Goal: Task Accomplishment & Management: Manage account settings

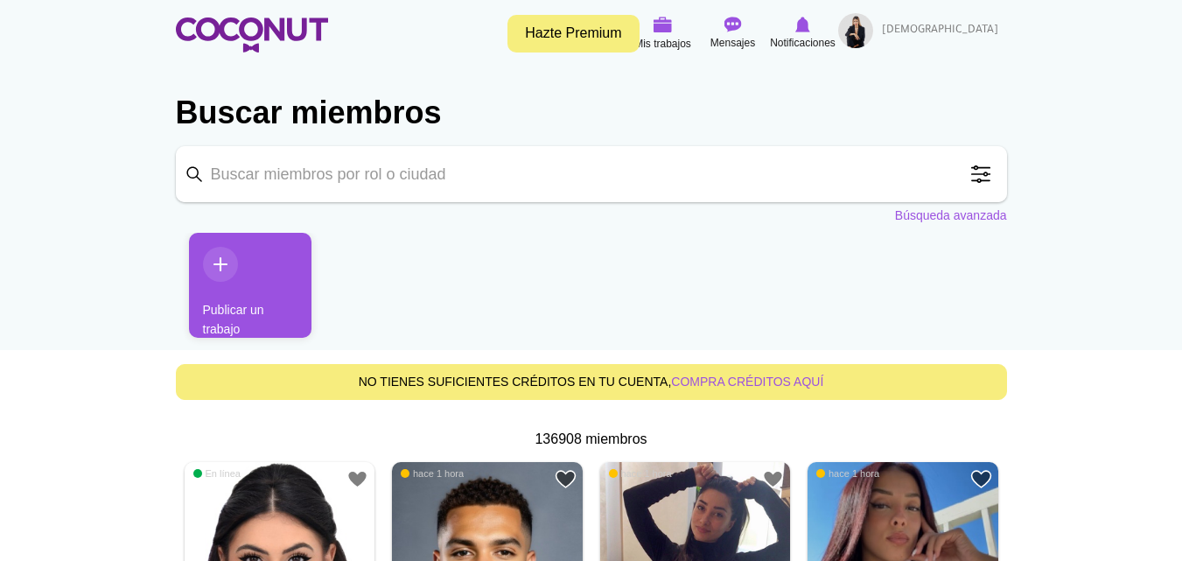
click at [873, 34] on img at bounding box center [855, 30] width 35 height 35
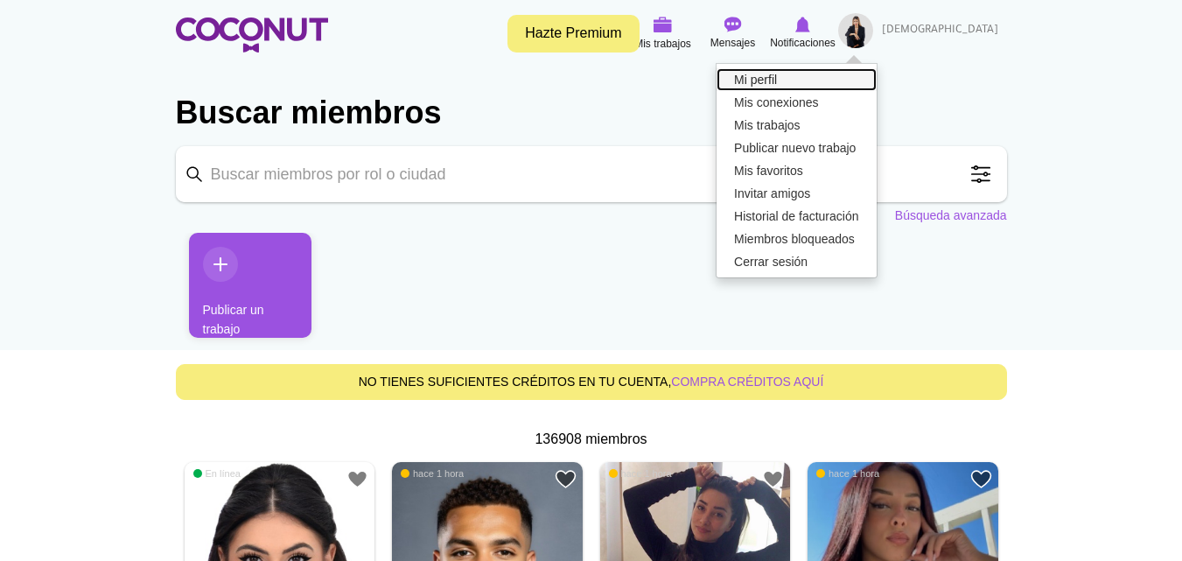
click at [876, 78] on link "Mi perfil" at bounding box center [796, 79] width 159 height 23
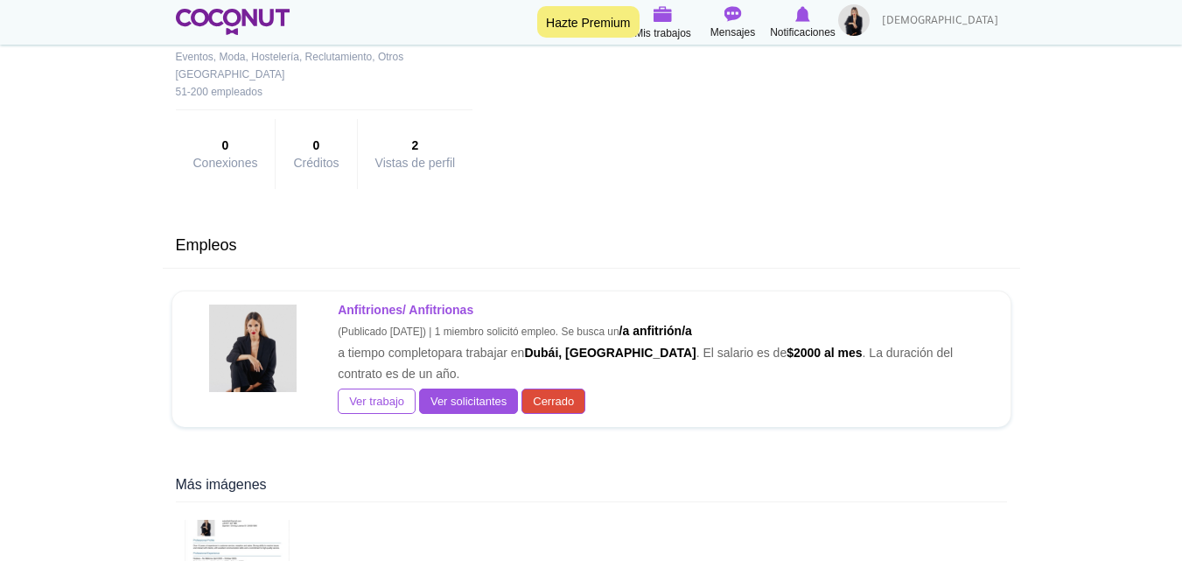
scroll to position [316, 0]
click at [543, 403] on font "Cerrado" at bounding box center [553, 400] width 41 height 13
click at [546, 400] on font "Cerrado" at bounding box center [553, 400] width 41 height 13
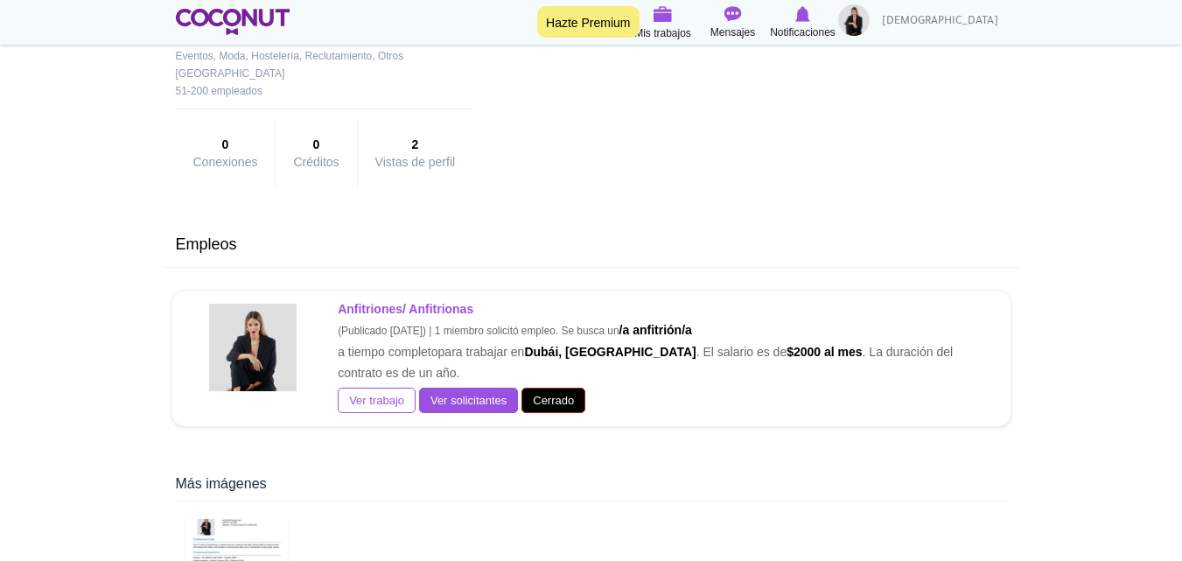
click at [546, 400] on font "Cerrado" at bounding box center [553, 400] width 41 height 13
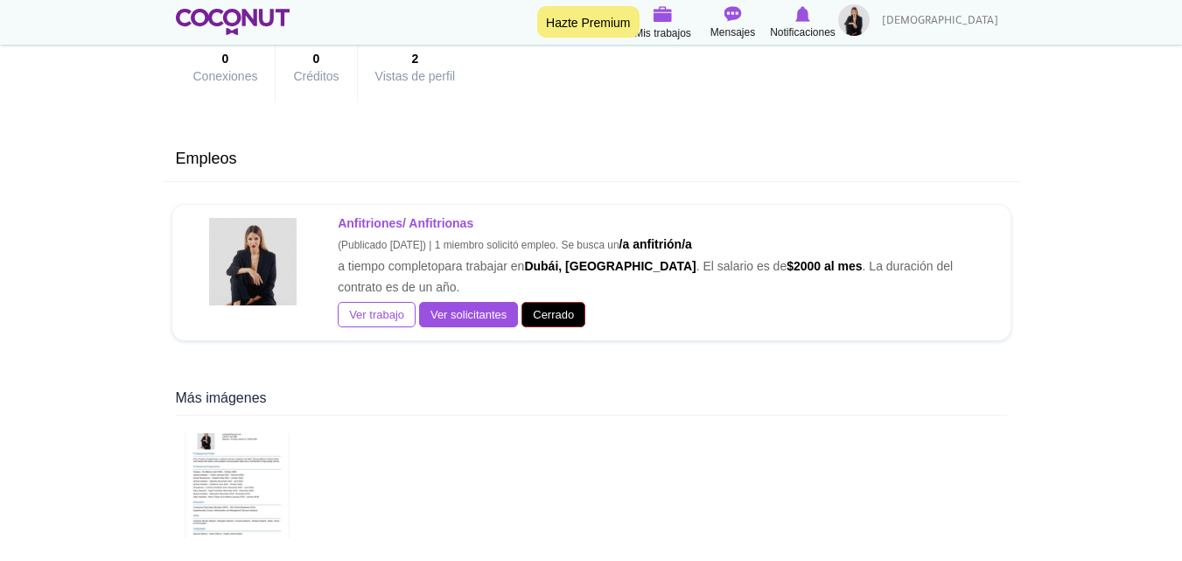
scroll to position [401, 0]
click at [550, 312] on font "Cerrado" at bounding box center [553, 315] width 41 height 13
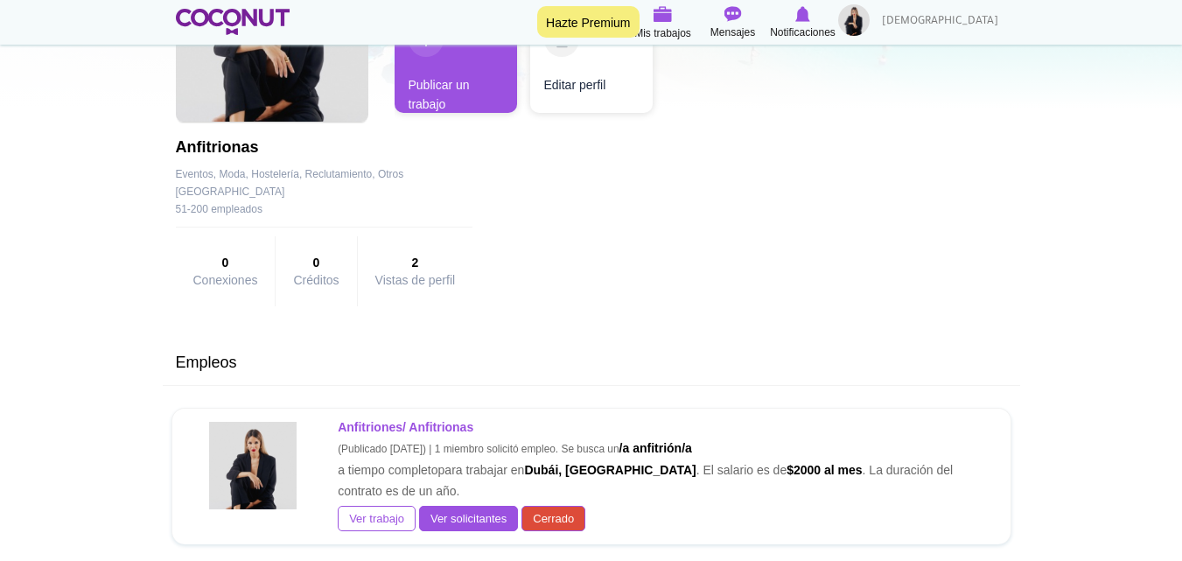
scroll to position [0, 0]
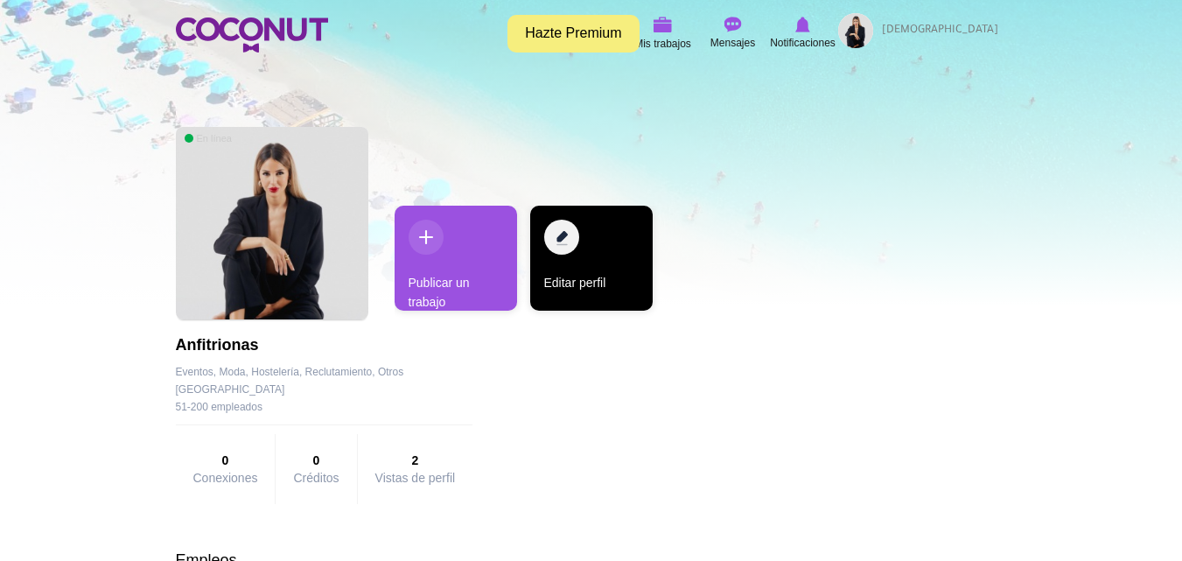
click at [581, 240] on link "Editar perfil" at bounding box center [591, 258] width 123 height 105
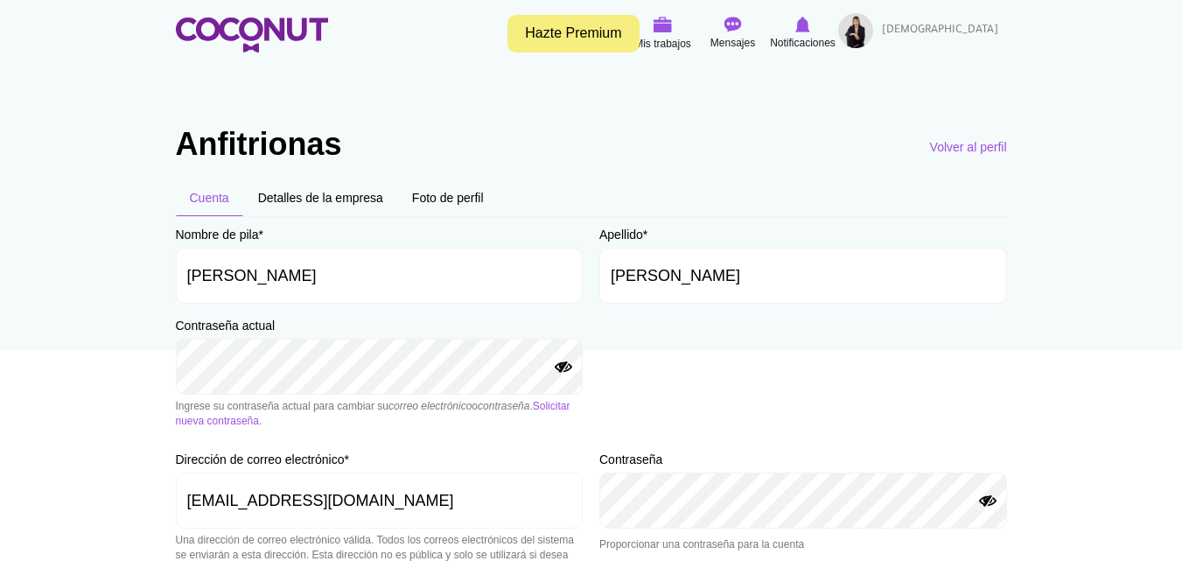
scroll to position [1, 0]
click at [340, 193] on font "Detalles de la empresa" at bounding box center [320, 197] width 125 height 14
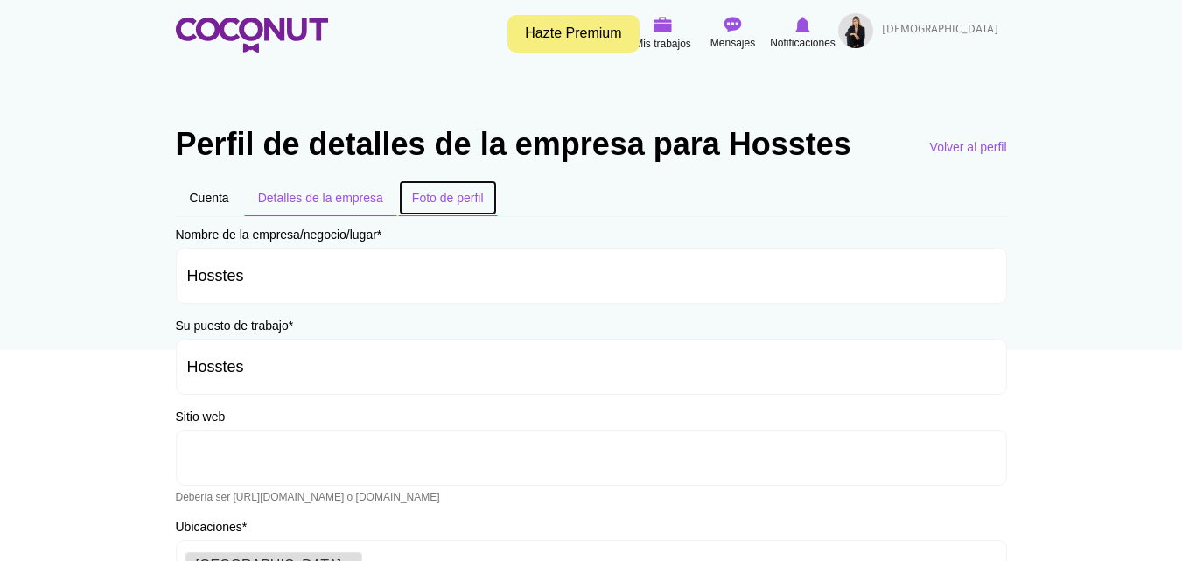
click at [491, 187] on link "Foto de perfil" at bounding box center [448, 197] width 100 height 37
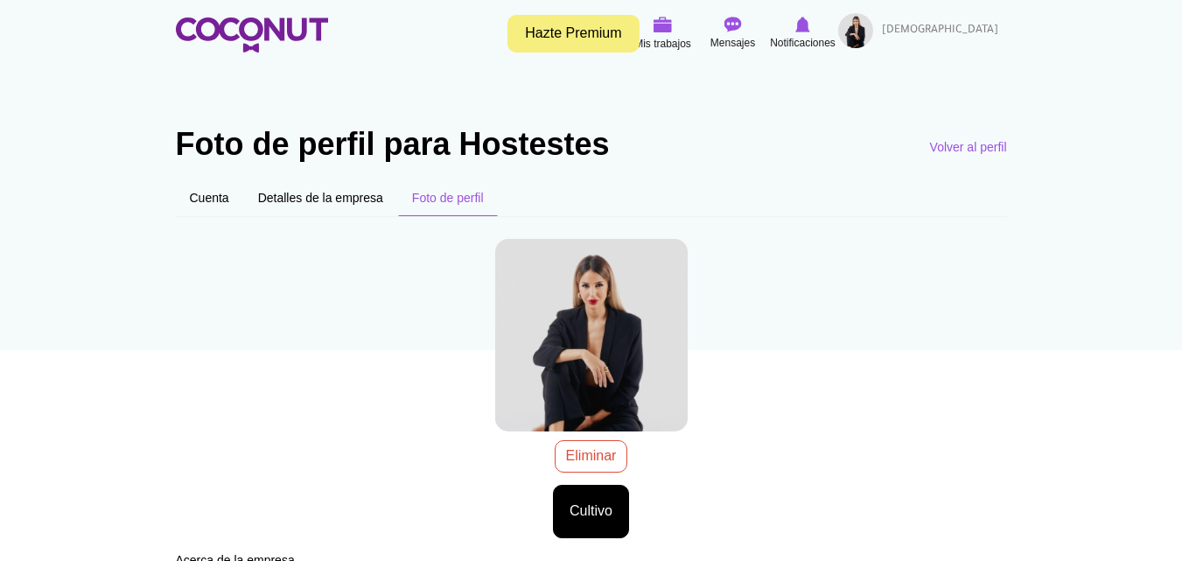
click at [594, 452] on div "99F6CBAA-4659-45DB-9E32-FF1C3001011F.jpeg 2,35 MB Eliminar Cultivo Estilo de im…" at bounding box center [591, 382] width 831 height 313
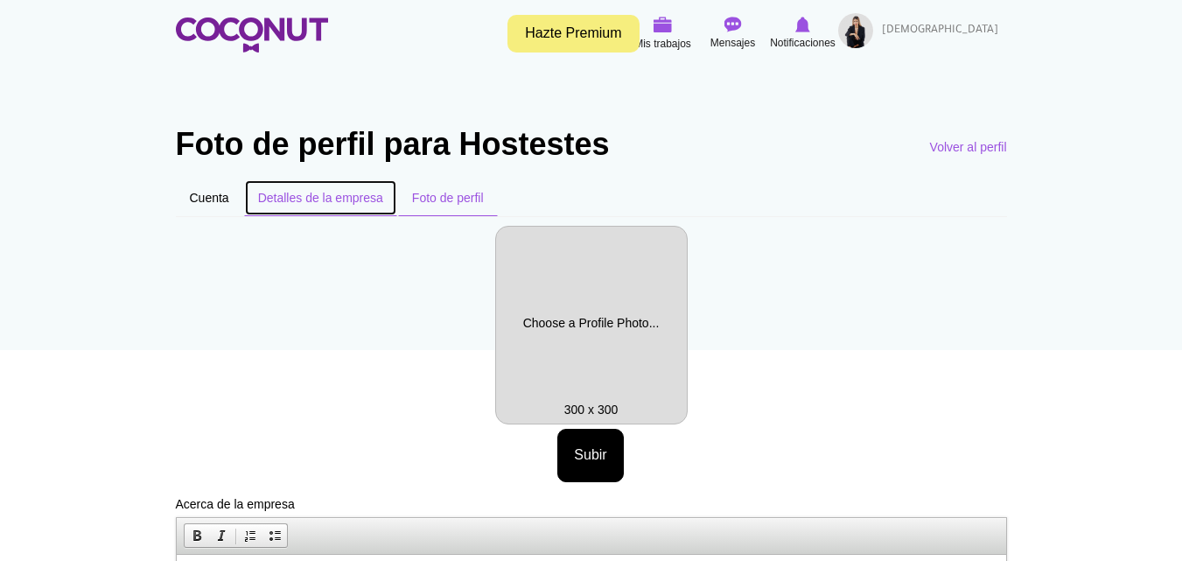
click at [358, 196] on font "Detalles de la empresa" at bounding box center [320, 198] width 125 height 14
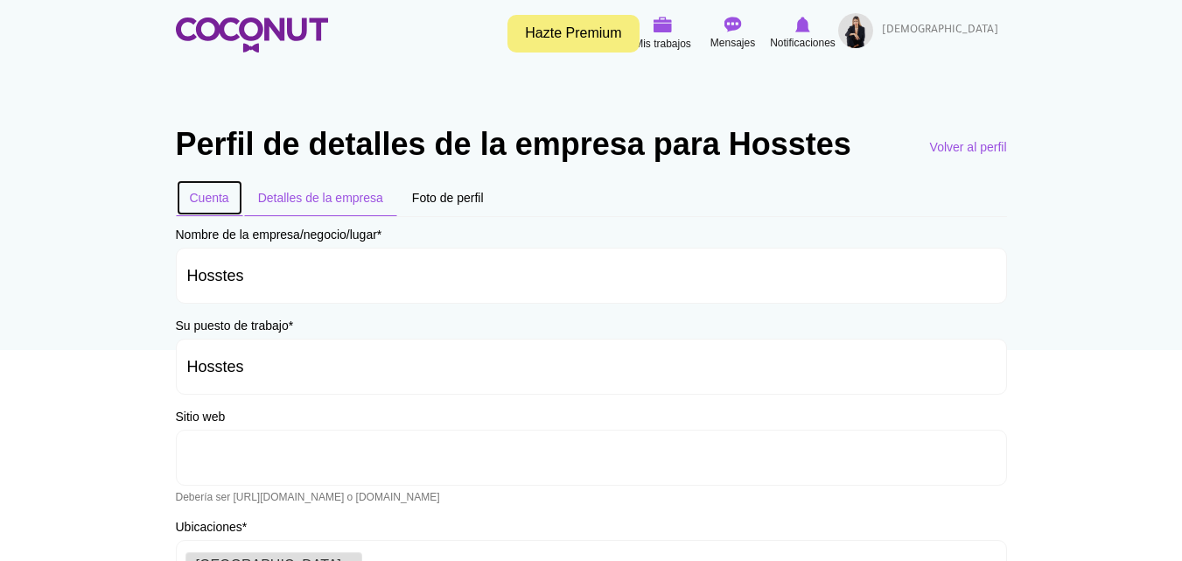
click at [215, 194] on font "Cuenta" at bounding box center [209, 198] width 39 height 14
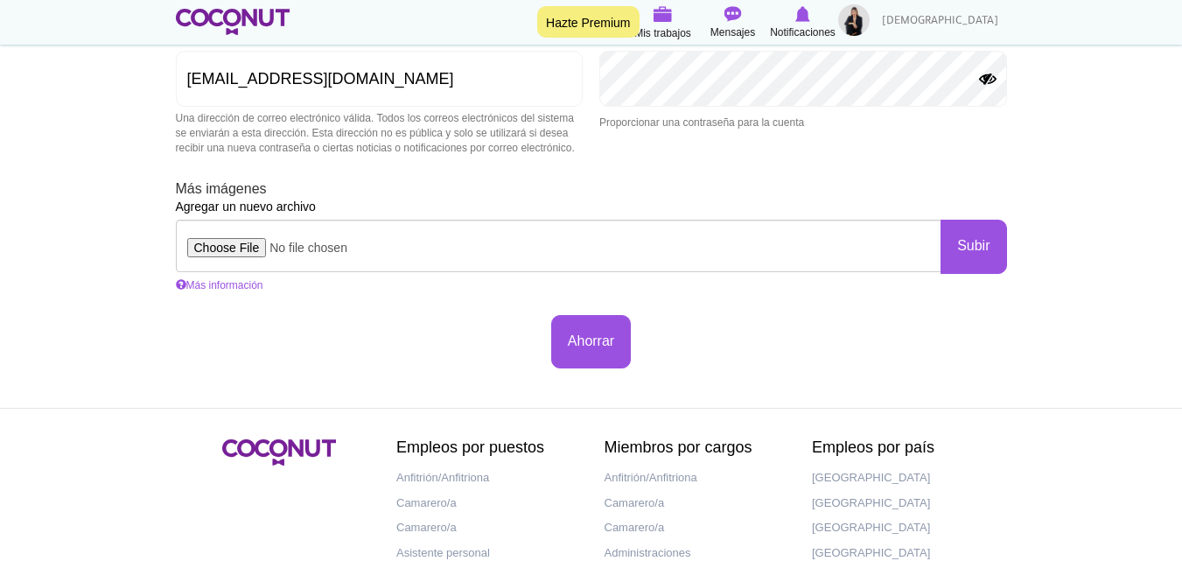
scroll to position [434, 0]
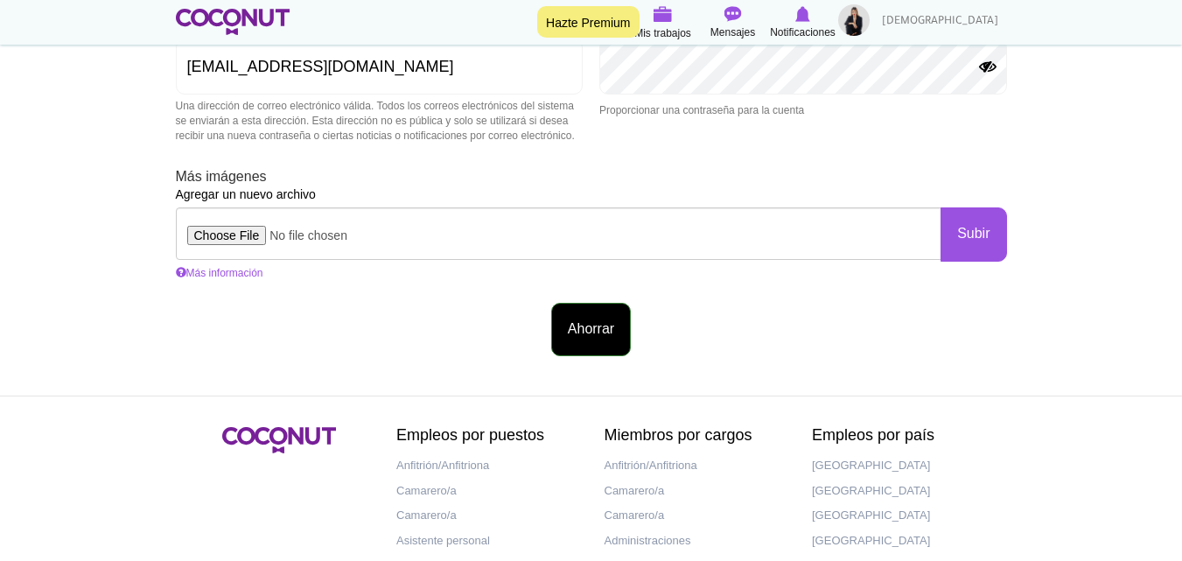
click at [618, 330] on button "Ahorrar" at bounding box center [591, 329] width 80 height 53
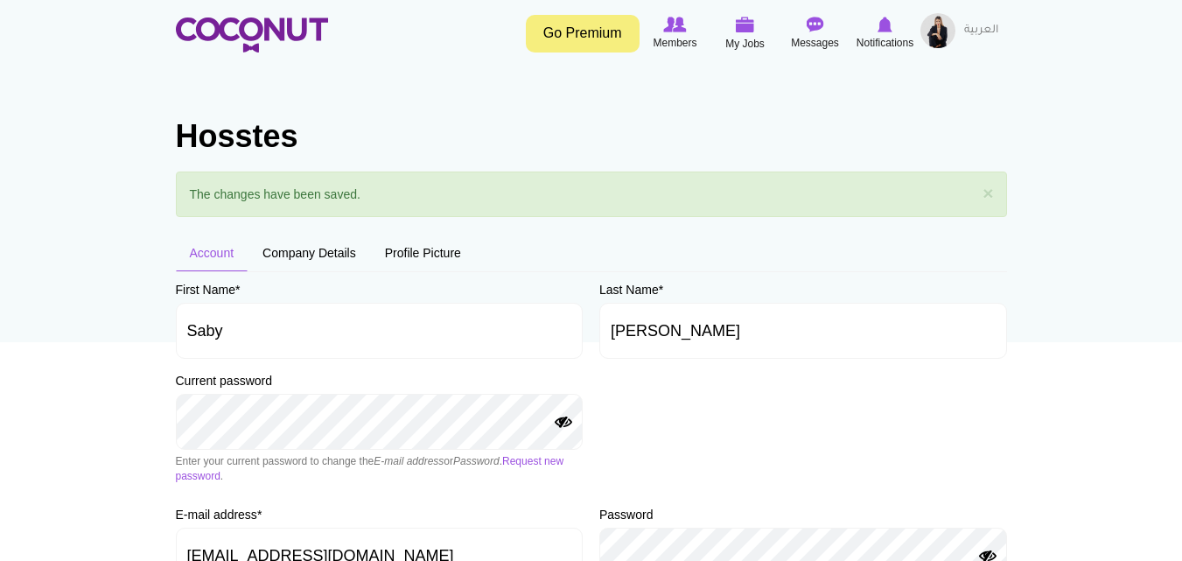
scroll to position [2, 0]
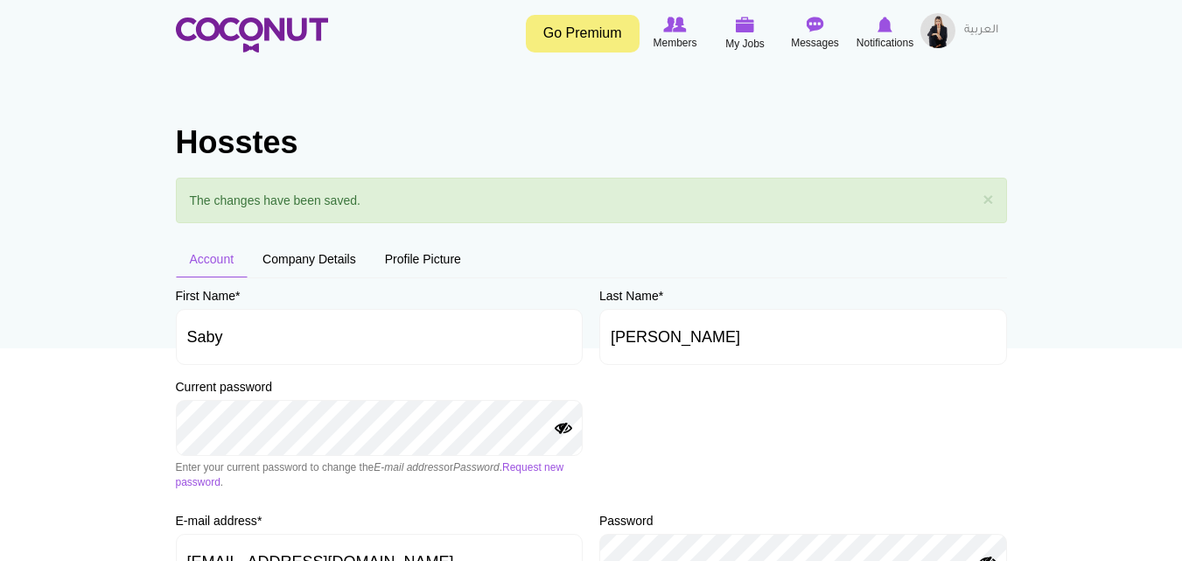
click at [945, 32] on img at bounding box center [938, 30] width 35 height 35
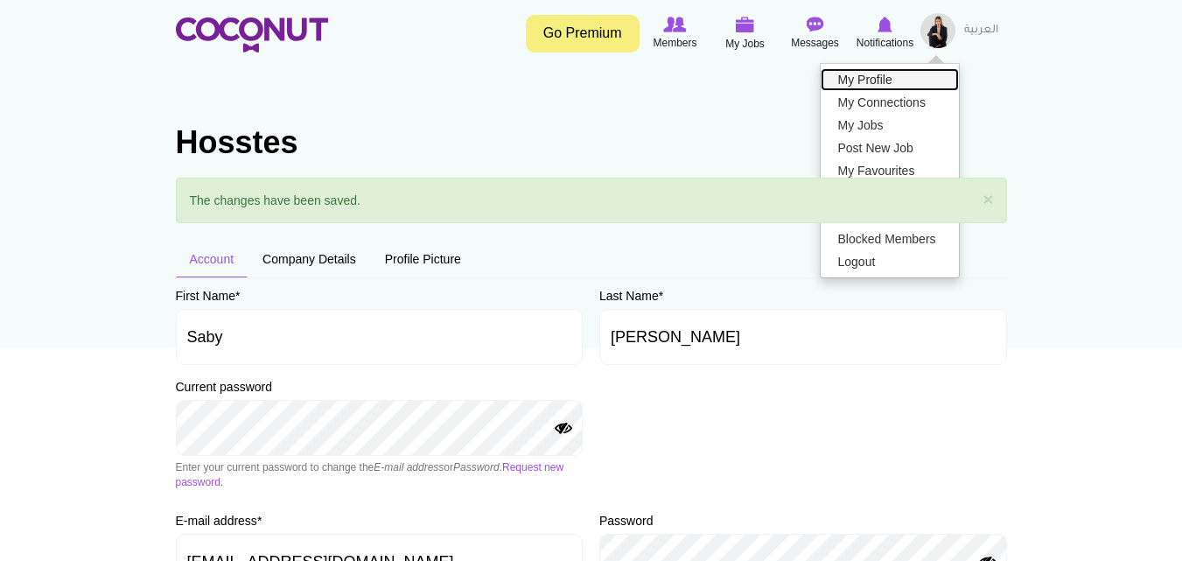
click at [858, 75] on link "My Profile" at bounding box center [890, 79] width 138 height 23
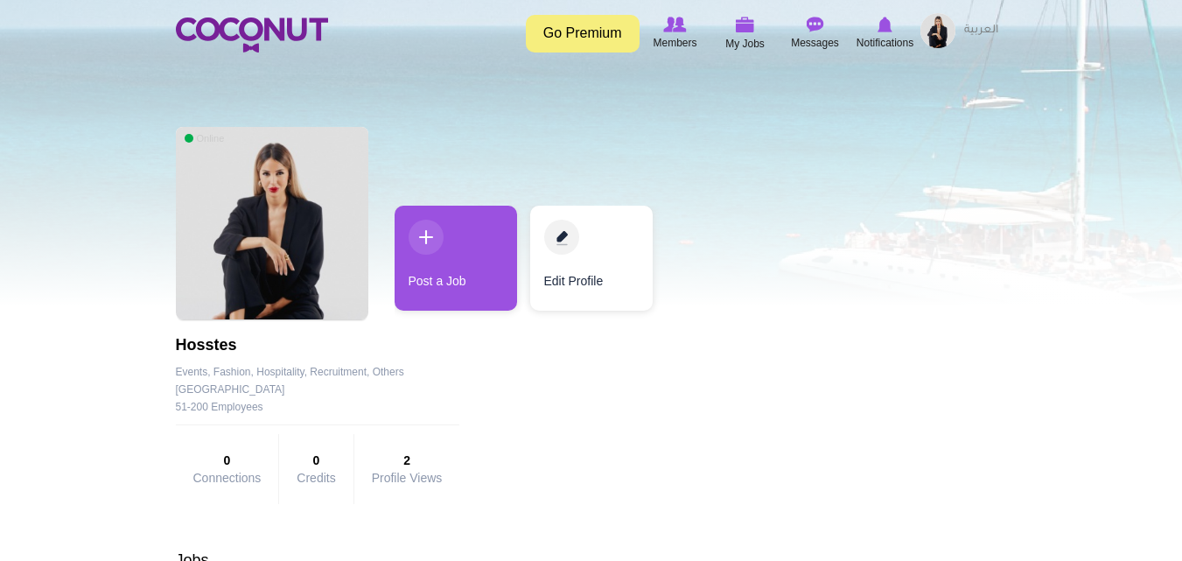
click at [728, 318] on div "Online Hosstes Company Details Events, Fashion, Hospitality, Recruitment, Other…" at bounding box center [591, 315] width 831 height 395
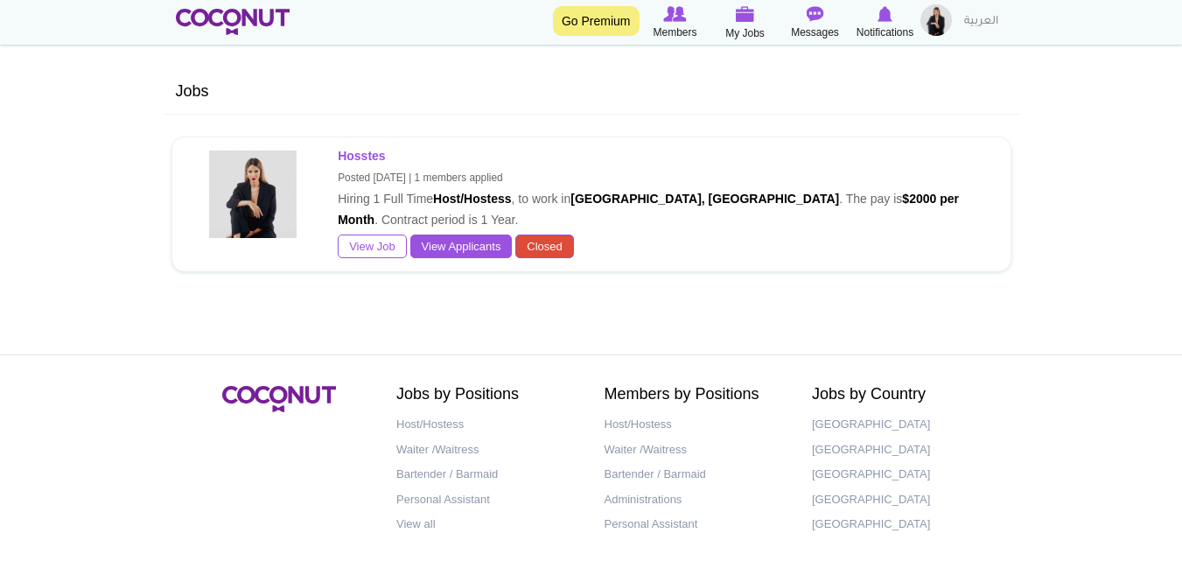
scroll to position [545, 0]
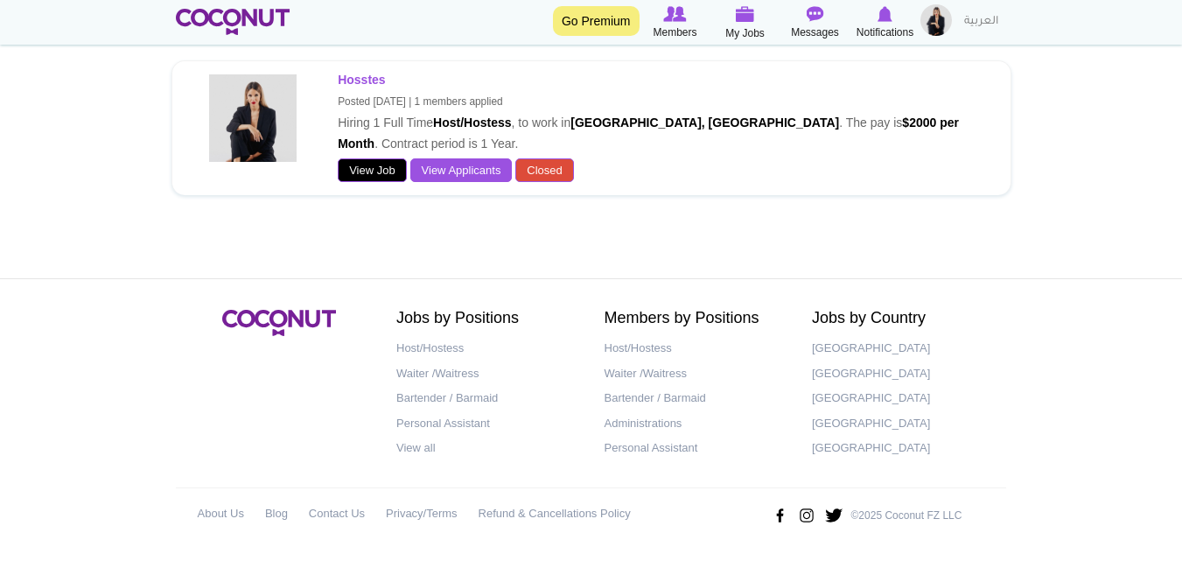
click at [365, 170] on link "View Job" at bounding box center [372, 170] width 69 height 25
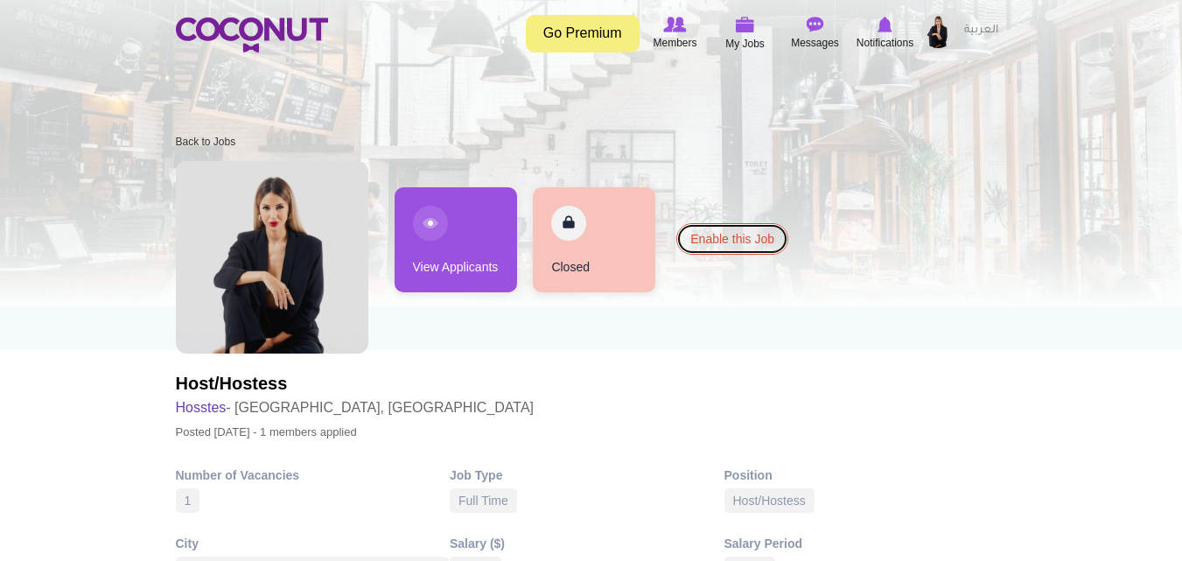
click at [735, 235] on link "Enable this Job" at bounding box center [732, 239] width 112 height 32
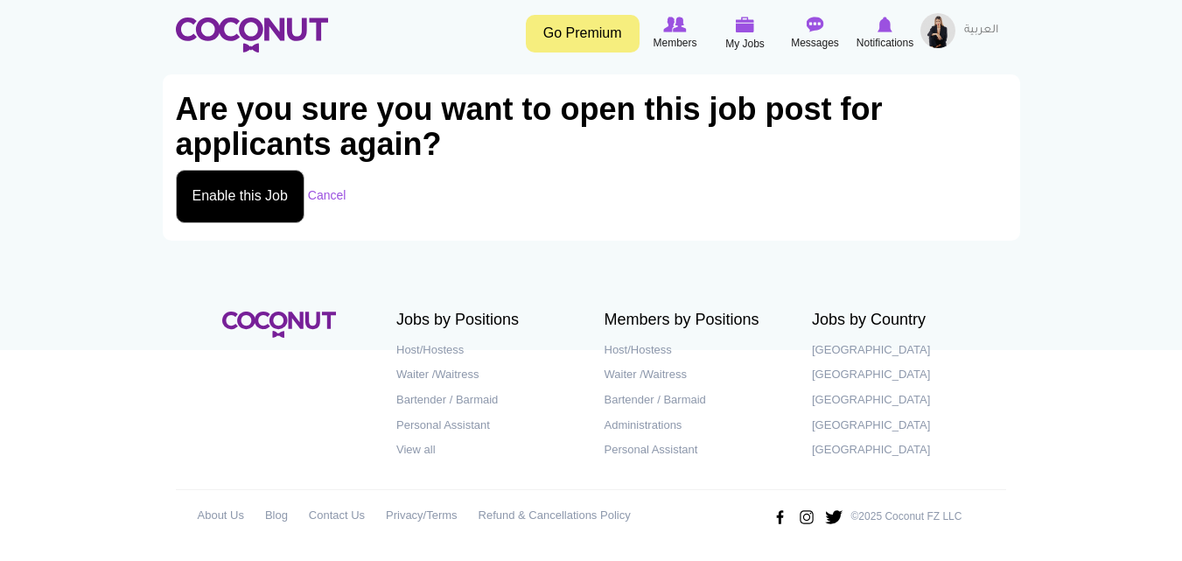
click at [235, 194] on button "Enable this Job" at bounding box center [240, 196] width 129 height 53
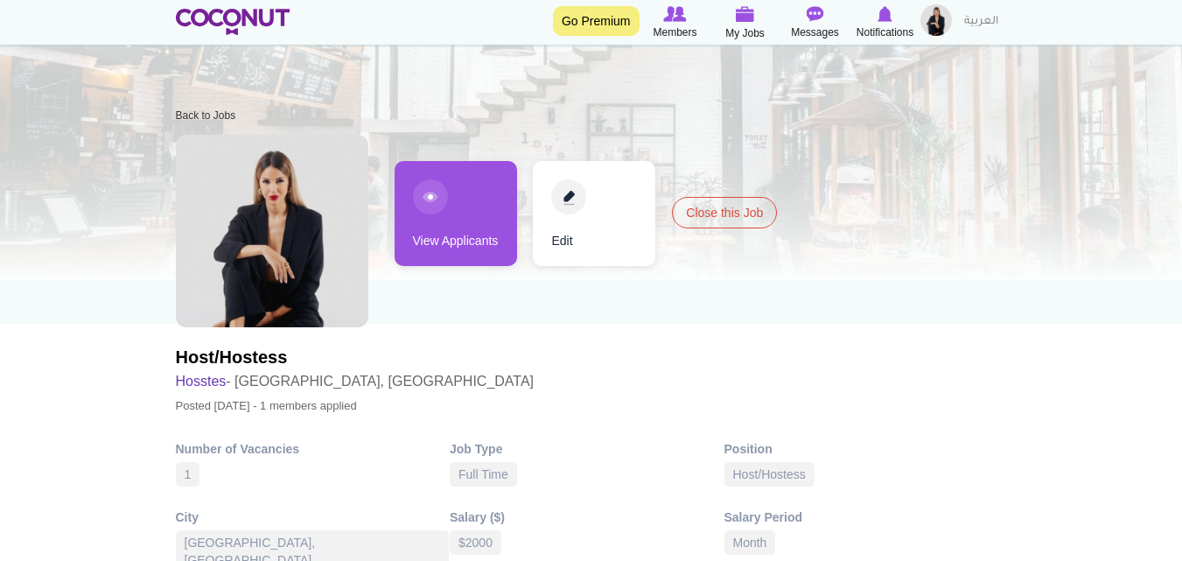
scroll to position [25, 0]
click at [743, 211] on link "Close this Job" at bounding box center [724, 214] width 105 height 32
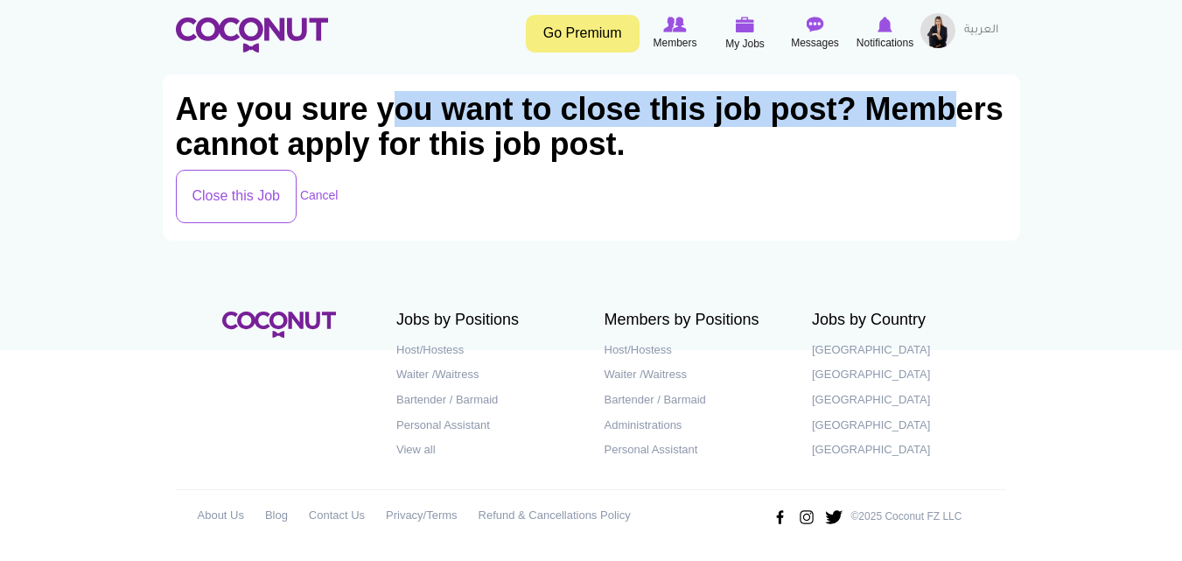
drag, startPoint x: 285, startPoint y: 145, endPoint x: 430, endPoint y: 120, distance: 146.6
click at [430, 120] on h1 "Are you sure you want to close this job post? Members cannot apply for this job…" at bounding box center [591, 126] width 831 height 87
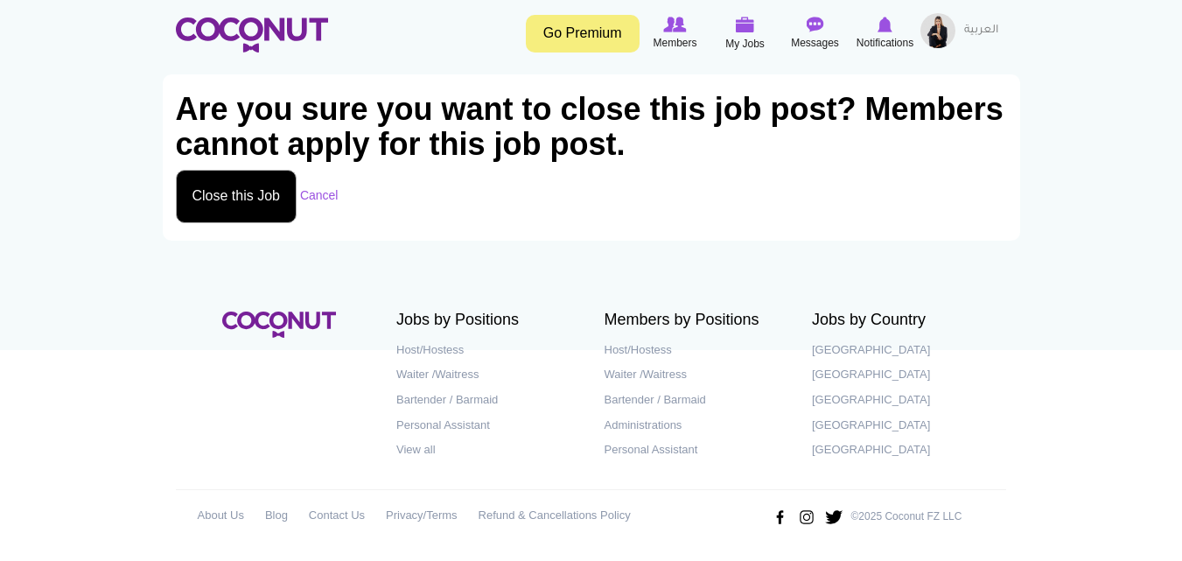
click at [220, 186] on button "Close this Job" at bounding box center [237, 196] width 122 height 53
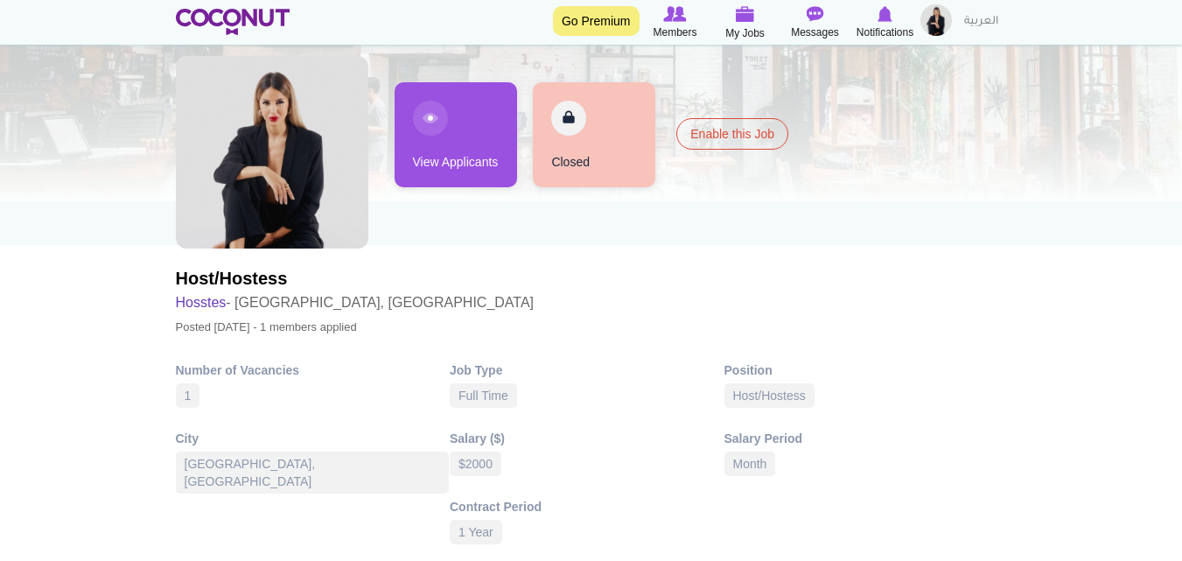
scroll to position [104, 0]
click at [569, 121] on span "Closed" at bounding box center [594, 135] width 123 height 105
drag, startPoint x: 590, startPoint y: 124, endPoint x: 580, endPoint y: 117, distance: 11.9
click at [584, 120] on span "Closed" at bounding box center [594, 135] width 123 height 105
click at [235, 20] on img at bounding box center [233, 22] width 115 height 26
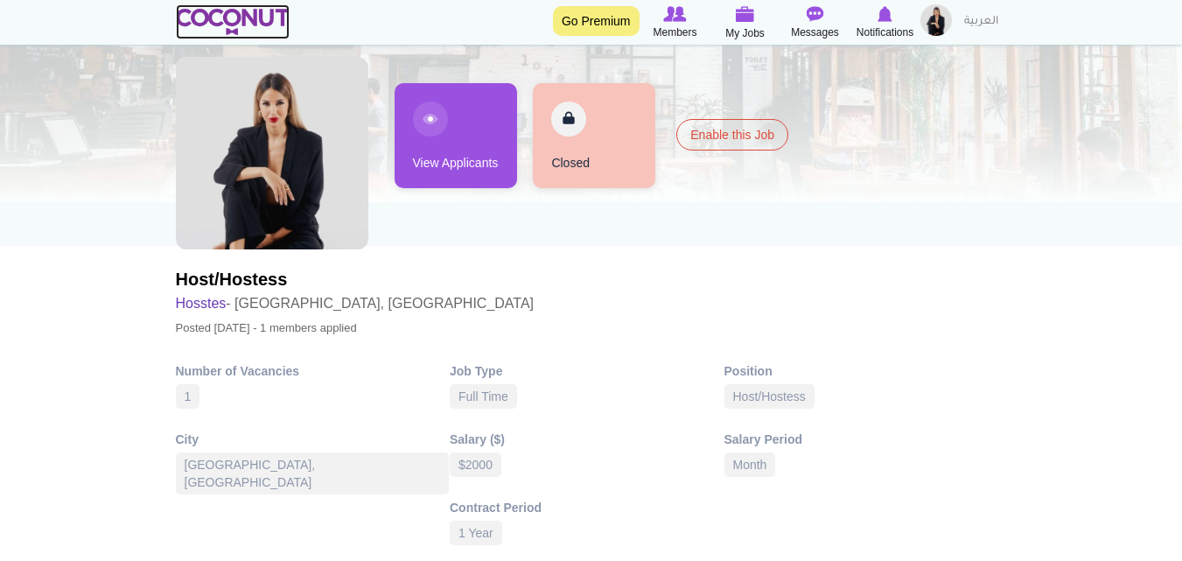
click at [235, 20] on img at bounding box center [233, 22] width 115 height 26
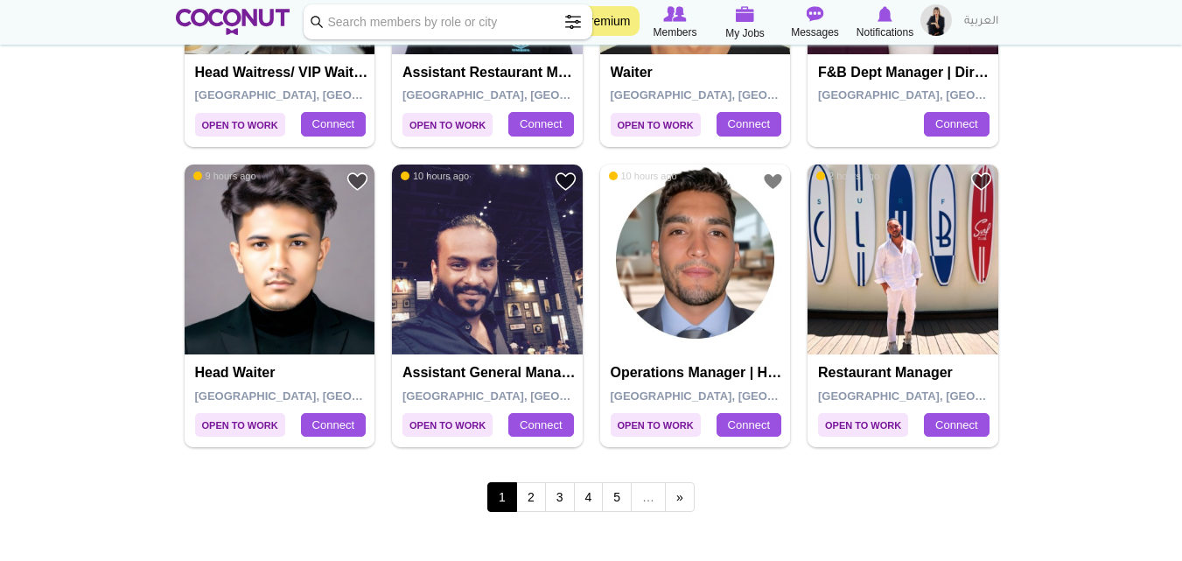
scroll to position [3000, 0]
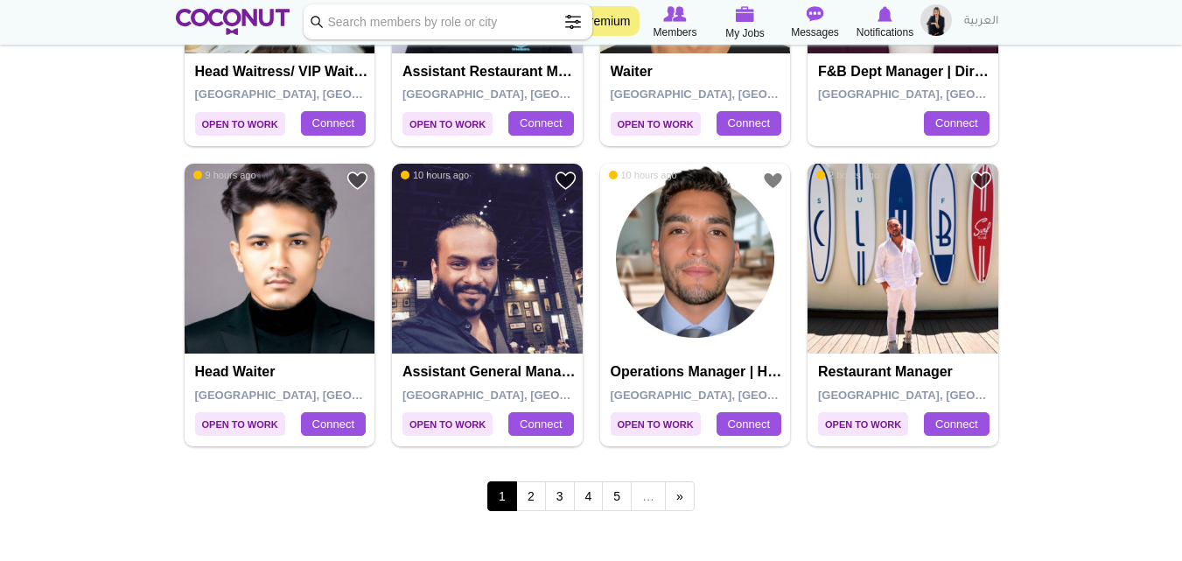
click at [935, 16] on img at bounding box center [937, 20] width 32 height 32
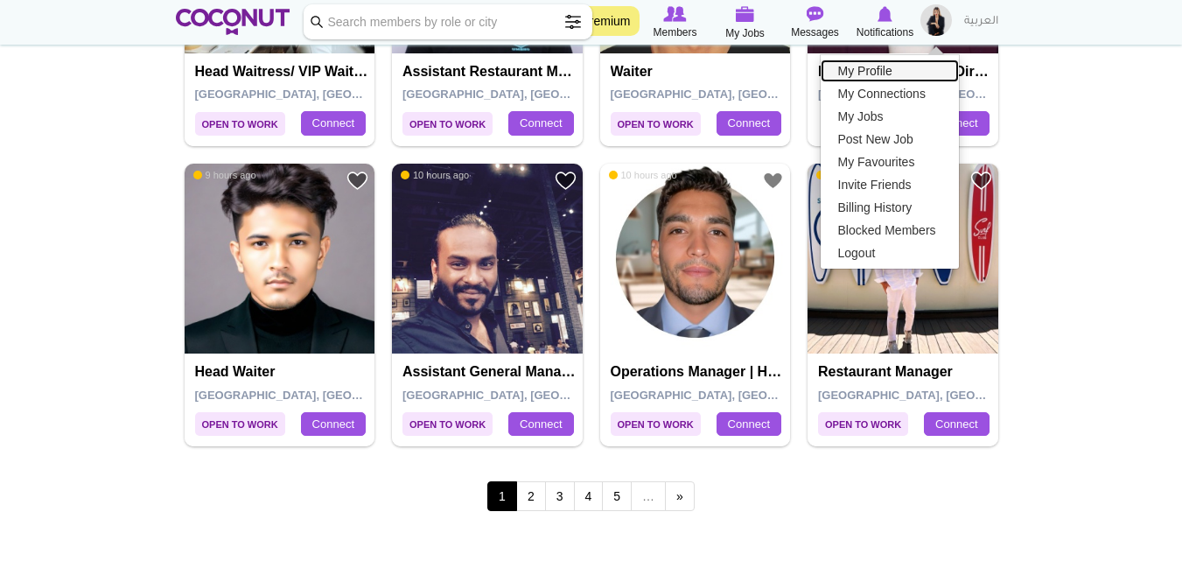
click at [857, 72] on link "My Profile" at bounding box center [890, 71] width 138 height 23
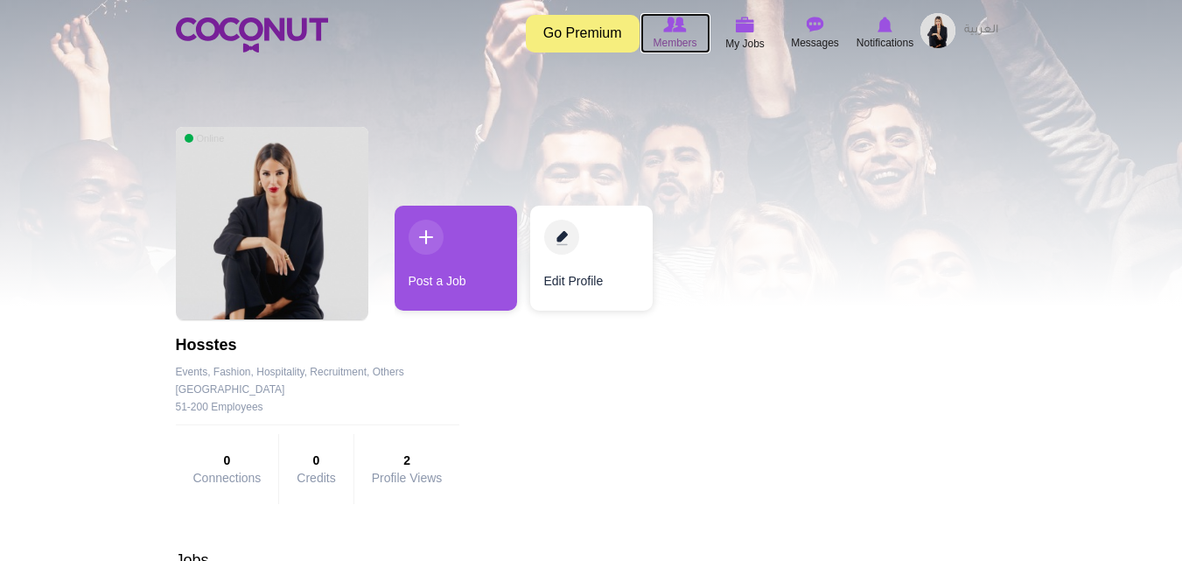
click at [676, 20] on img at bounding box center [674, 25] width 23 height 16
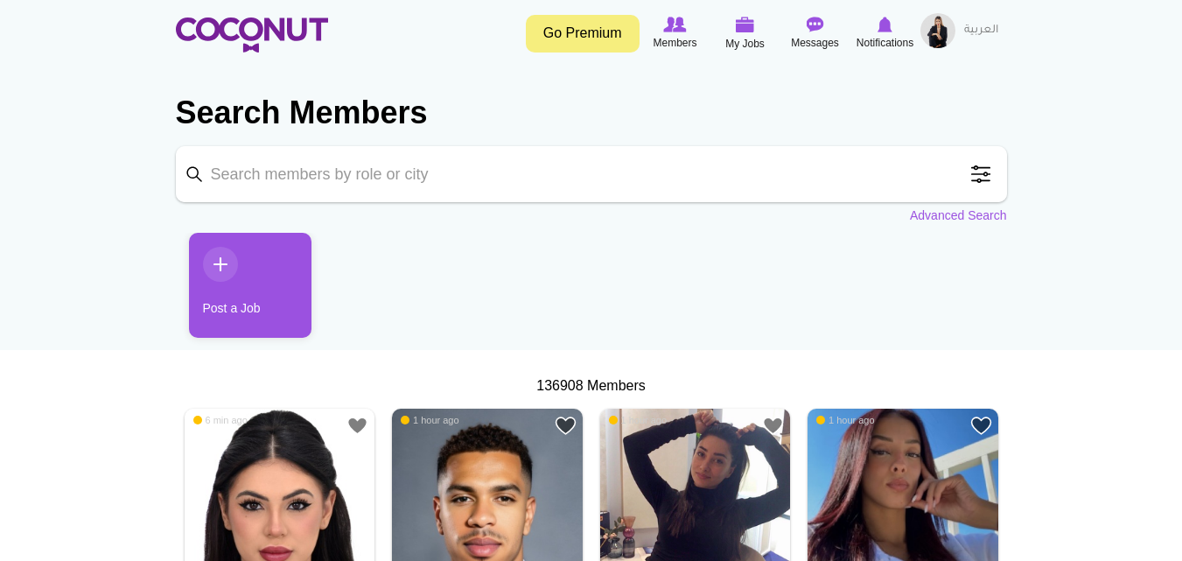
click at [932, 32] on img at bounding box center [938, 30] width 35 height 35
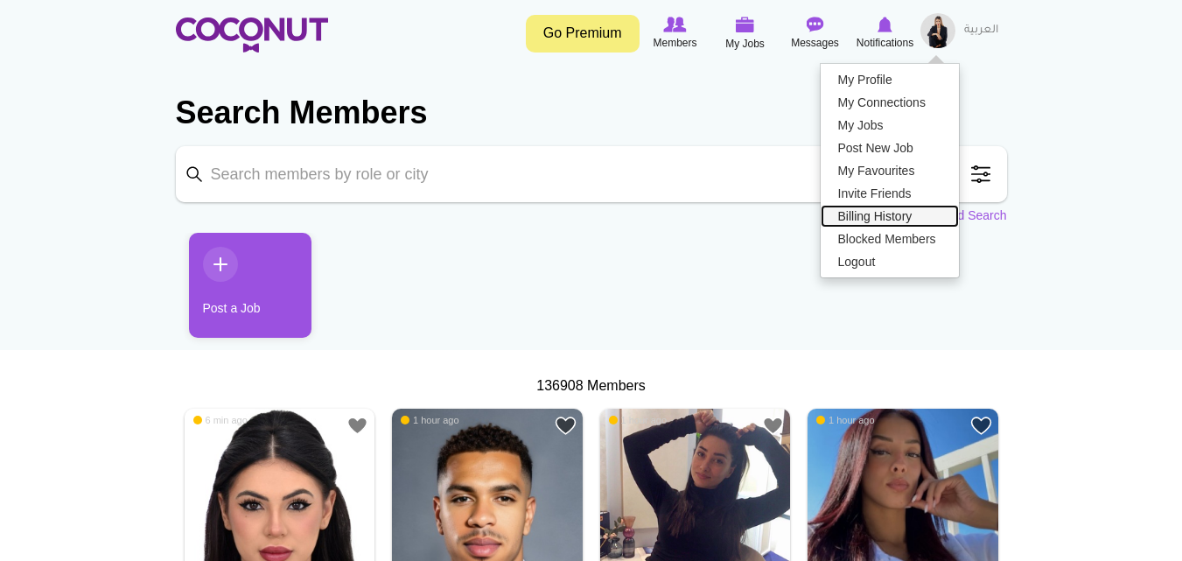
click at [914, 210] on link "Billing History" at bounding box center [890, 216] width 138 height 23
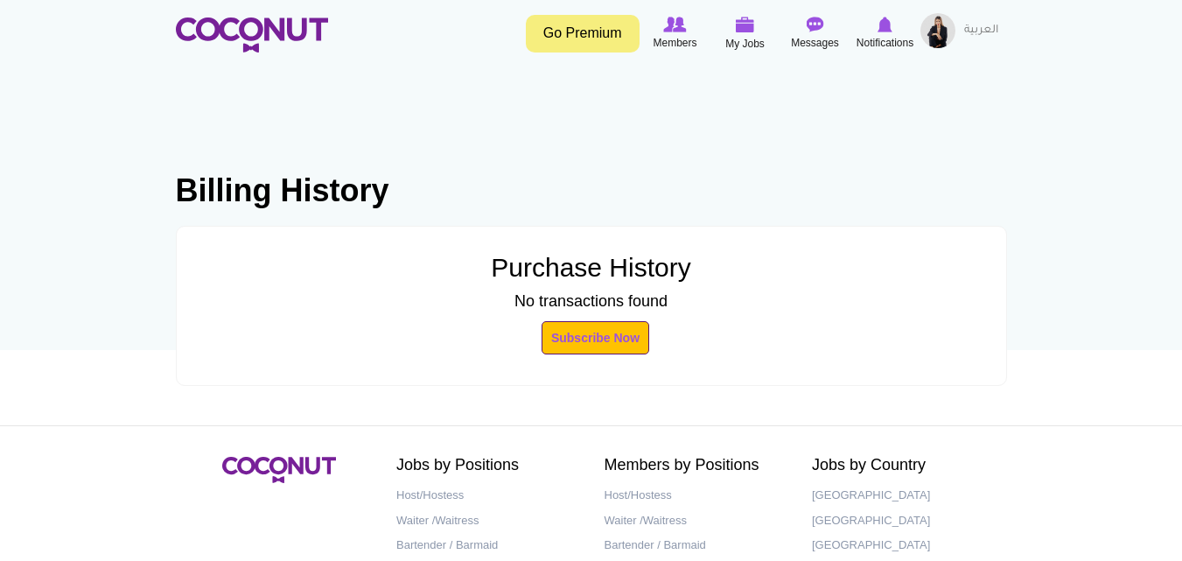
click at [948, 38] on img at bounding box center [938, 30] width 35 height 35
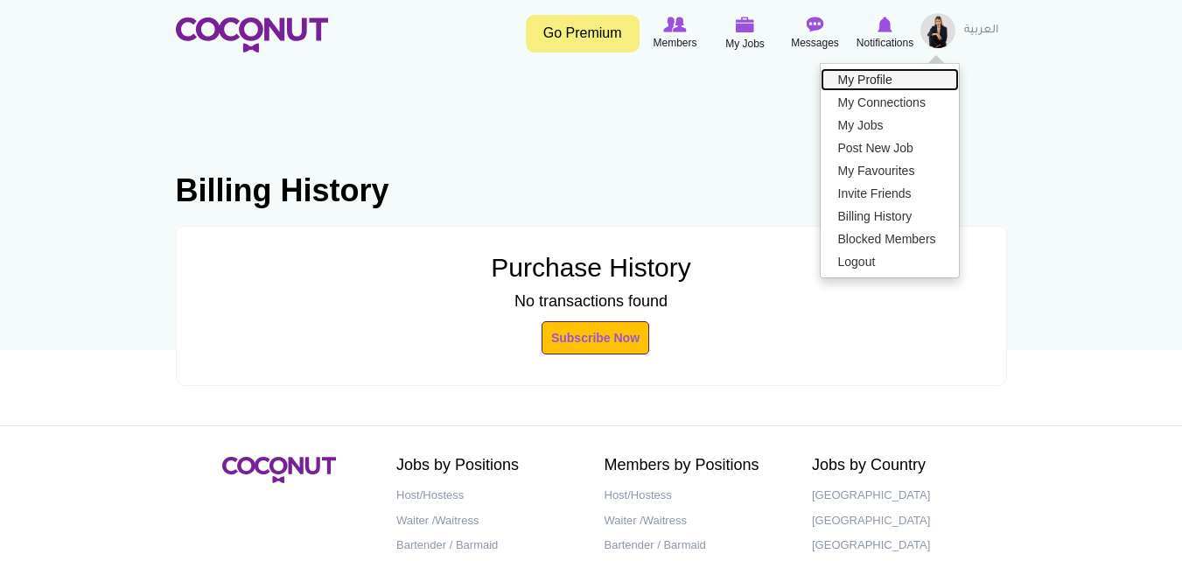
click at [872, 77] on link "My Profile" at bounding box center [890, 79] width 138 height 23
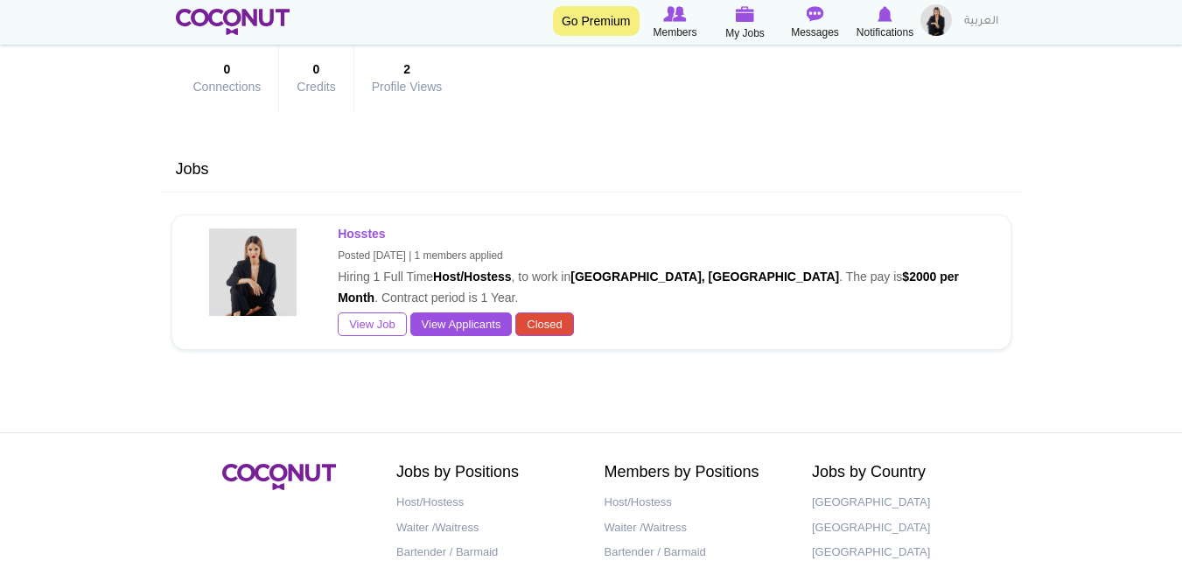
scroll to position [545, 0]
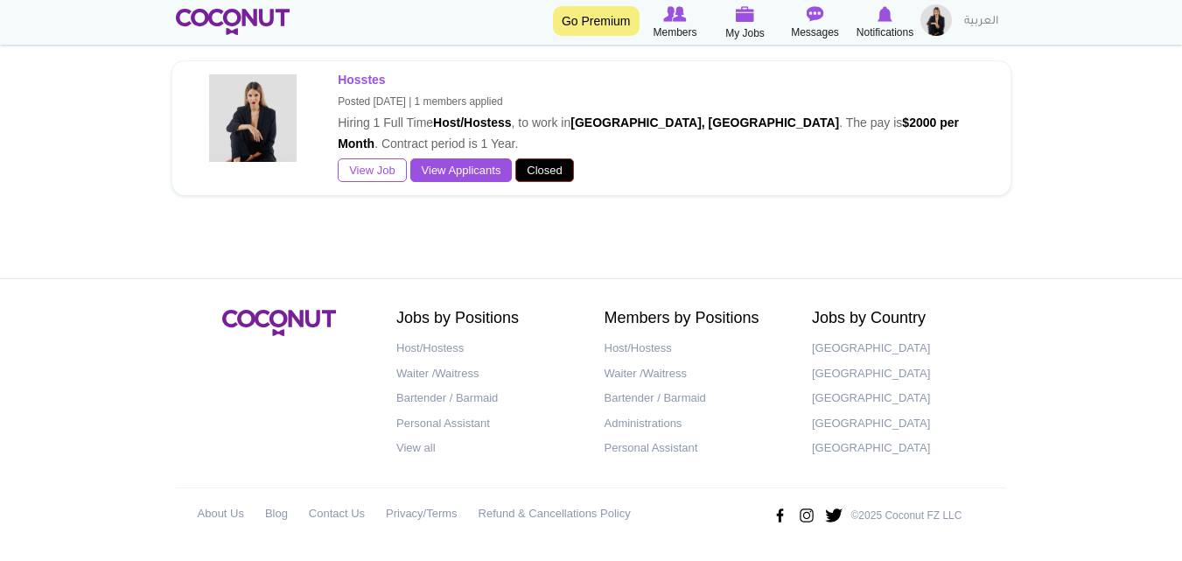
click at [541, 173] on span "Closed" at bounding box center [544, 170] width 58 height 25
click at [541, 174] on span "Closed" at bounding box center [544, 170] width 58 height 25
click at [544, 174] on span "Closed" at bounding box center [544, 170] width 58 height 25
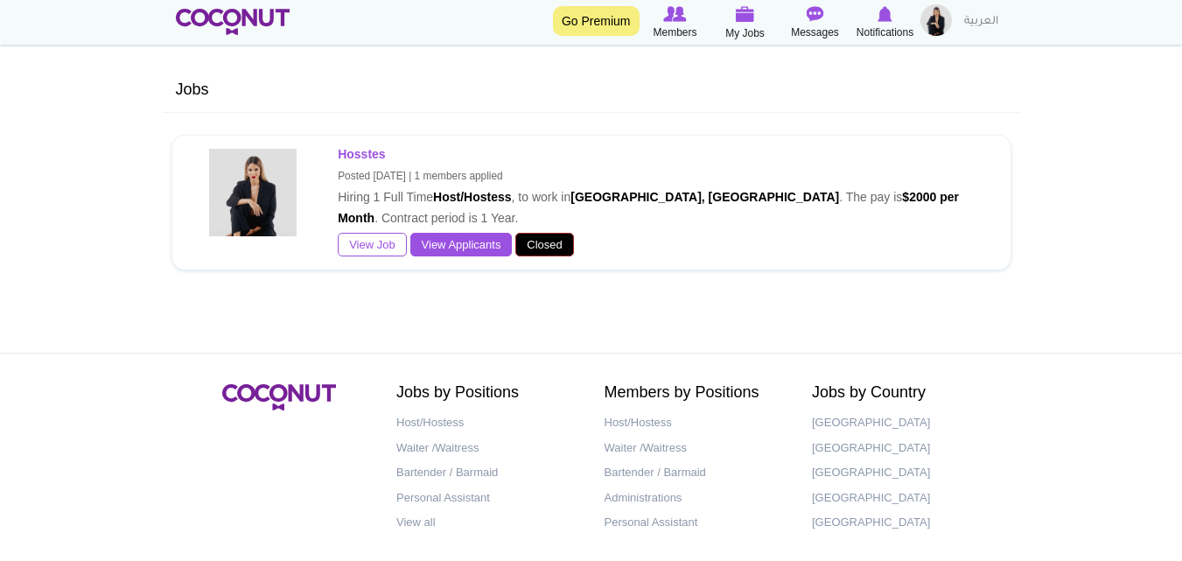
scroll to position [470, 0]
click at [458, 239] on link "View Applicants" at bounding box center [461, 246] width 102 height 25
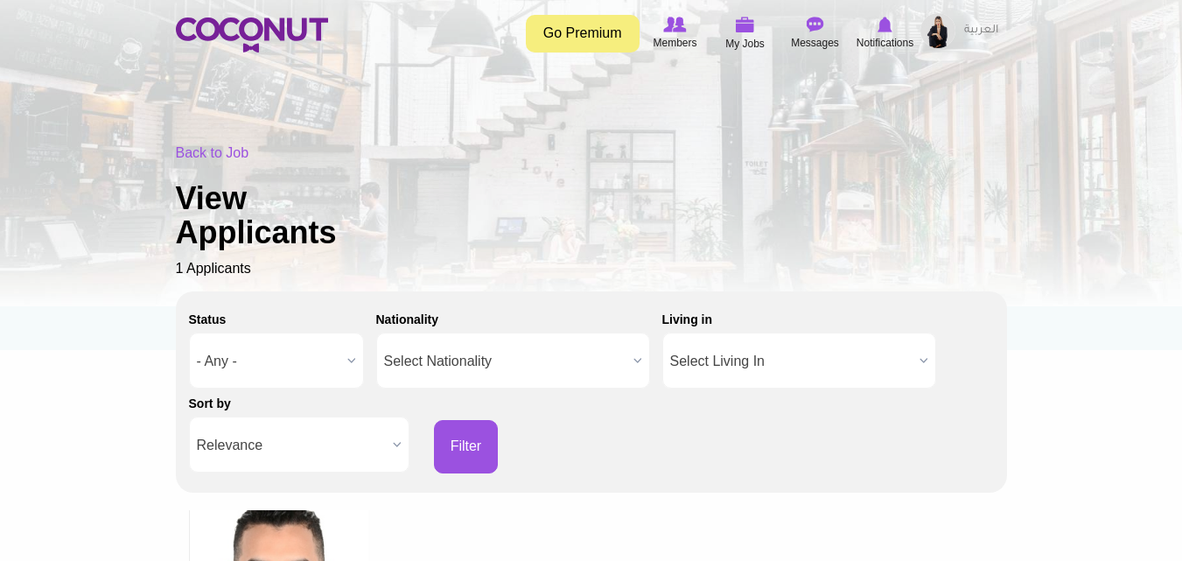
click at [942, 18] on img at bounding box center [938, 30] width 35 height 35
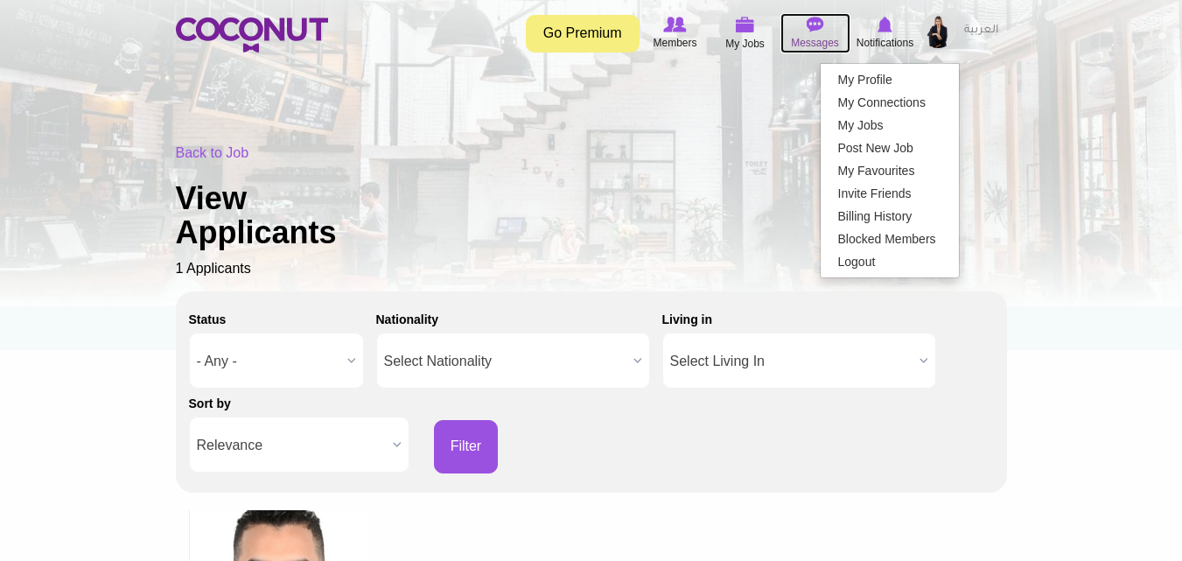
click at [798, 33] on icon at bounding box center [815, 24] width 67 height 19
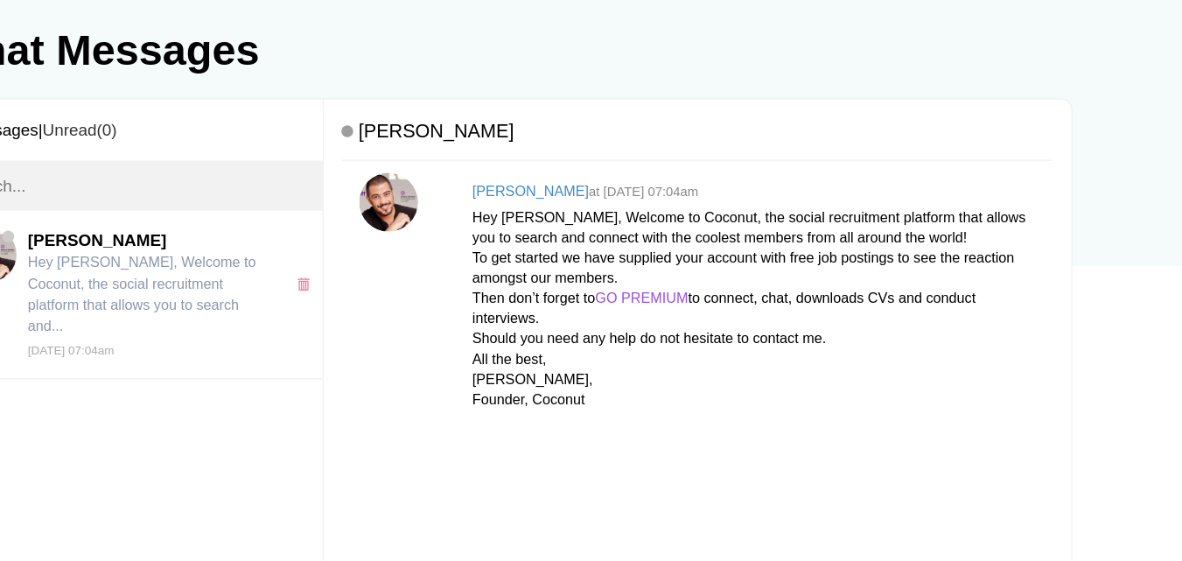
scroll to position [10, 0]
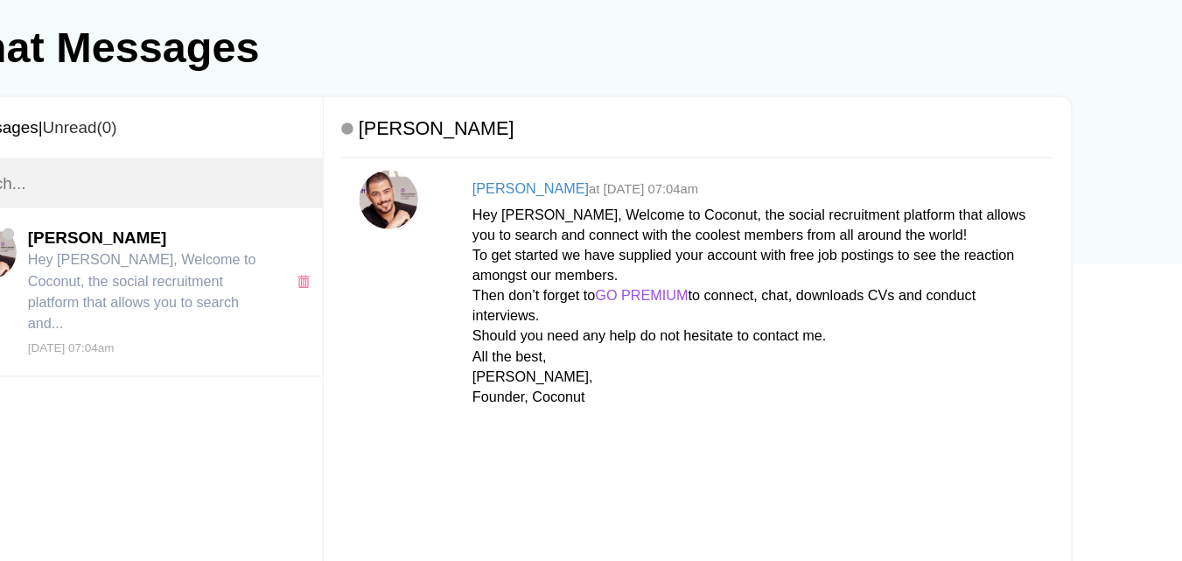
click at [820, 273] on div "Assaad Tarabay at Sun, Oct 05th, 2025 07:04am Hey Saby, Welcome to Coconut, the…" at bounding box center [773, 363] width 439 height 185
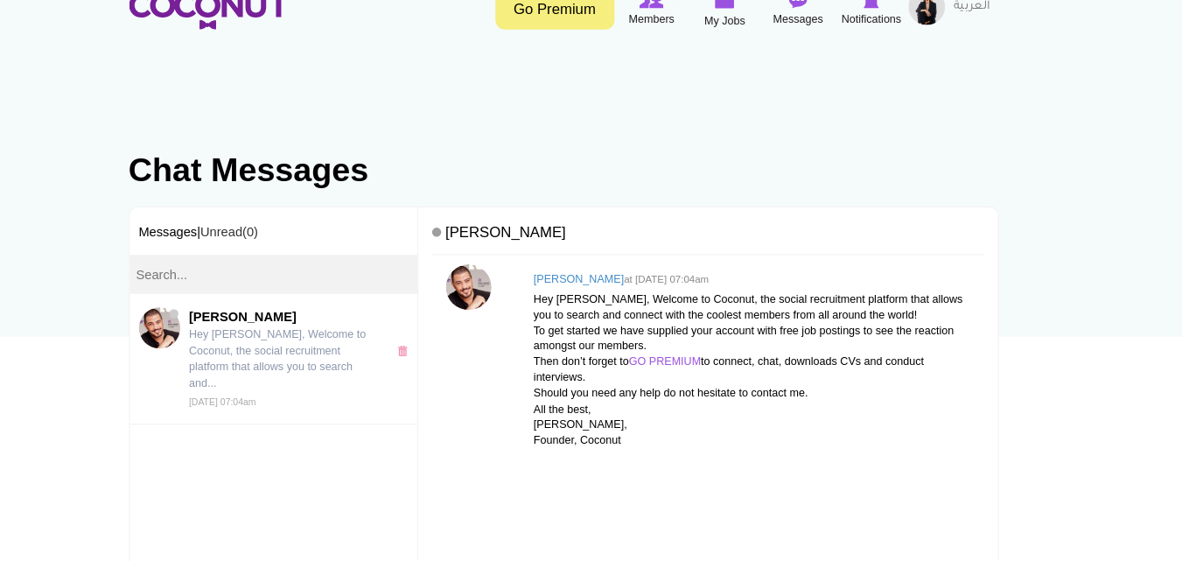
scroll to position [18, 0]
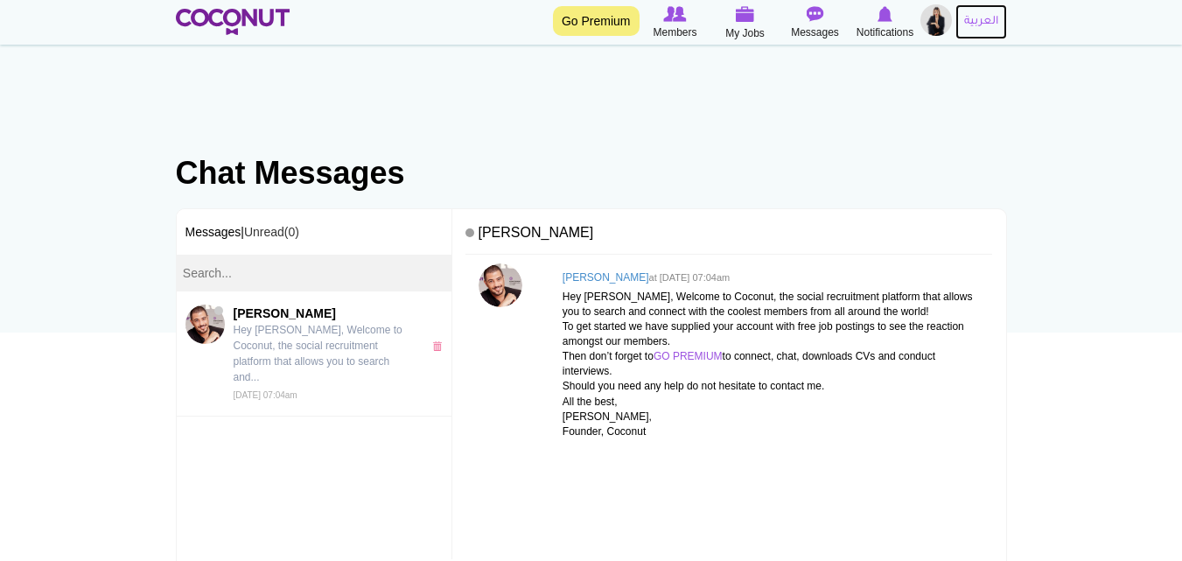
click at [967, 18] on link "العربية" at bounding box center [982, 21] width 52 height 35
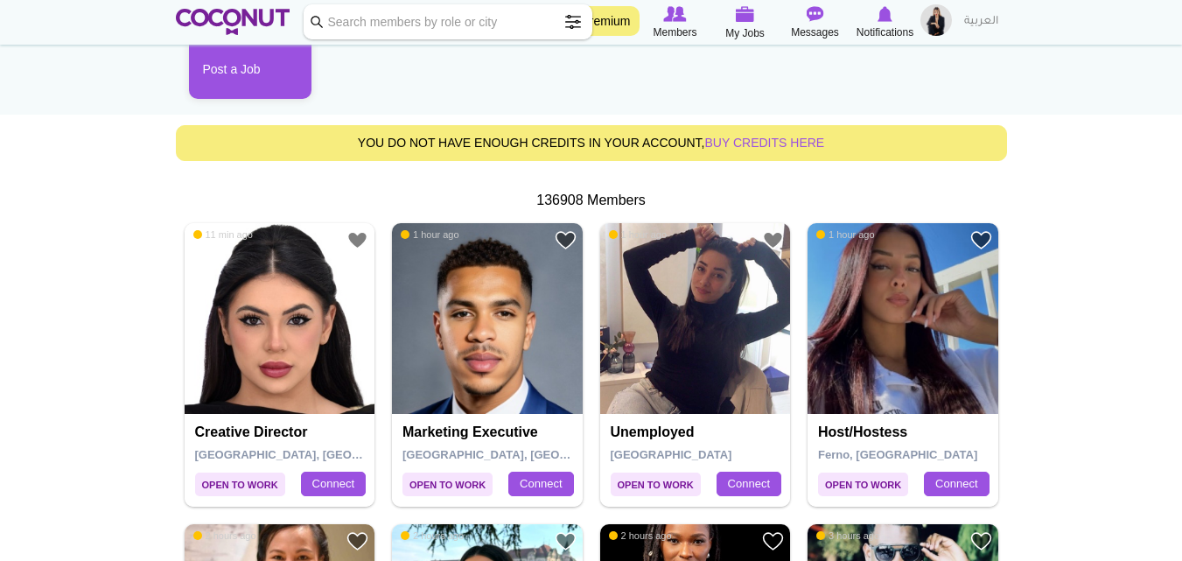
scroll to position [293, 0]
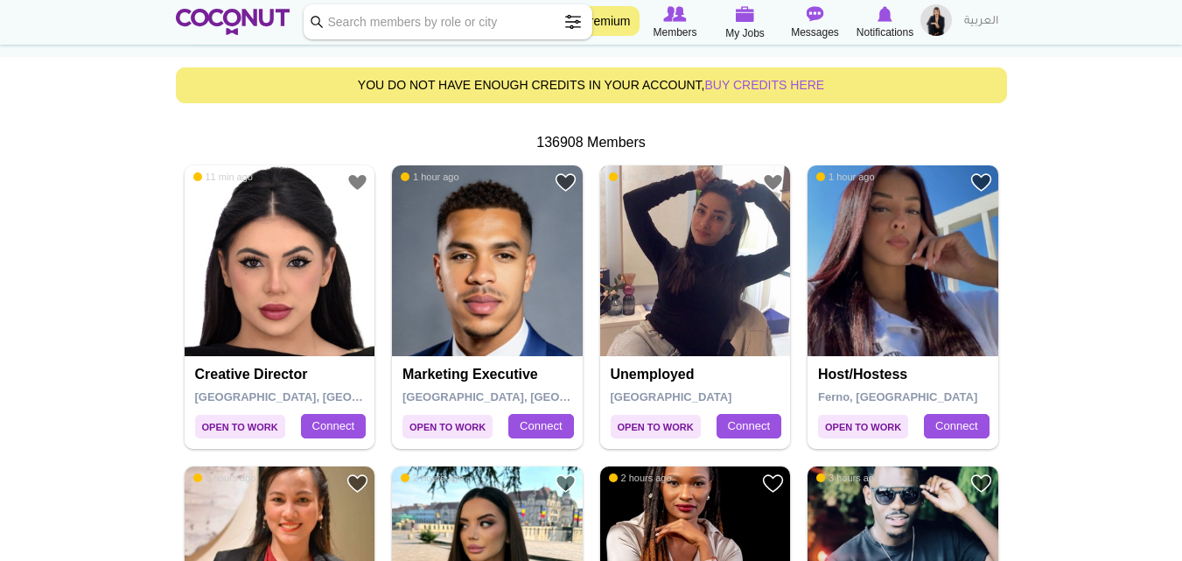
click at [690, 347] on img at bounding box center [695, 260] width 191 height 191
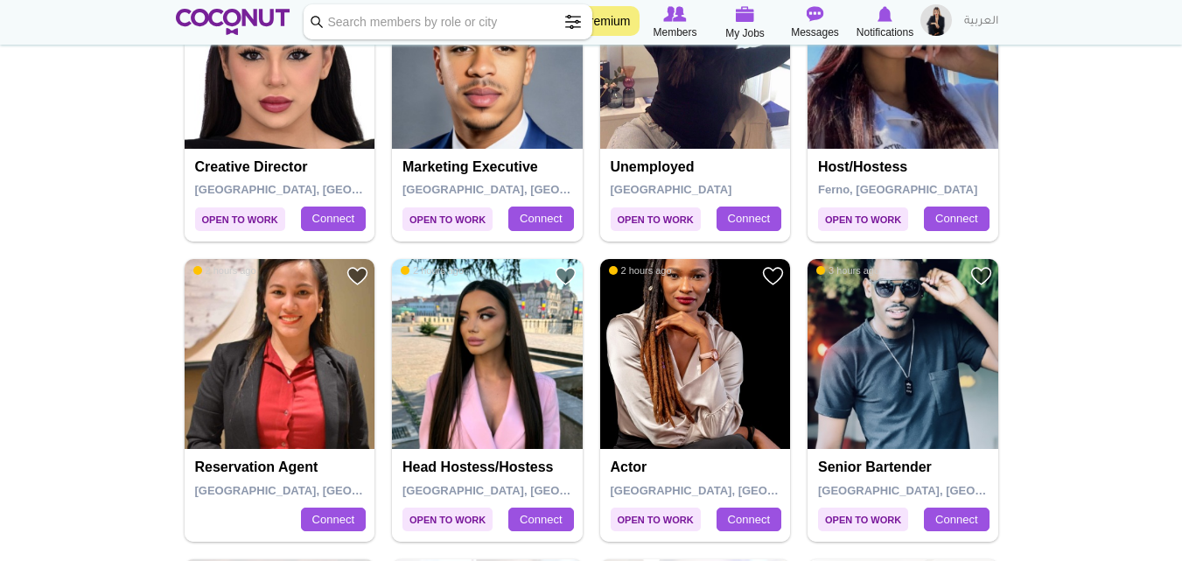
scroll to position [500, 0]
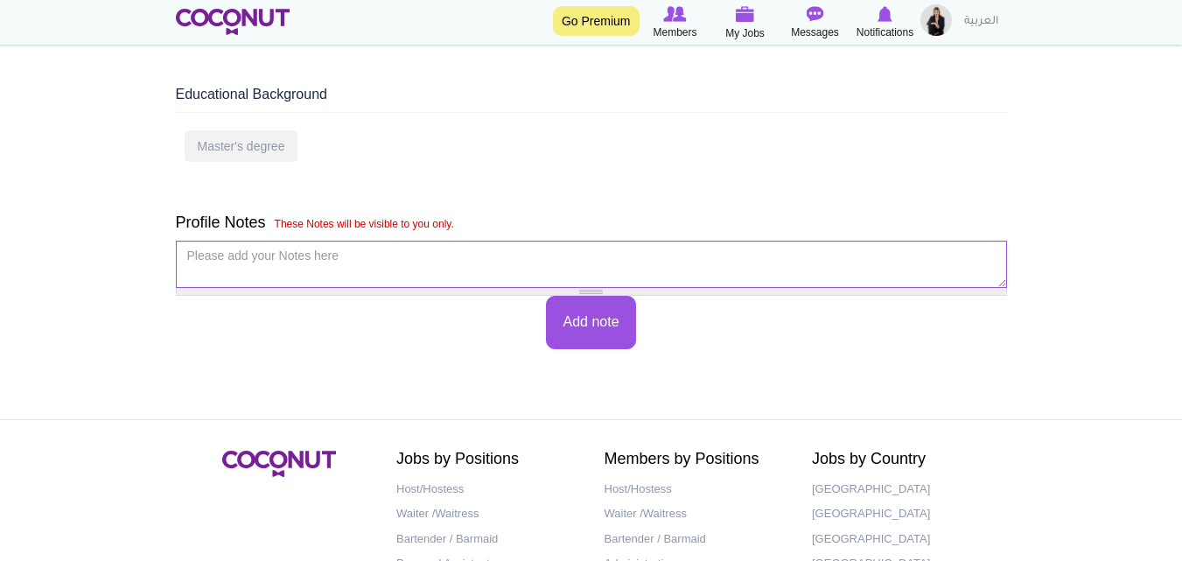
scroll to position [1069, 0]
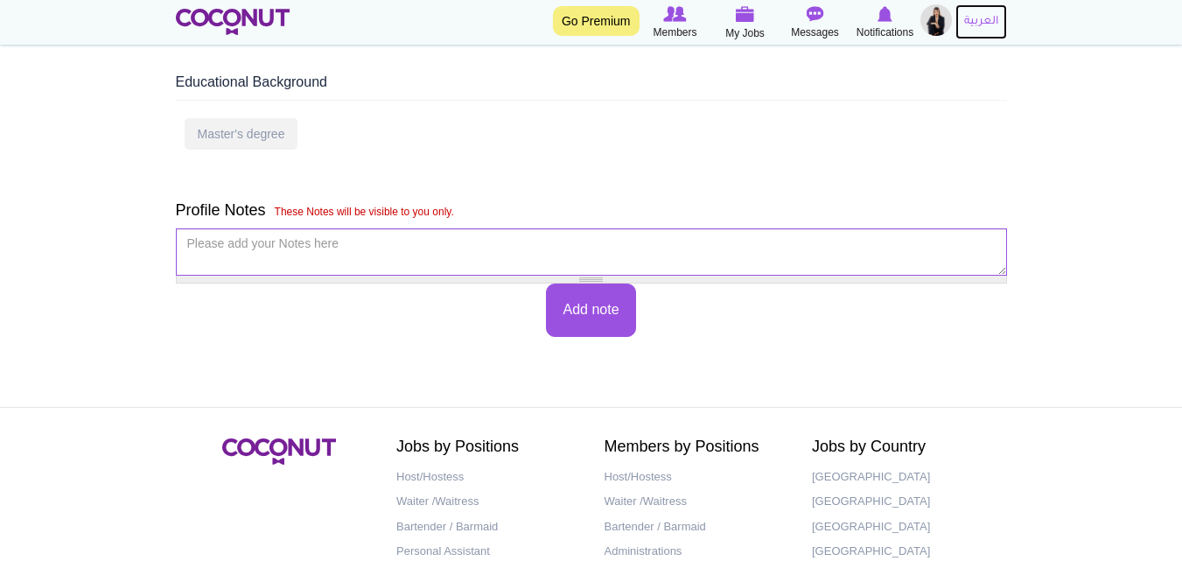
click at [969, 22] on link "العربية" at bounding box center [982, 21] width 52 height 35
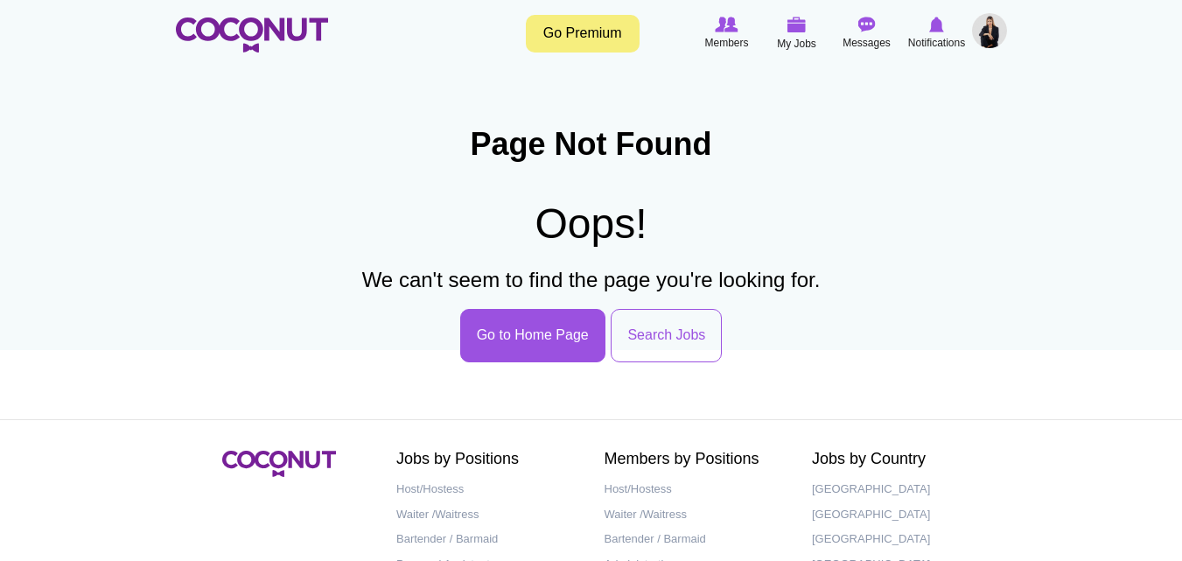
click at [989, 34] on img at bounding box center [989, 30] width 35 height 35
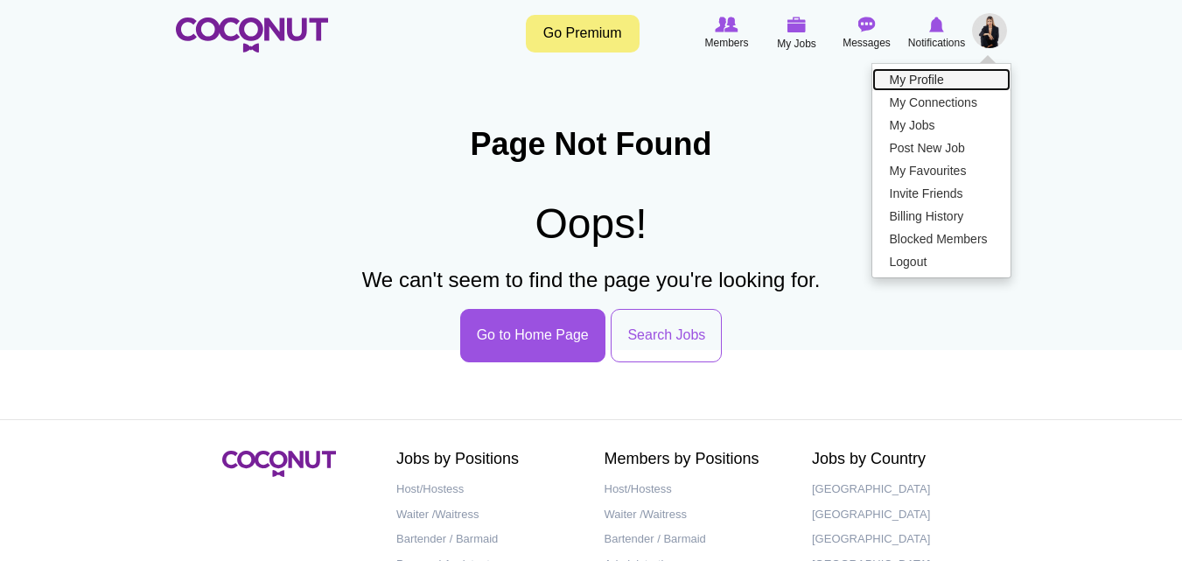
click at [955, 78] on link "My Profile" at bounding box center [941, 79] width 138 height 23
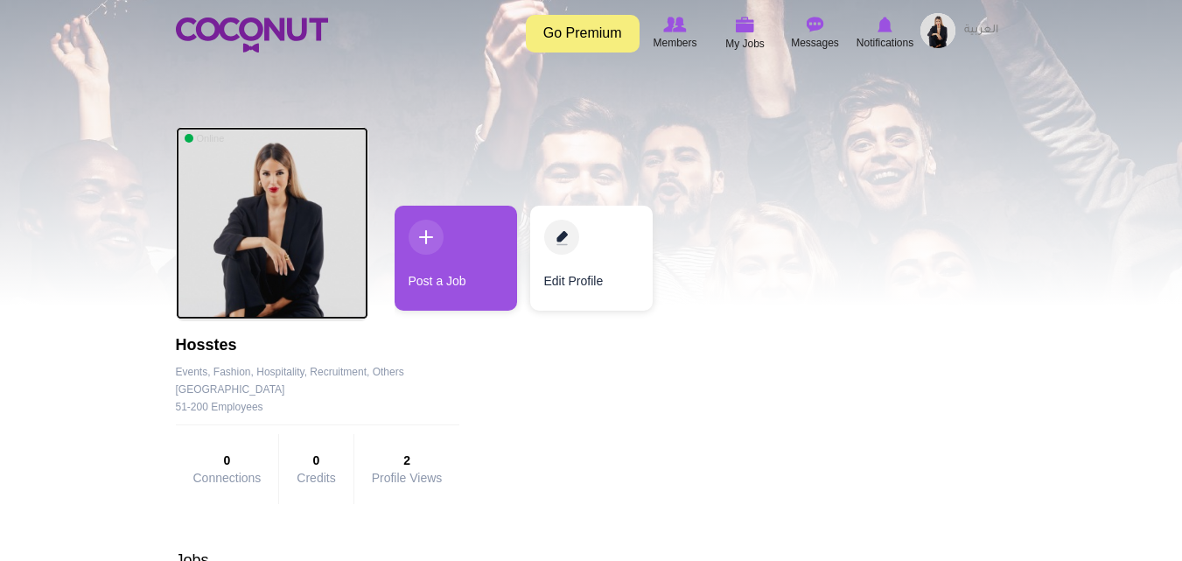
click at [267, 224] on img at bounding box center [272, 223] width 193 height 193
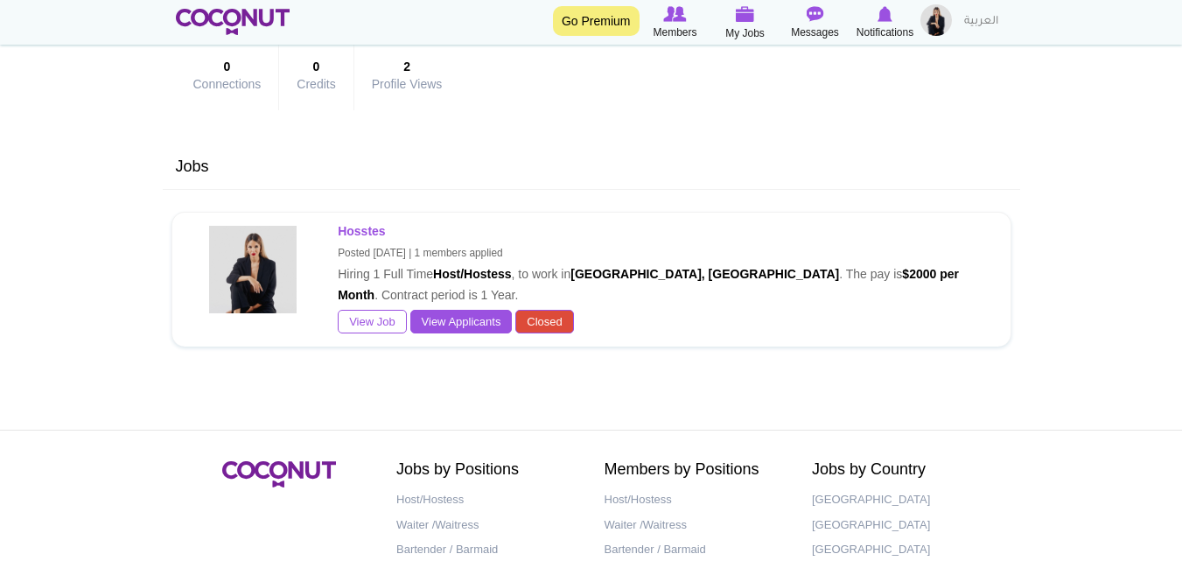
scroll to position [378, 0]
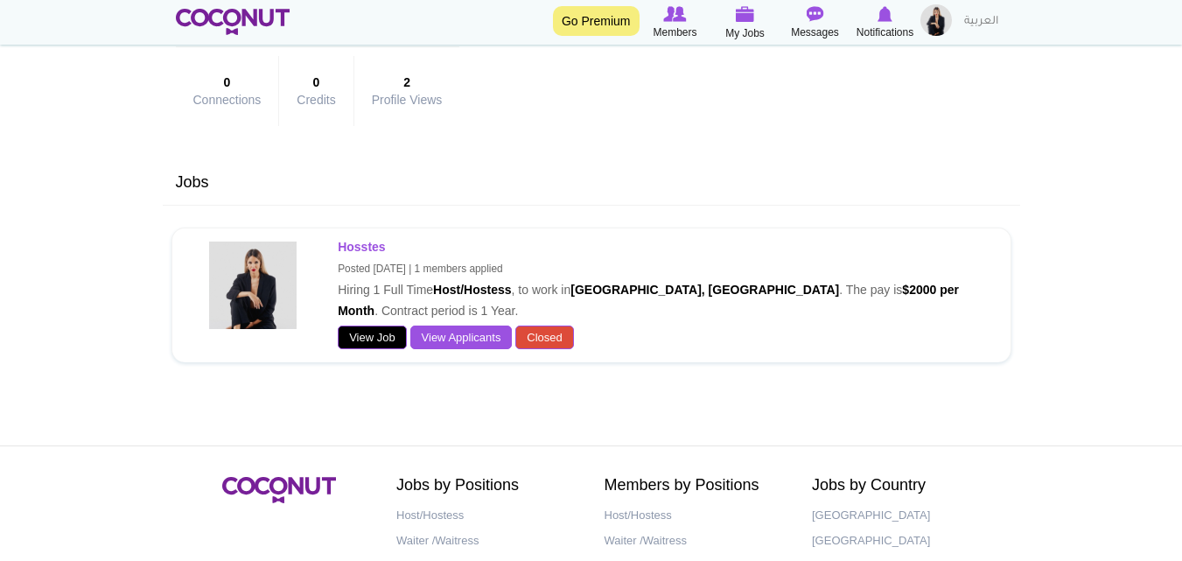
click at [379, 333] on link "View Job" at bounding box center [372, 338] width 69 height 25
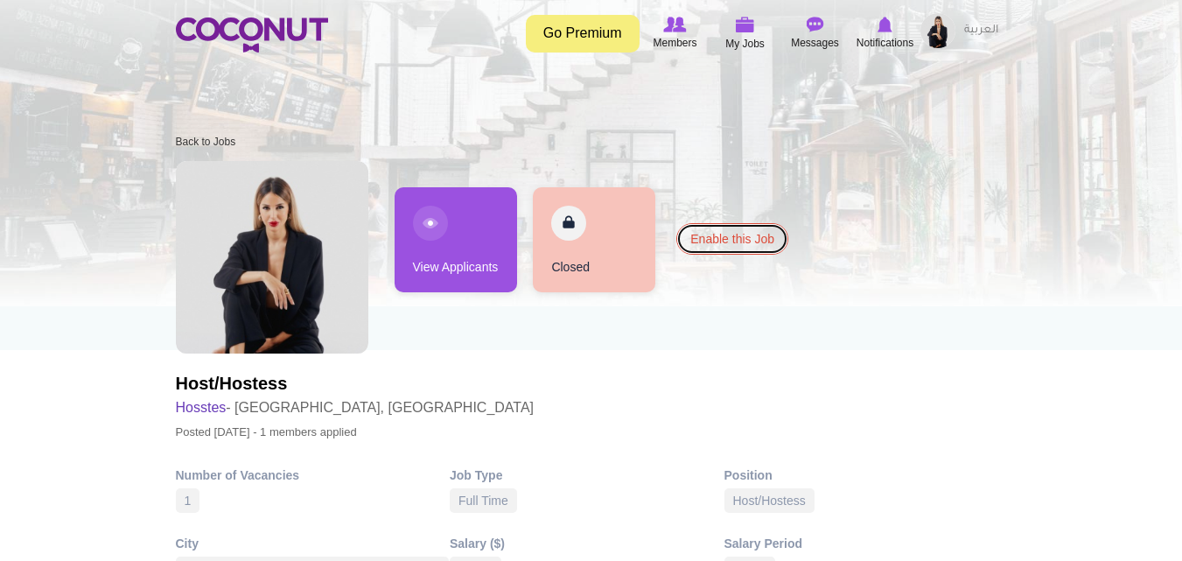
click at [746, 231] on link "Enable this Job" at bounding box center [732, 239] width 112 height 32
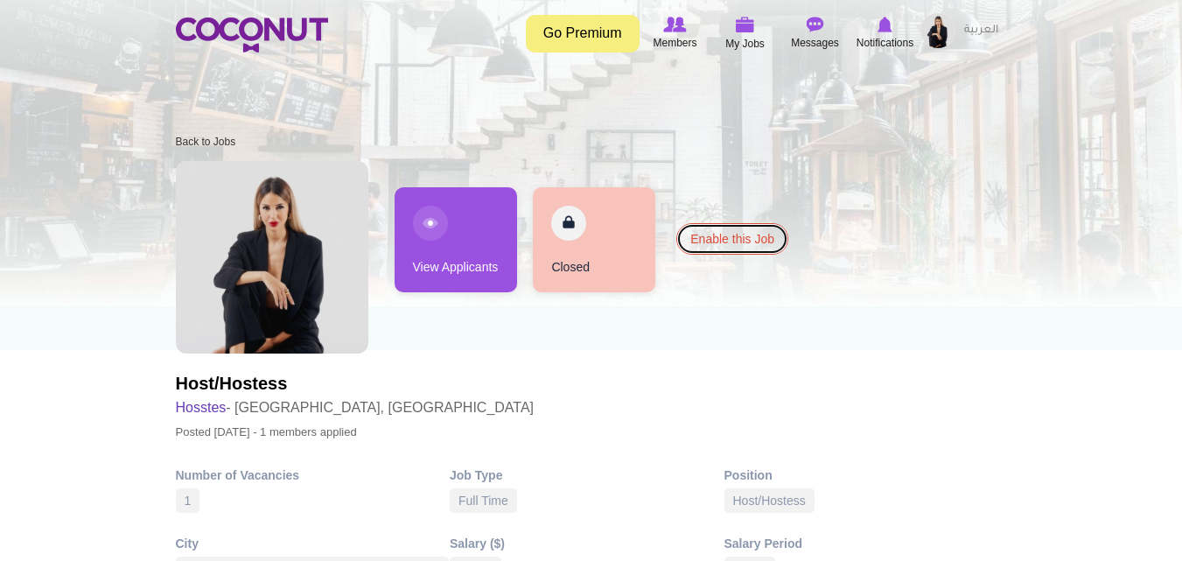
click at [746, 231] on link "Enable this Job" at bounding box center [732, 239] width 112 height 32
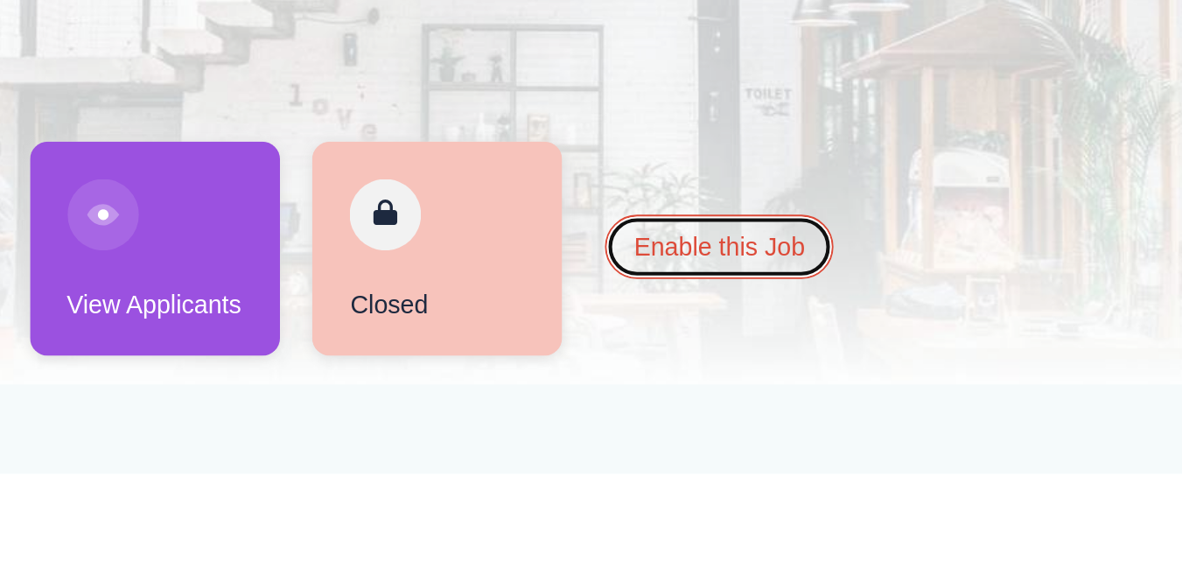
click at [712, 242] on link "Enable this Job" at bounding box center [732, 239] width 112 height 32
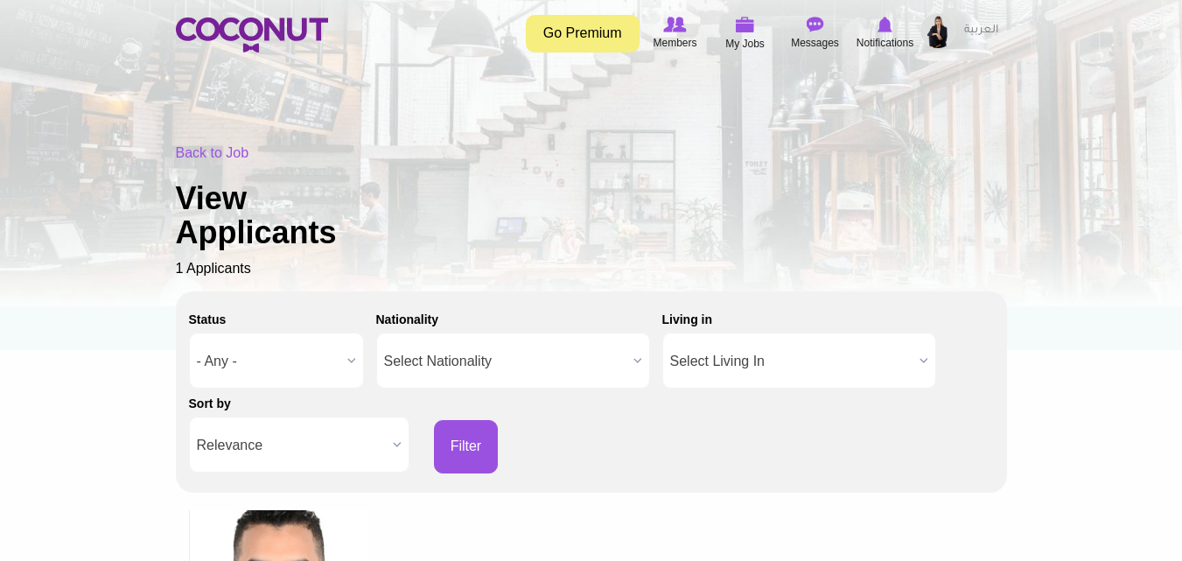
click at [948, 37] on img at bounding box center [938, 30] width 35 height 35
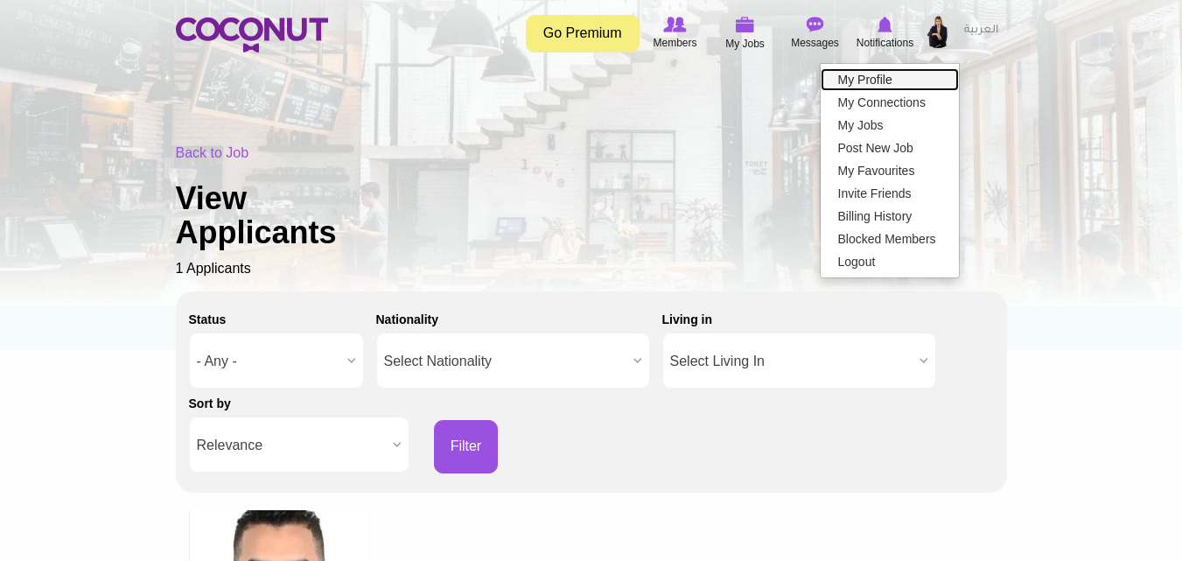
click at [856, 78] on link "My Profile" at bounding box center [890, 79] width 138 height 23
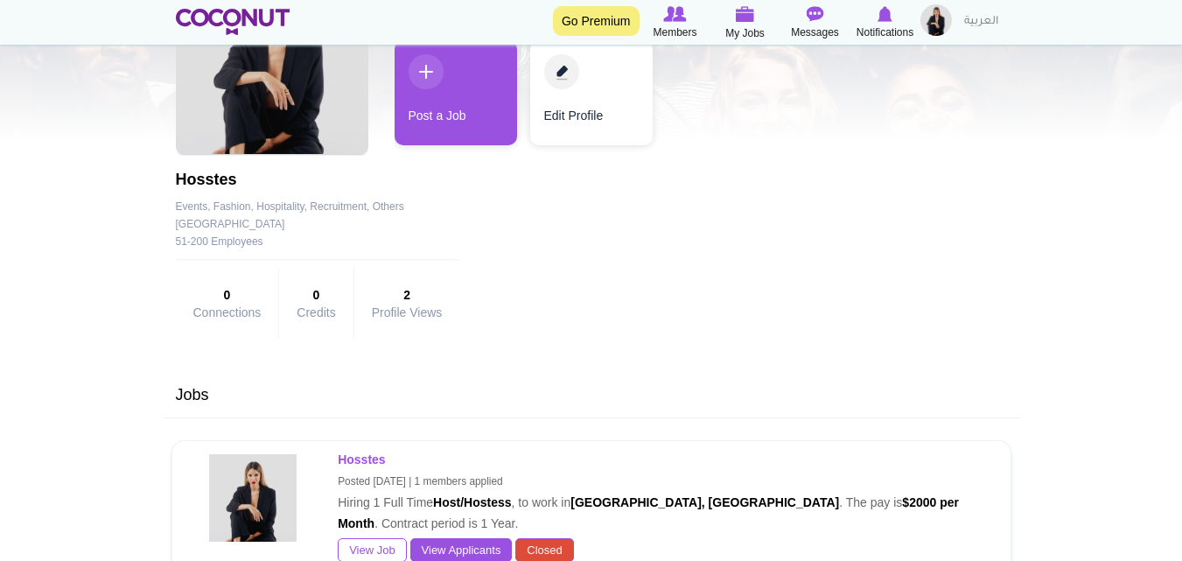
scroll to position [370, 0]
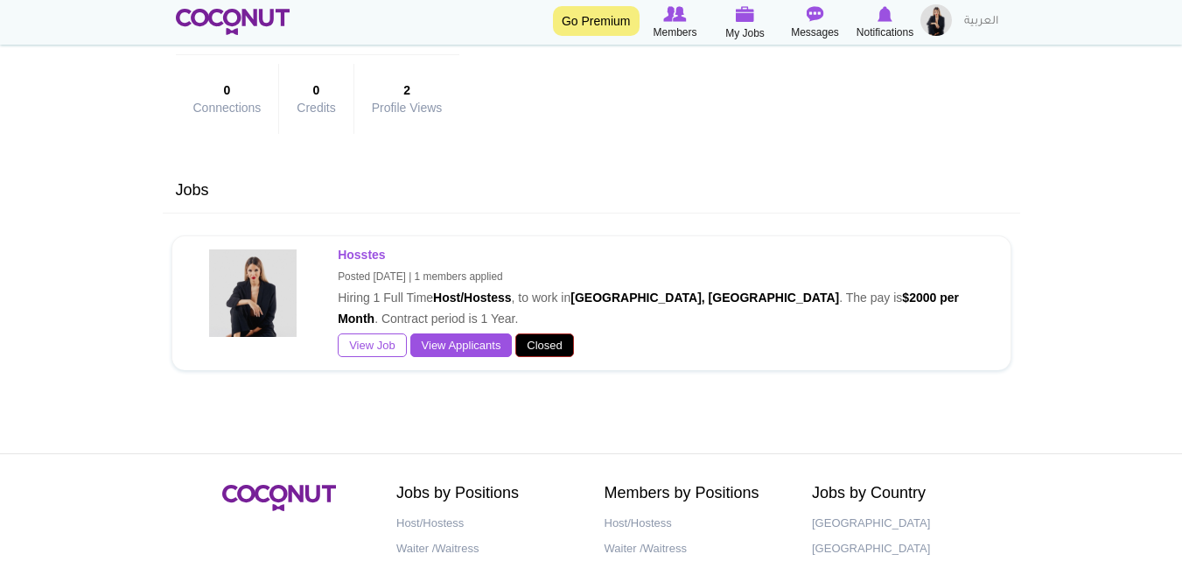
click at [525, 339] on span "Closed" at bounding box center [544, 345] width 58 height 25
click at [531, 339] on span "Closed" at bounding box center [544, 345] width 58 height 25
click at [446, 341] on link "View Applicants" at bounding box center [461, 345] width 102 height 25
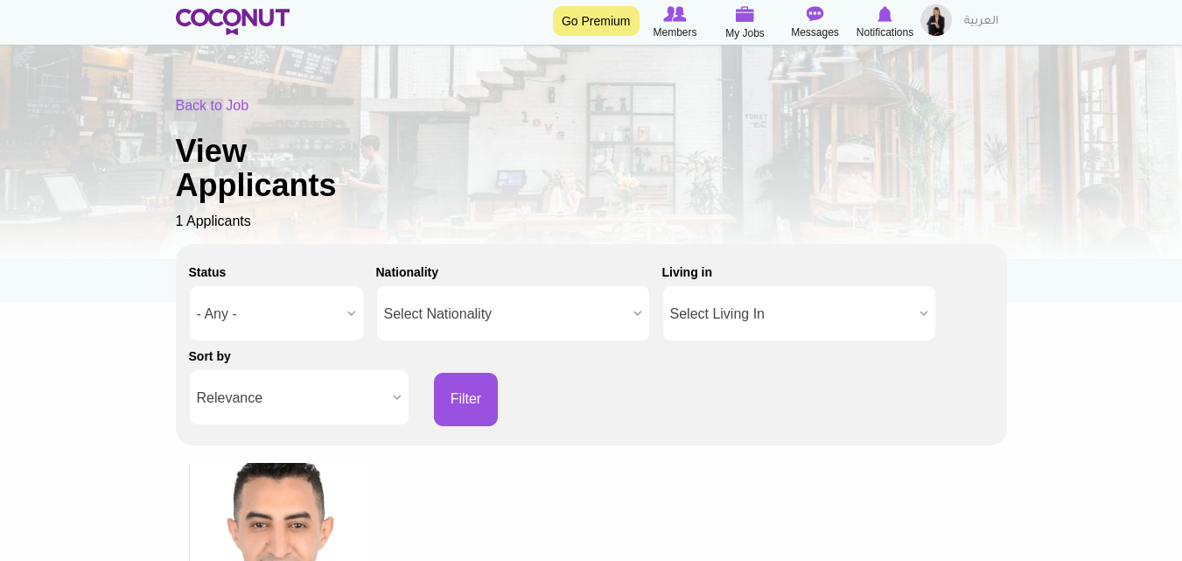
scroll to position [46, 0]
click at [956, 23] on link "العربية" at bounding box center [982, 21] width 52 height 35
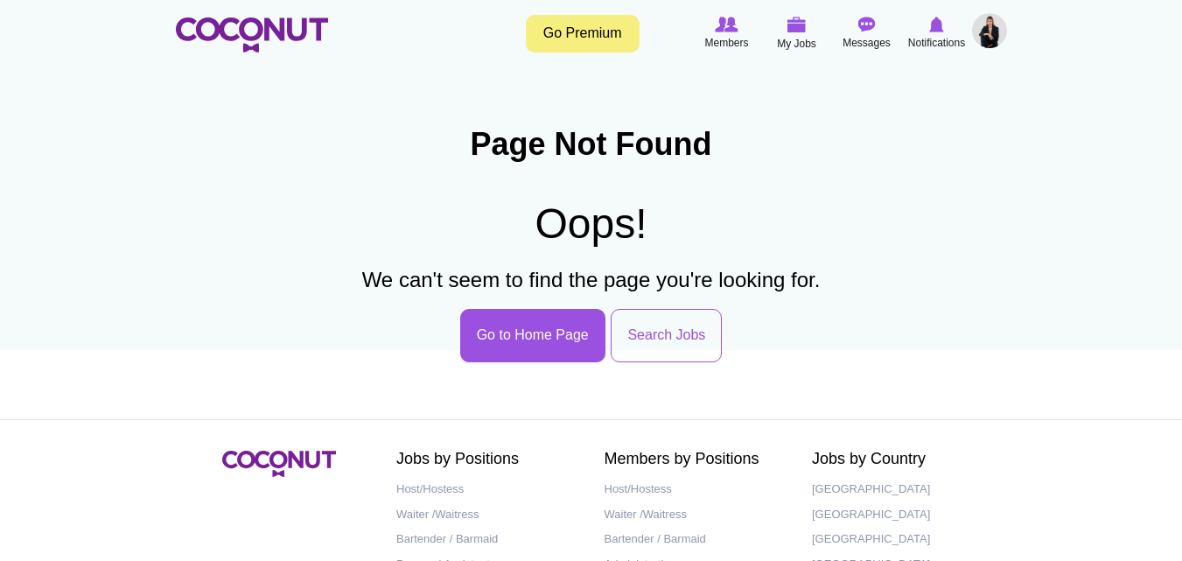
click at [995, 33] on img at bounding box center [989, 30] width 35 height 35
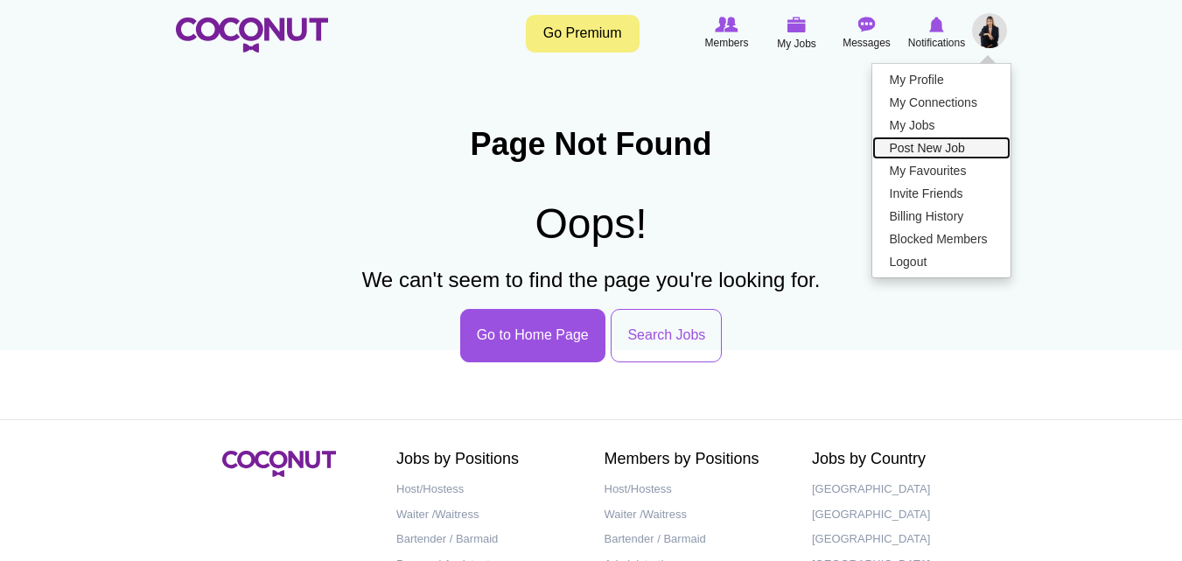
click at [947, 141] on link "Post New Job" at bounding box center [941, 148] width 138 height 23
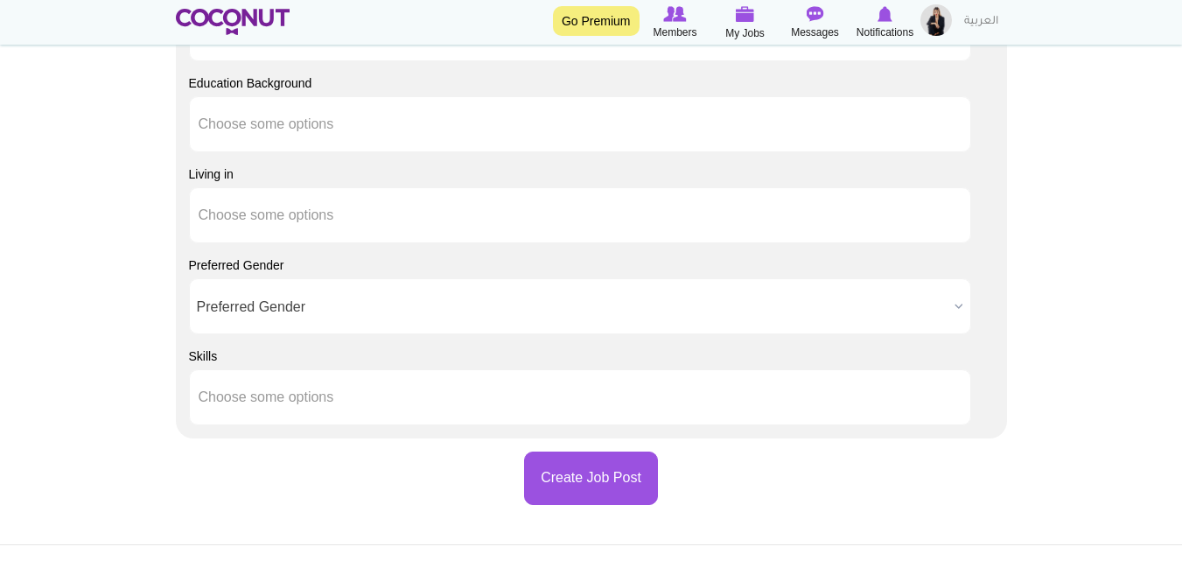
scroll to position [1670, 0]
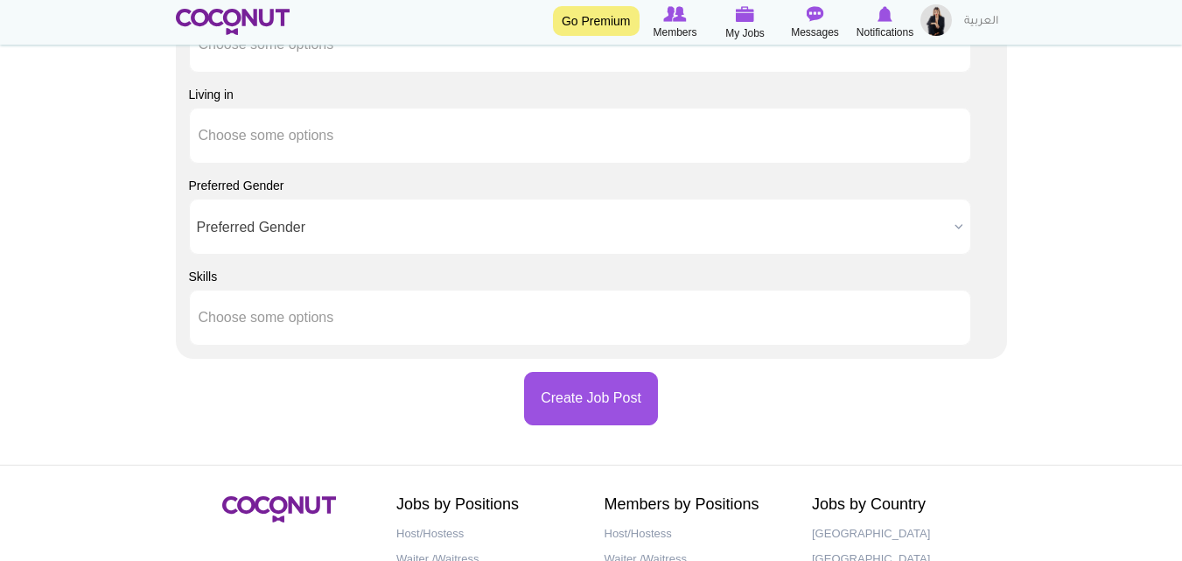
click at [951, 1] on div "Toggle navigation Go Premium Members My Jobs Post a Job Messages Notifications" at bounding box center [591, 22] width 1182 height 45
click at [966, 23] on link "العربية" at bounding box center [982, 21] width 52 height 35
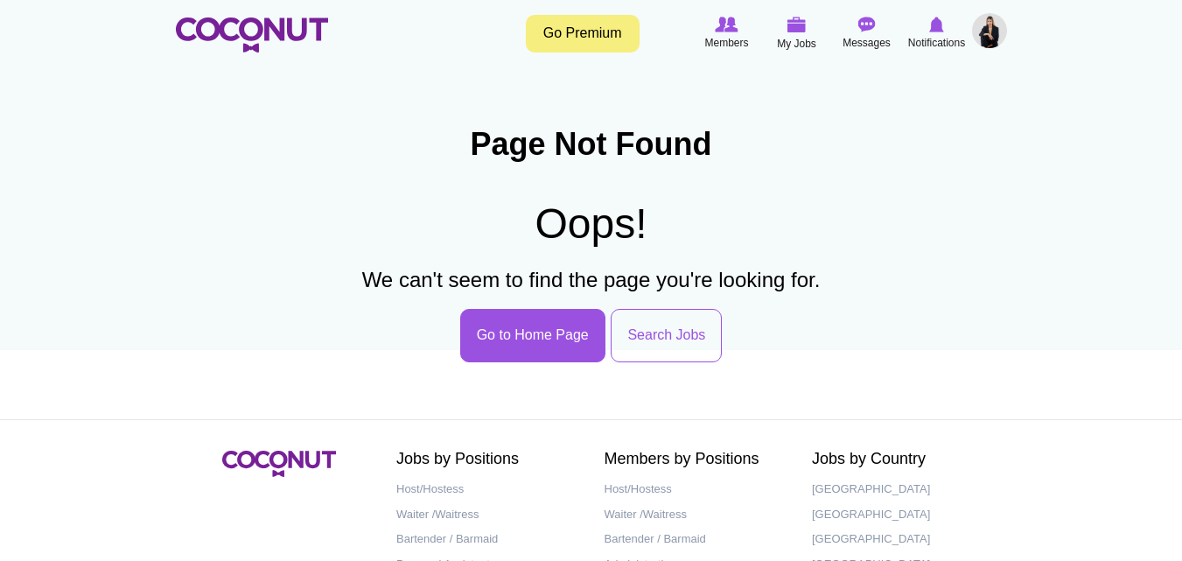
click at [995, 20] on img at bounding box center [989, 30] width 35 height 35
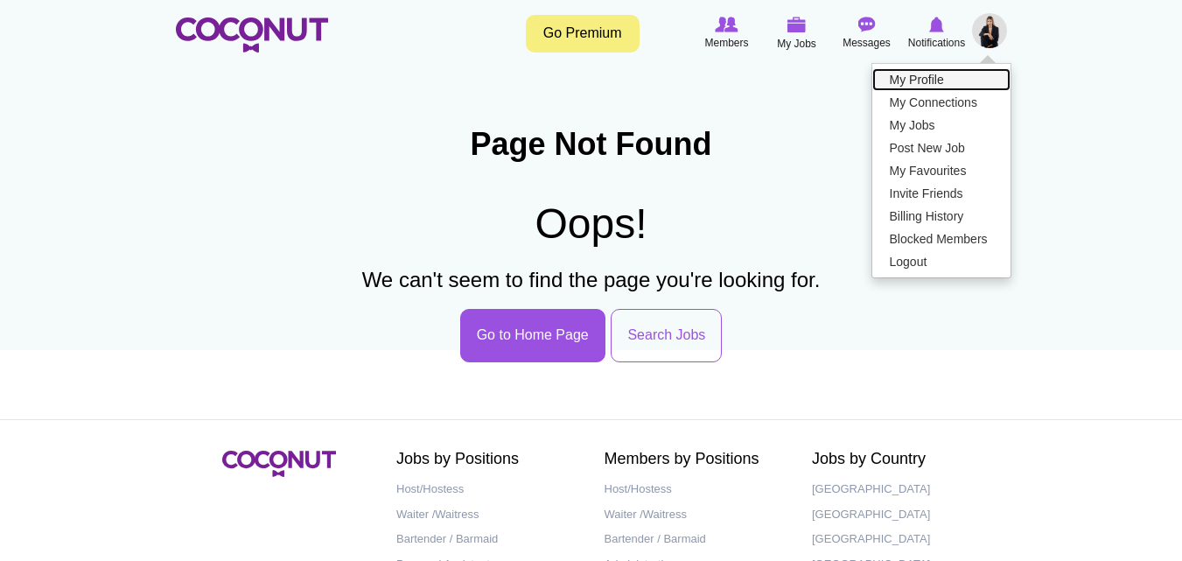
click at [929, 75] on link "My Profile" at bounding box center [941, 79] width 138 height 23
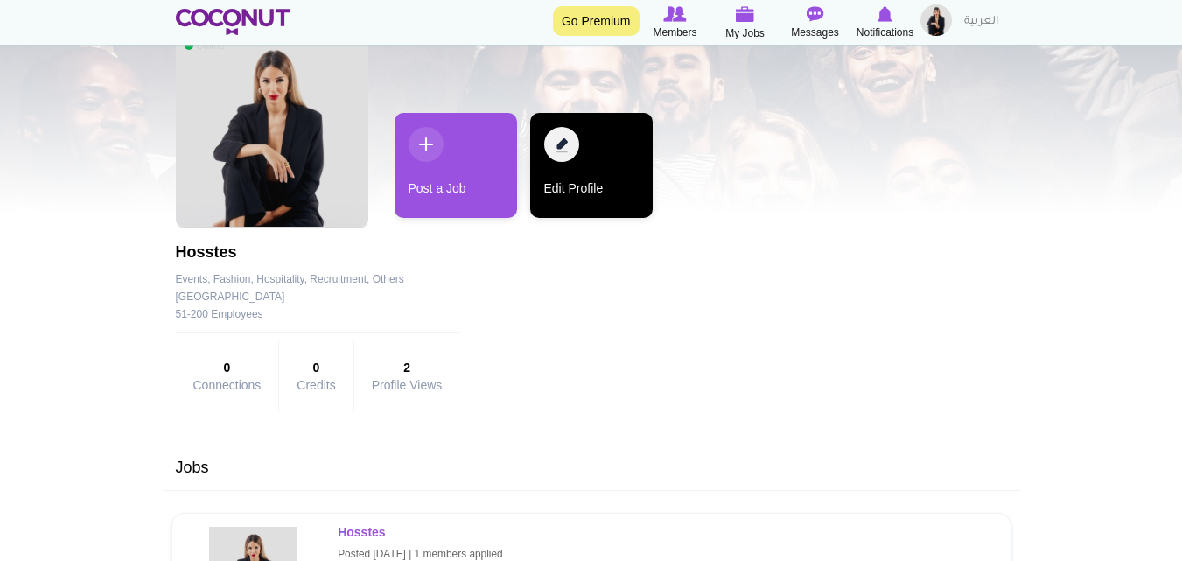
scroll to position [90, 0]
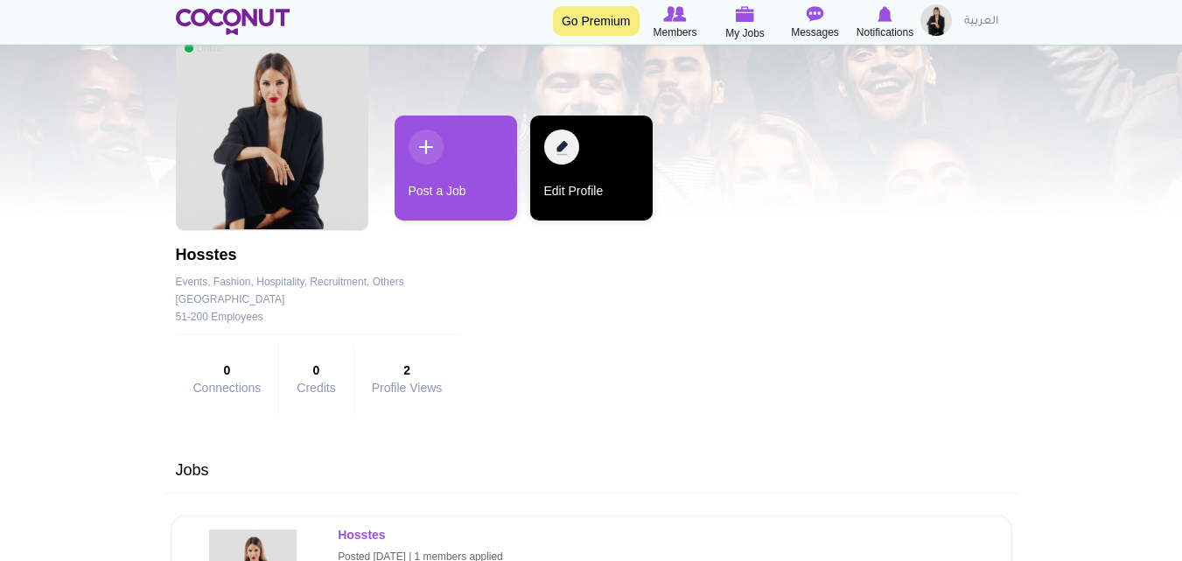
click at [572, 151] on link "Edit Profile" at bounding box center [591, 168] width 123 height 105
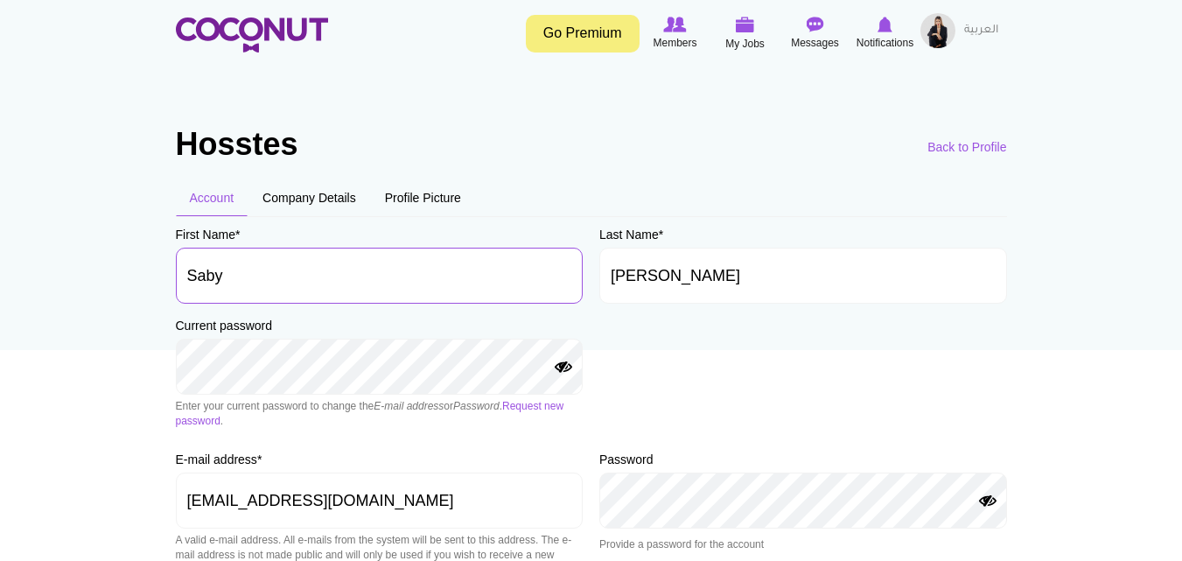
click at [488, 283] on input "Saby" at bounding box center [380, 276] width 408 height 56
type input "S"
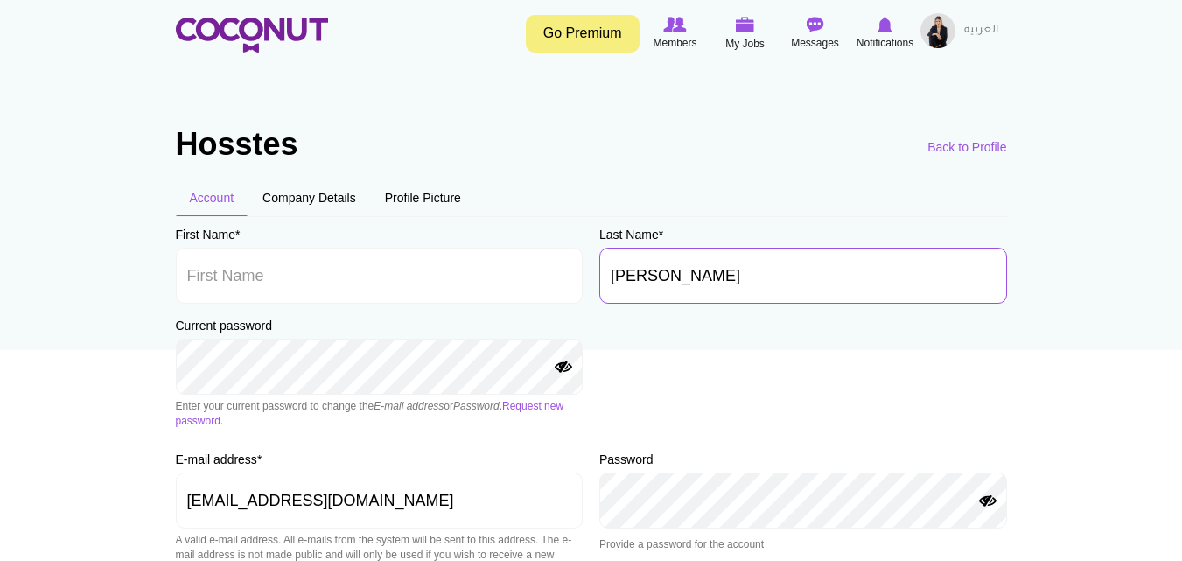
click at [655, 275] on input "Laiti" at bounding box center [803, 276] width 408 height 56
type input "L"
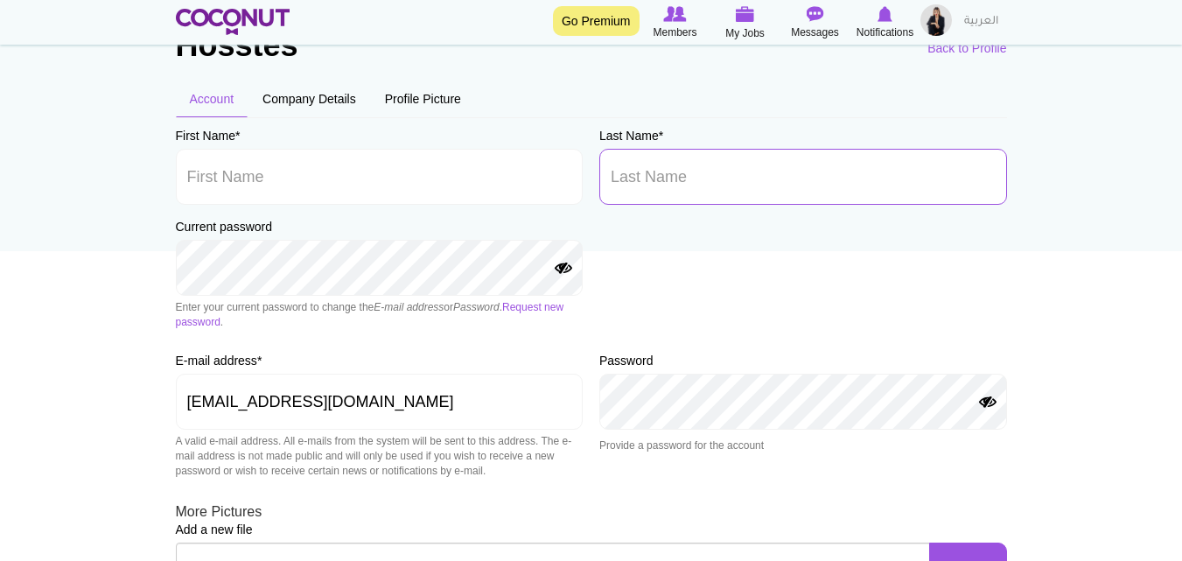
scroll to position [132, 0]
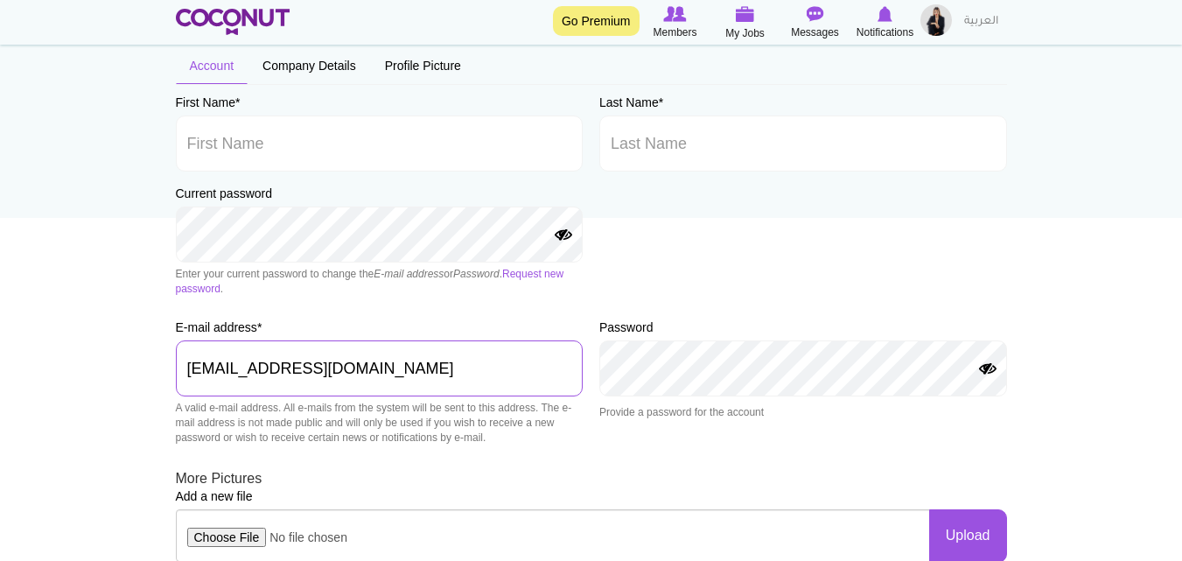
click at [484, 363] on input "Laitisabah@gmail.com" at bounding box center [380, 368] width 408 height 56
type input "L"
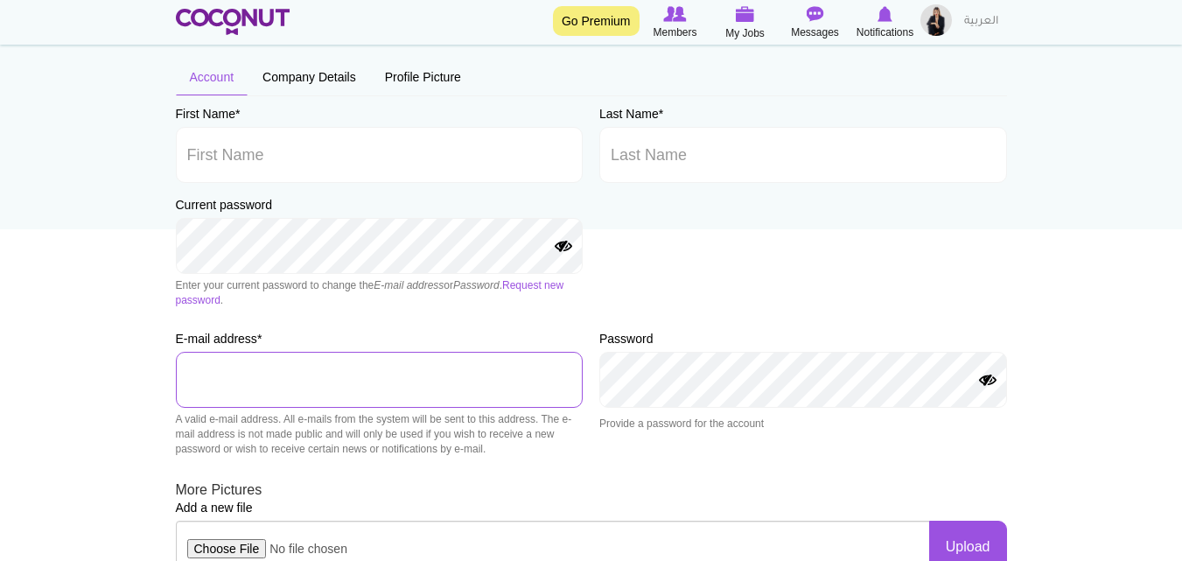
scroll to position [0, 0]
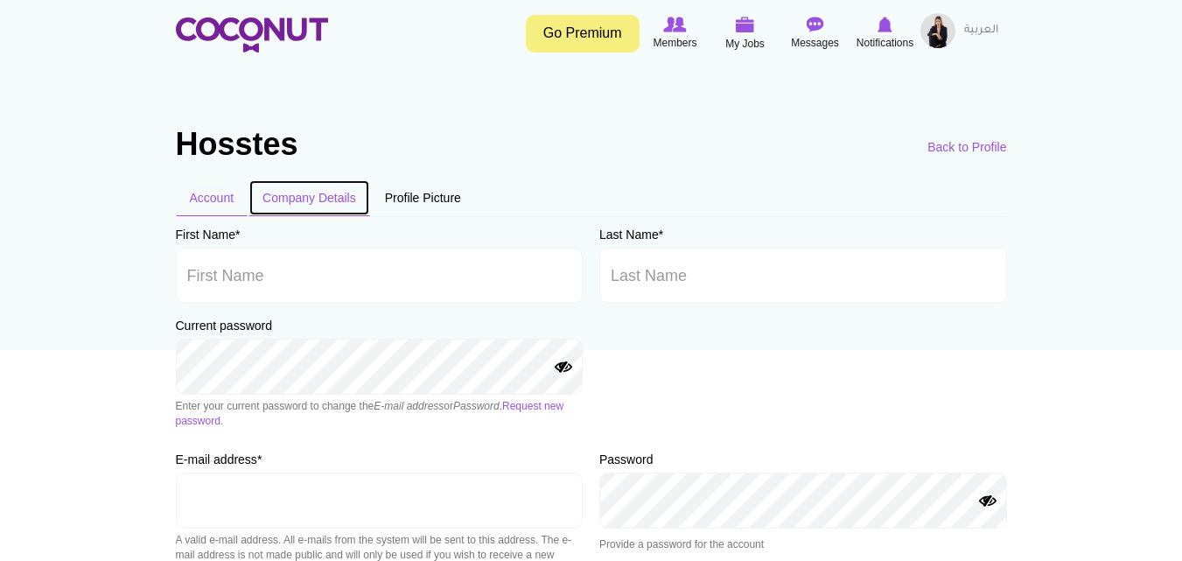
click at [307, 201] on link "Company Details" at bounding box center [310, 197] width 122 height 37
click at [313, 194] on link "Company Details" at bounding box center [310, 197] width 122 height 37
click at [428, 187] on link "Profile Picture" at bounding box center [423, 197] width 104 height 37
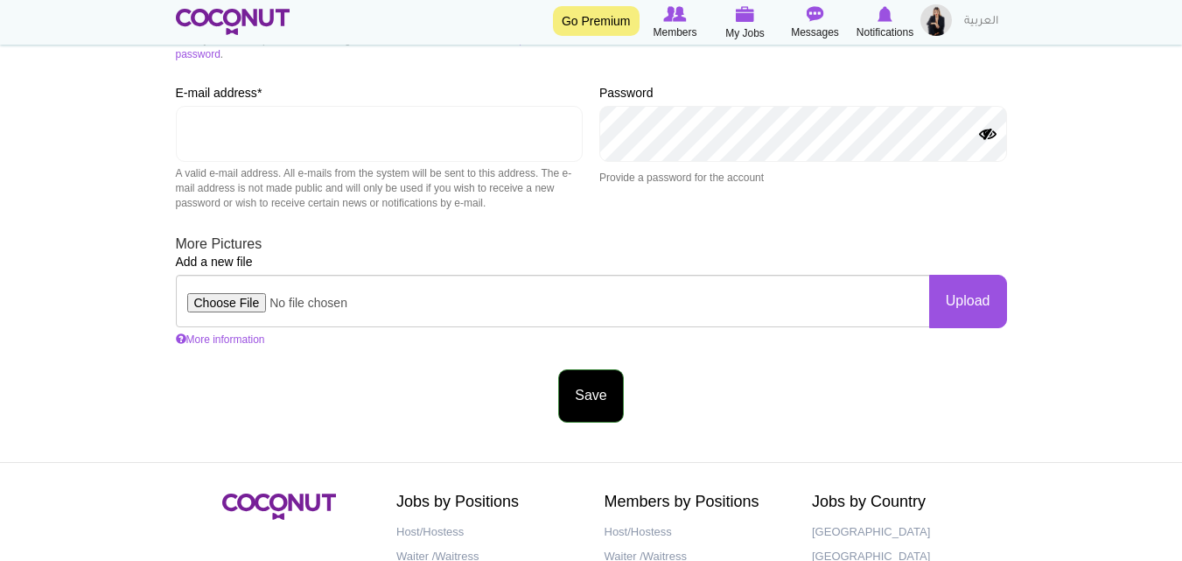
click at [599, 393] on button "Save" at bounding box center [590, 395] width 65 height 53
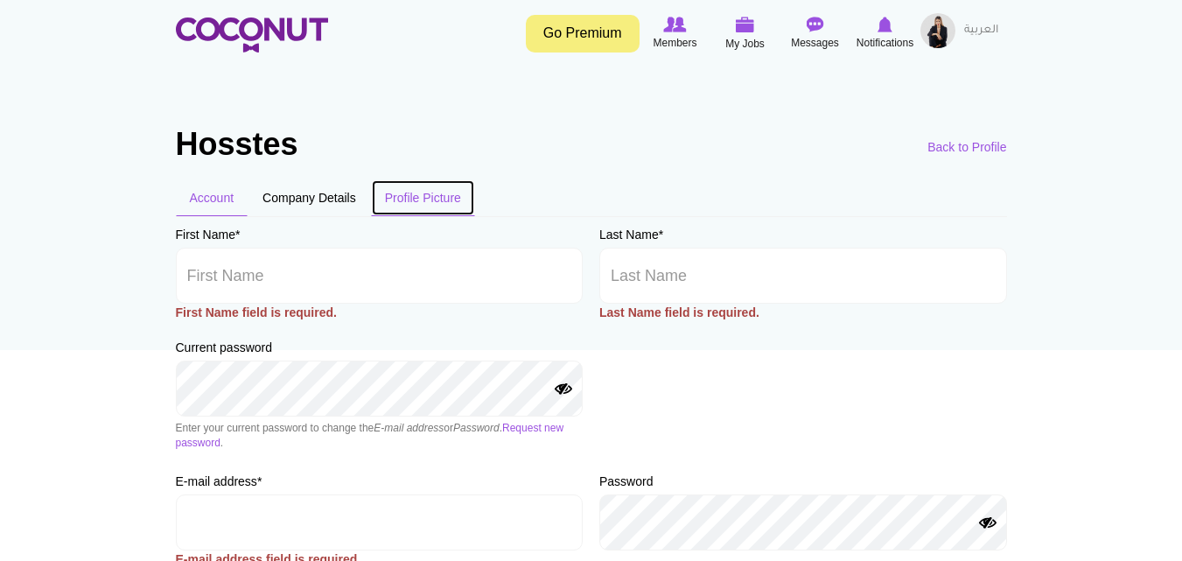
click at [420, 193] on link "Profile Picture" at bounding box center [423, 197] width 104 height 37
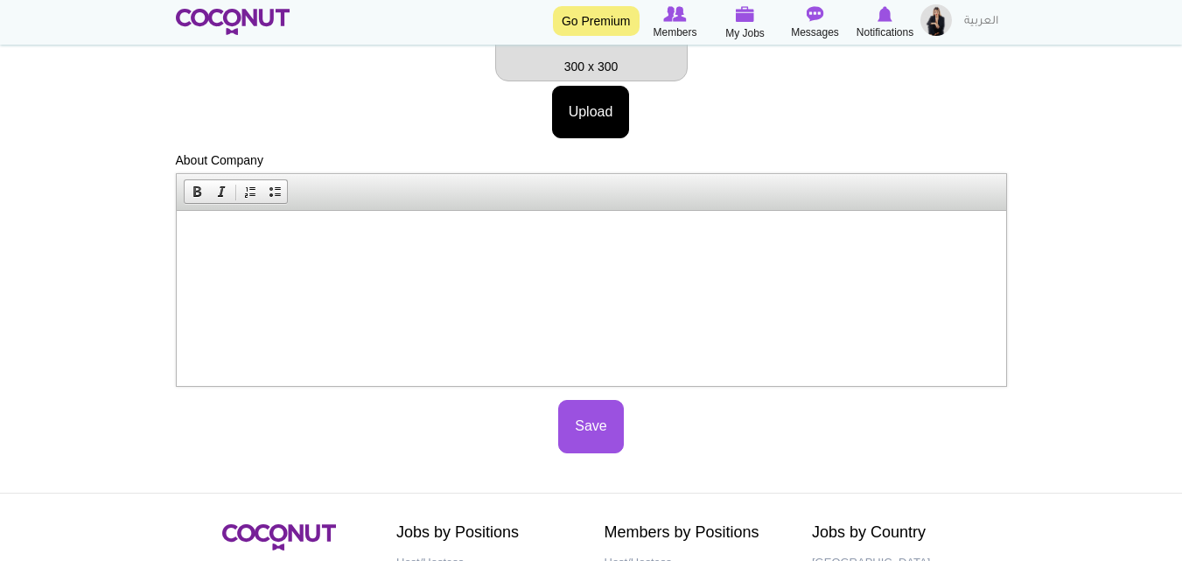
scroll to position [354, 0]
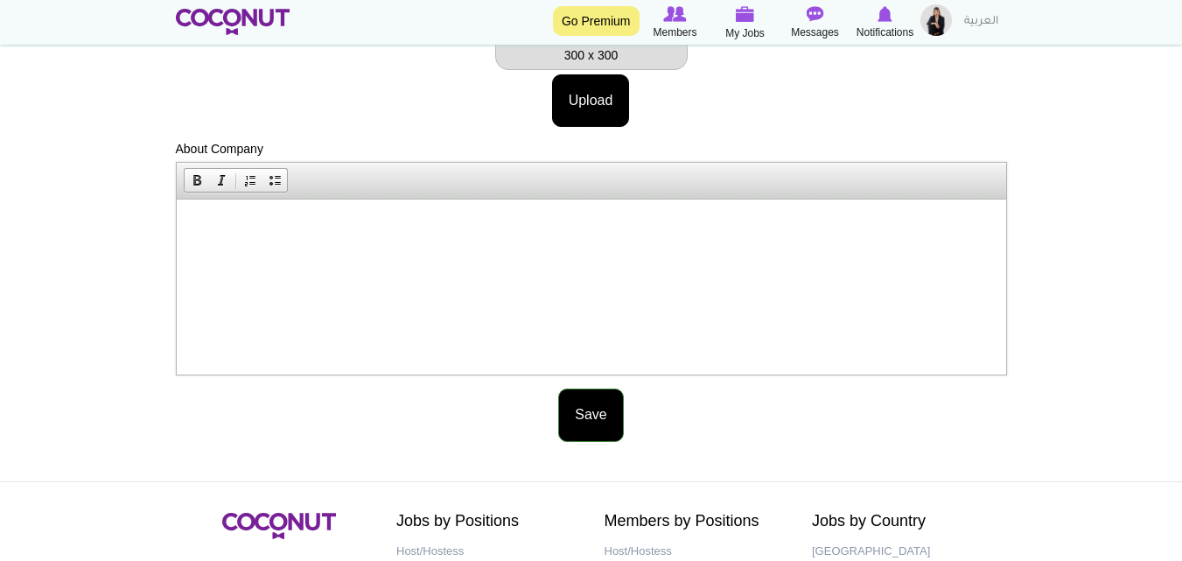
click at [599, 411] on button "Save" at bounding box center [590, 415] width 65 height 53
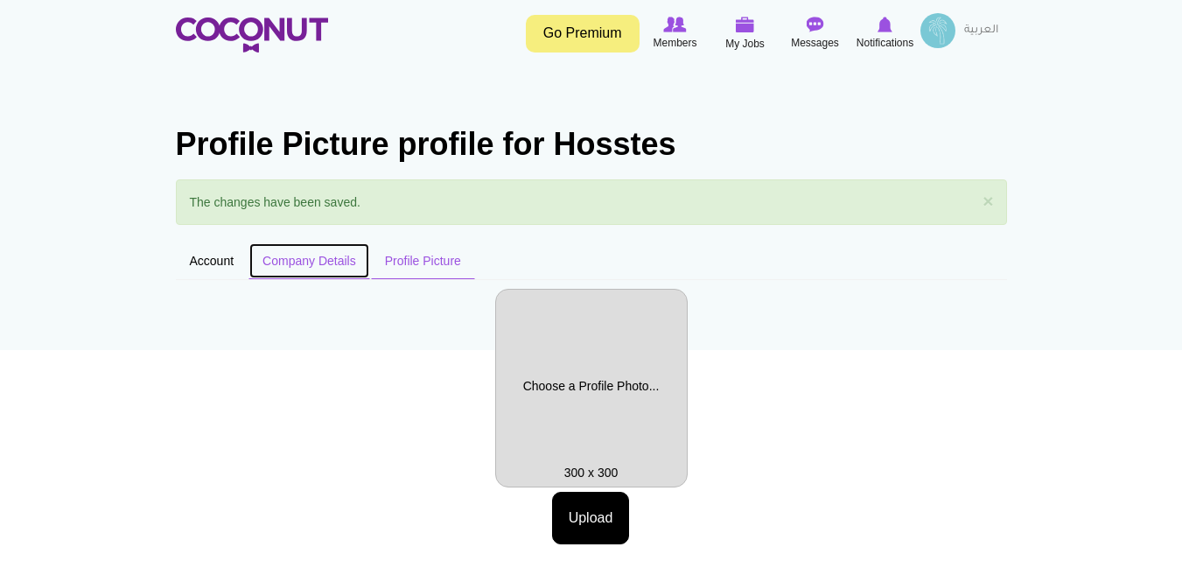
click at [307, 255] on link "Company Details" at bounding box center [310, 260] width 122 height 37
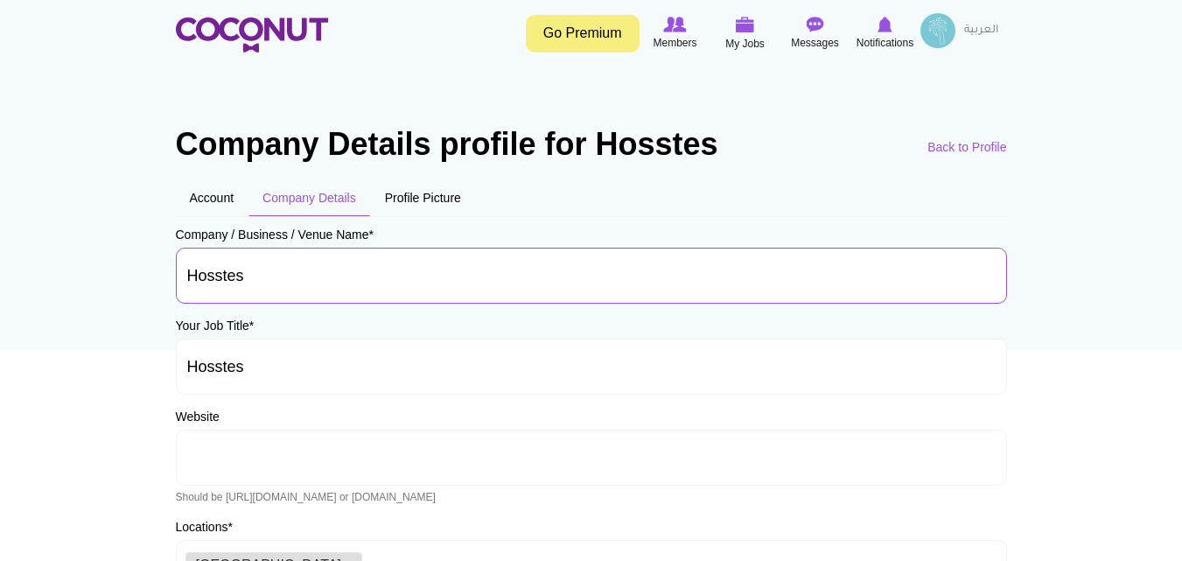
click at [289, 269] on input "Hosstes" at bounding box center [591, 276] width 831 height 56
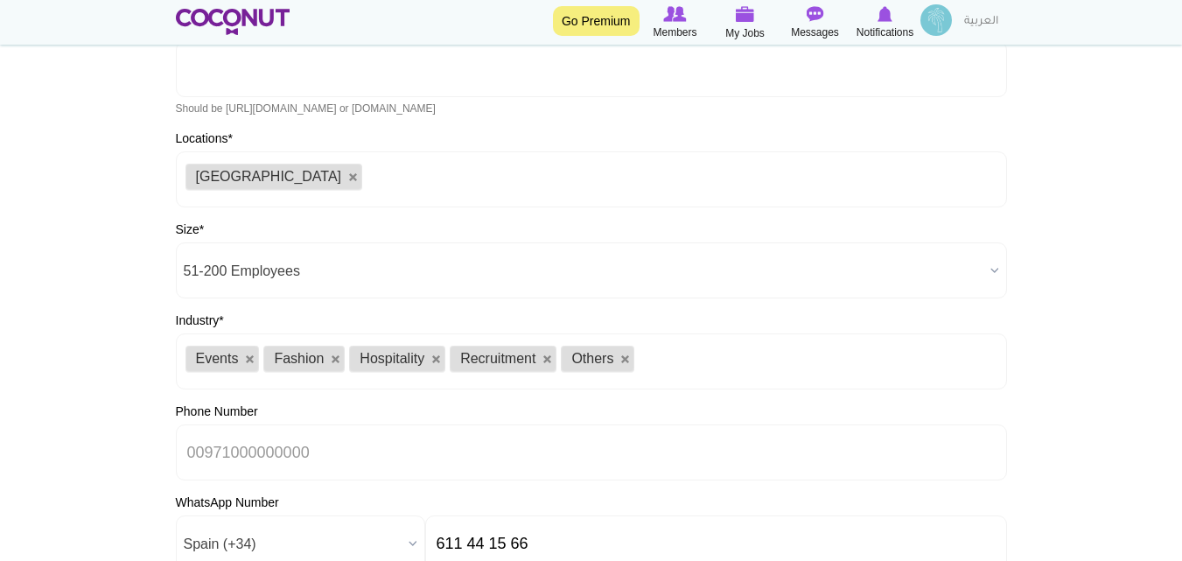
scroll to position [388, 0]
click at [348, 180] on link at bounding box center [353, 178] width 11 height 11
type input "Choose some options"
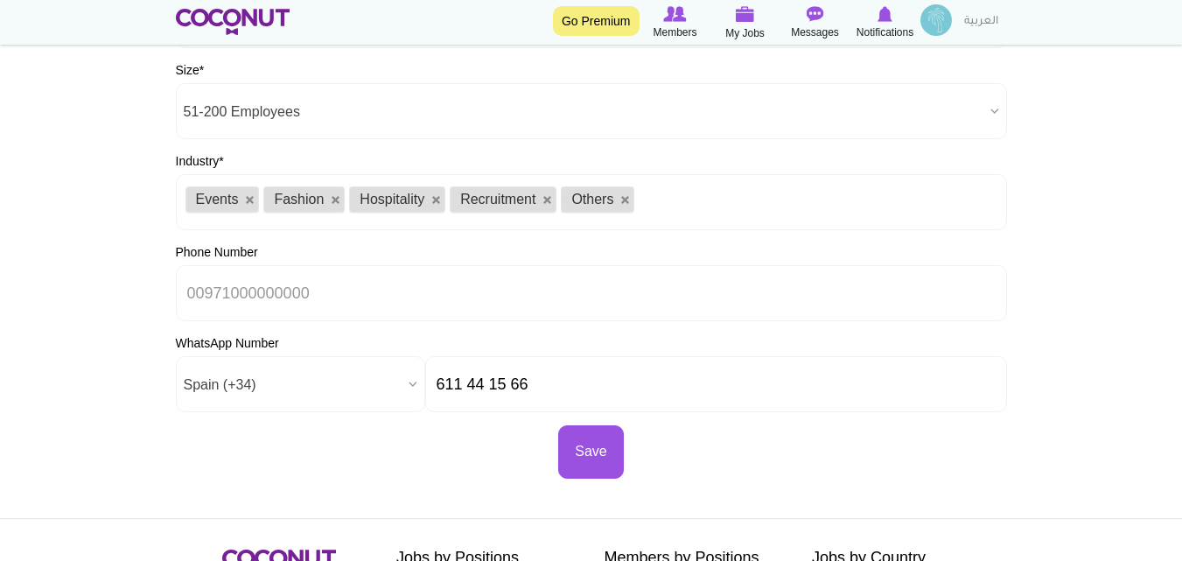
scroll to position [550, 0]
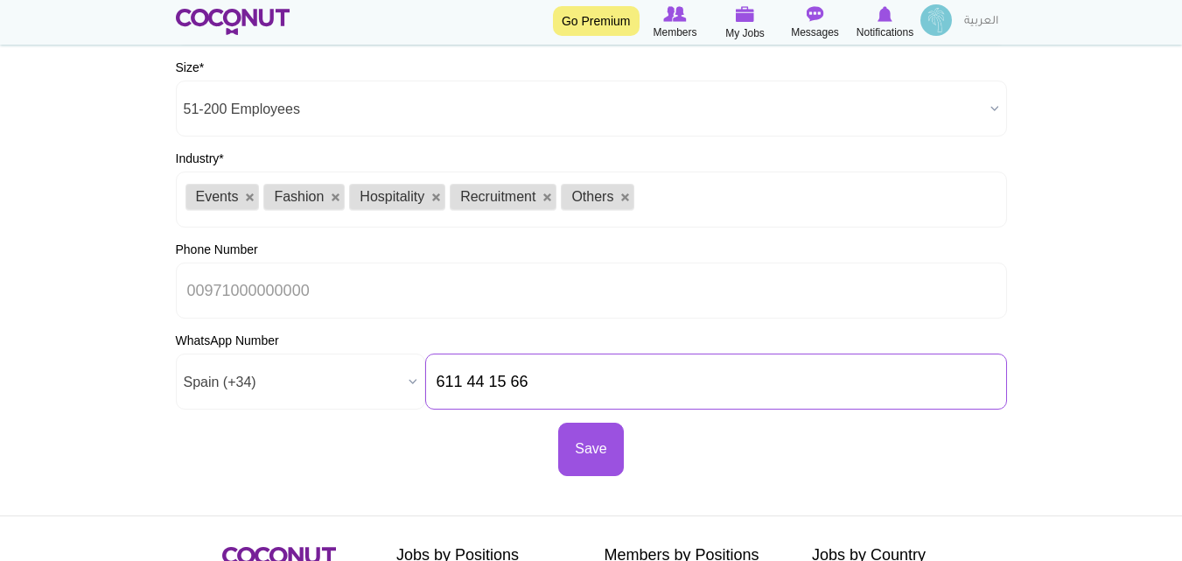
click at [558, 388] on input "611 44 15 66" at bounding box center [716, 382] width 582 height 56
type input "6"
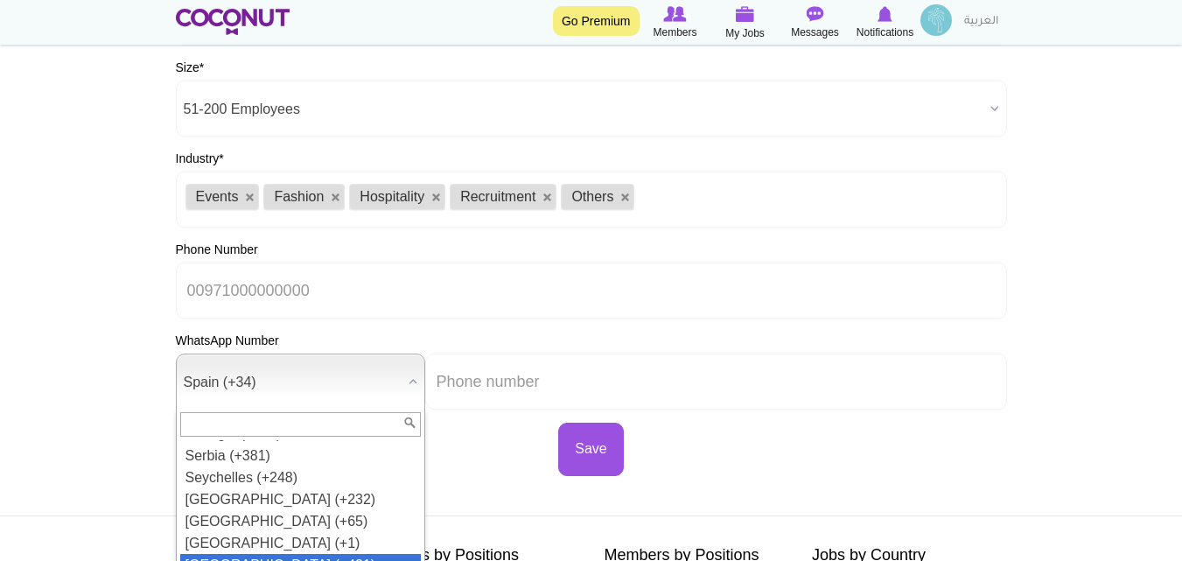
click at [261, 554] on li "Slovakia (+421)" at bounding box center [300, 565] width 241 height 22
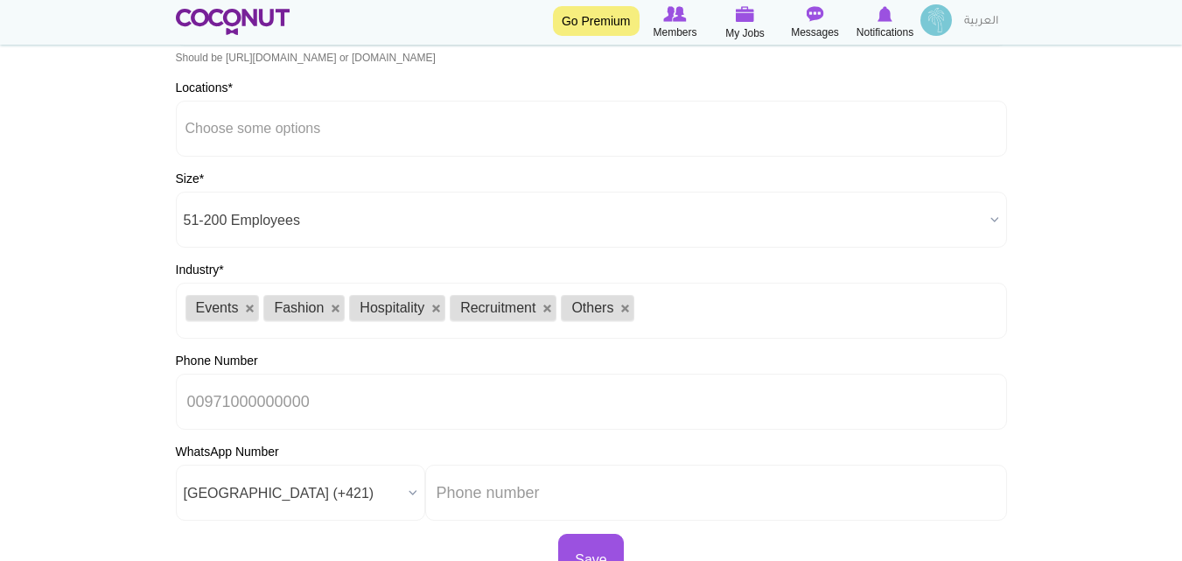
scroll to position [452, 0]
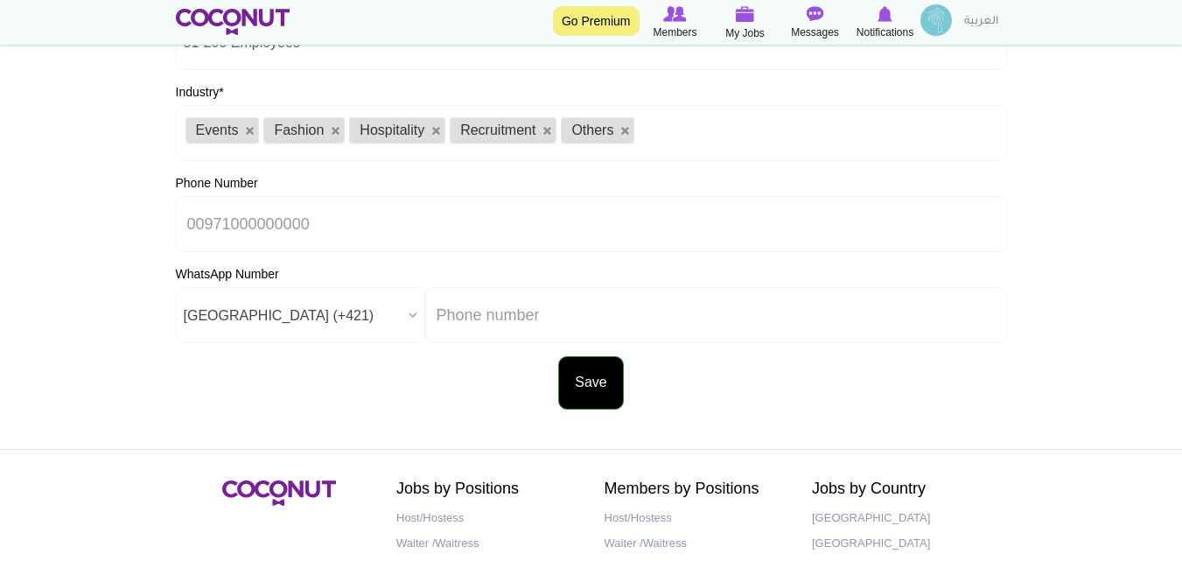
click at [591, 388] on button "Save" at bounding box center [590, 382] width 65 height 53
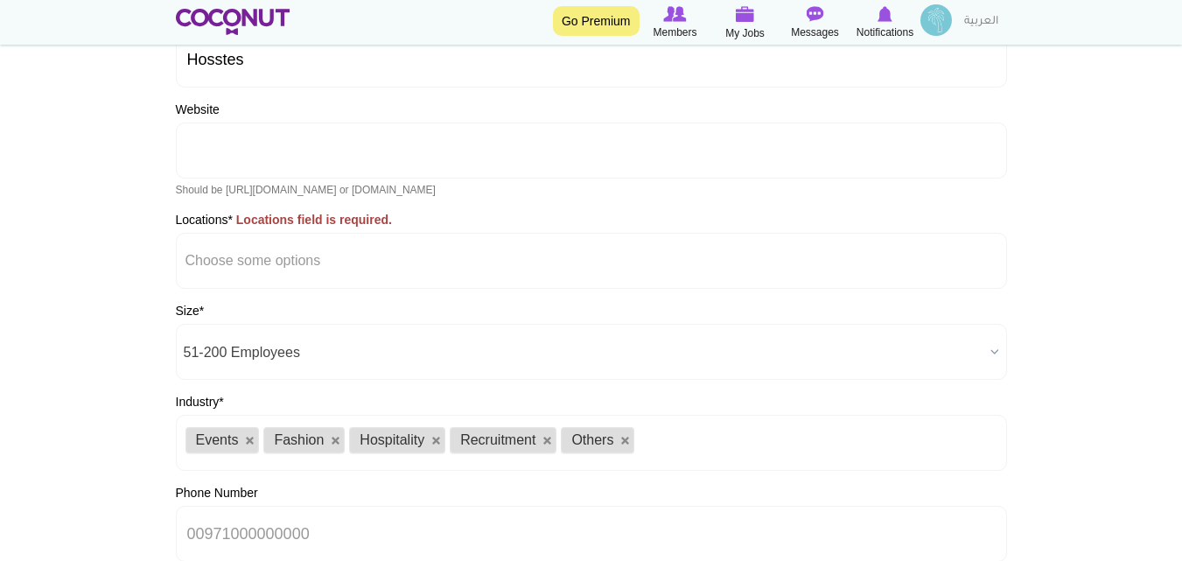
scroll to position [306, 0]
click at [329, 165] on input "URL" at bounding box center [591, 151] width 831 height 56
click at [296, 243] on li at bounding box center [265, 261] width 158 height 37
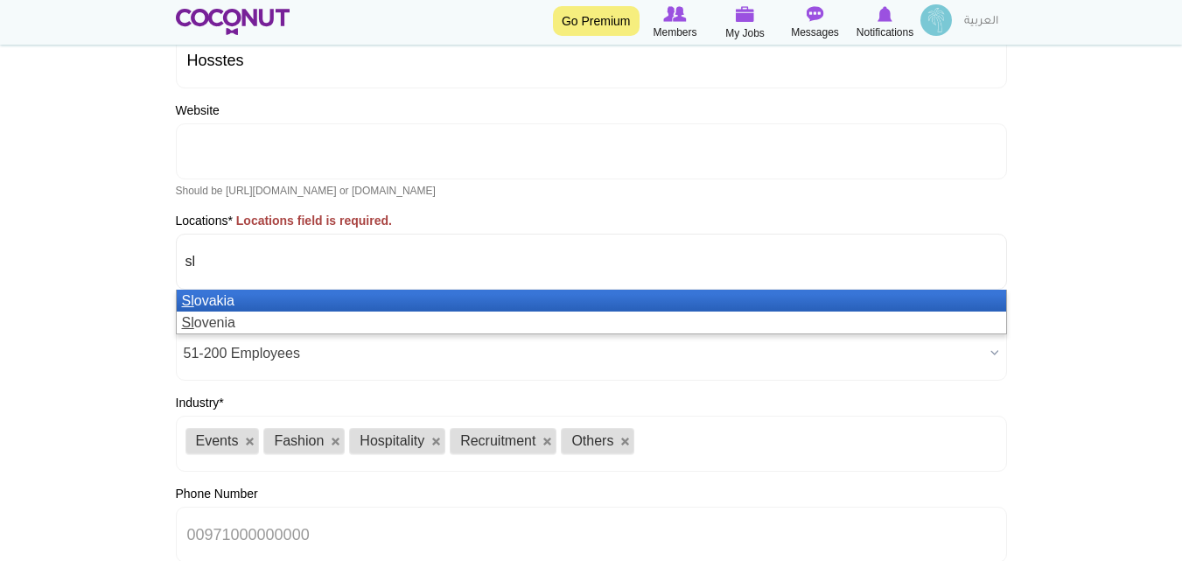
type input "sl"
click at [260, 298] on li "Sl ovakia" at bounding box center [592, 301] width 830 height 22
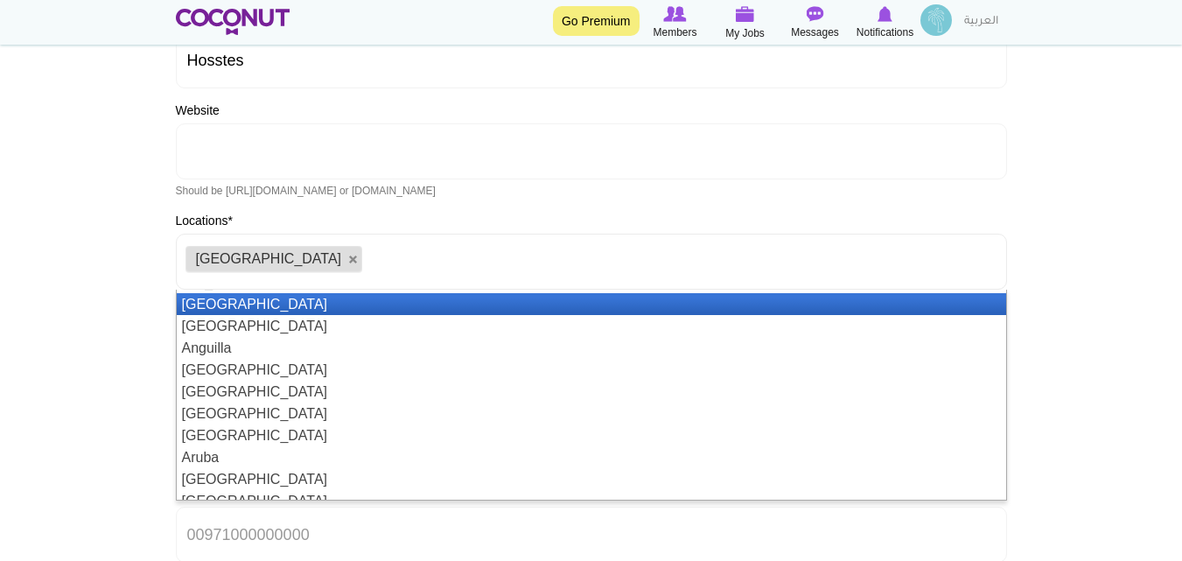
scroll to position [107, 0]
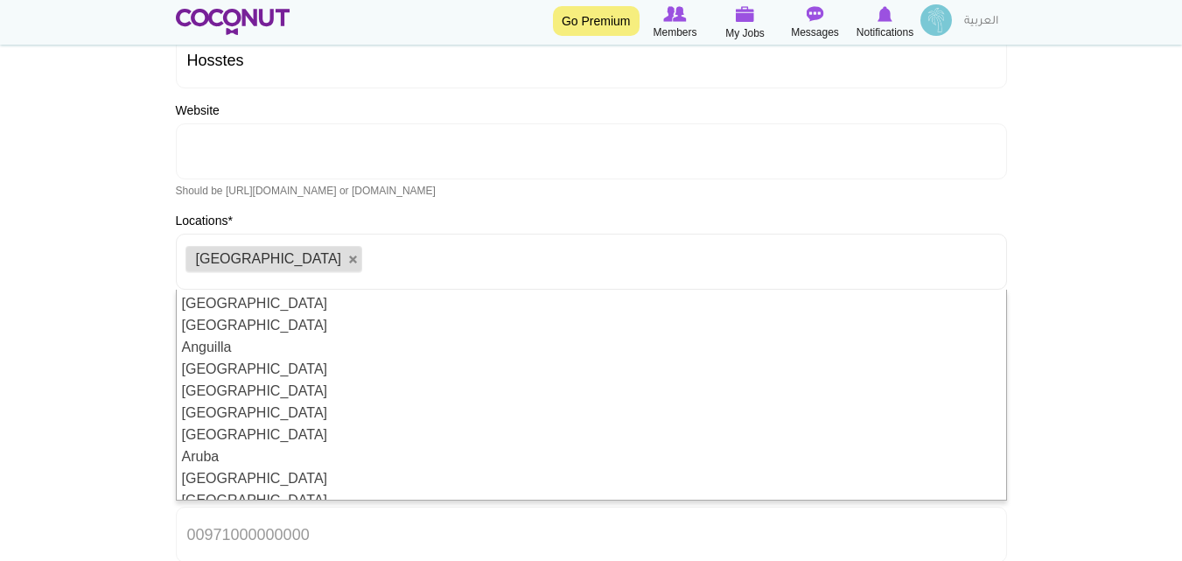
click at [59, 294] on body "Toggle navigation Go Premium Members My Jobs Post a Job Messages Notifications …" at bounding box center [591, 368] width 1182 height 1348
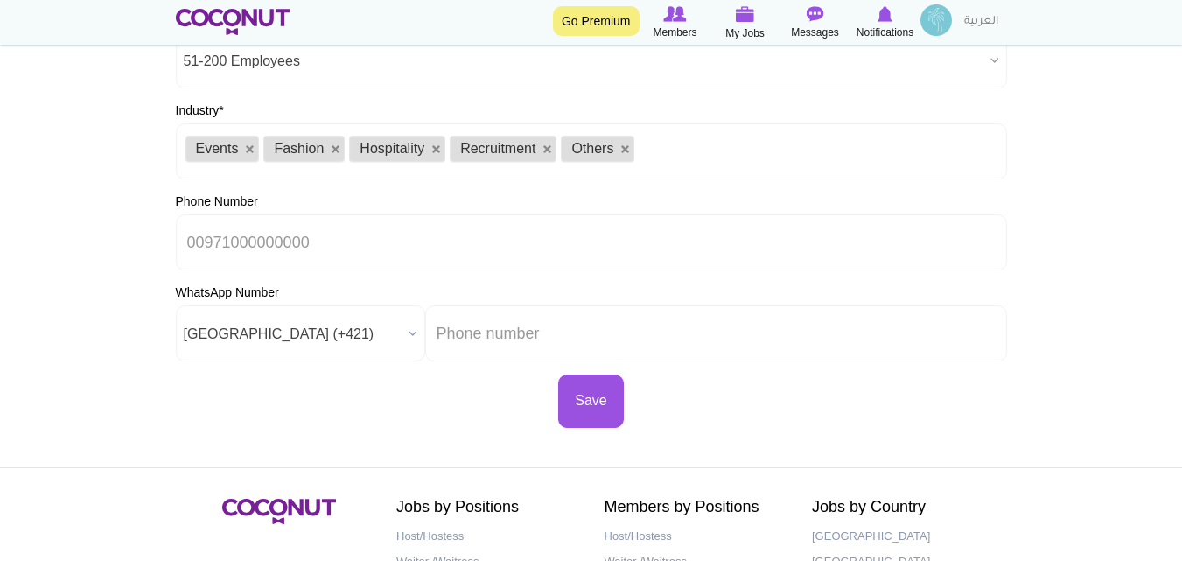
scroll to position [599, 0]
click at [592, 402] on button "Save" at bounding box center [590, 400] width 65 height 53
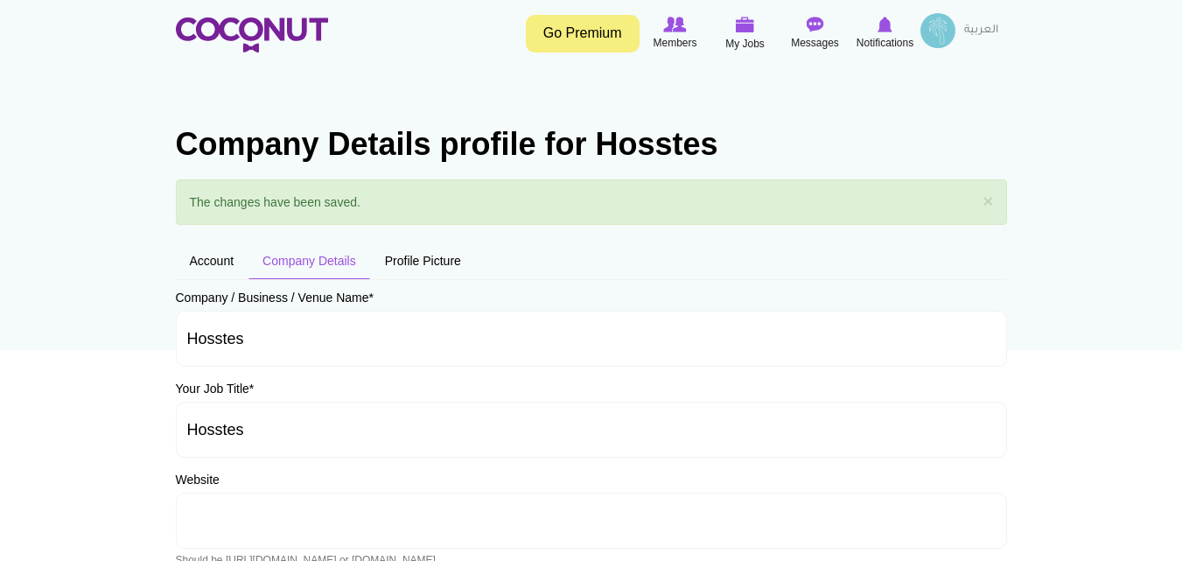
click at [205, 289] on label "Company / Business / Venue Name *" at bounding box center [275, 298] width 198 height 18
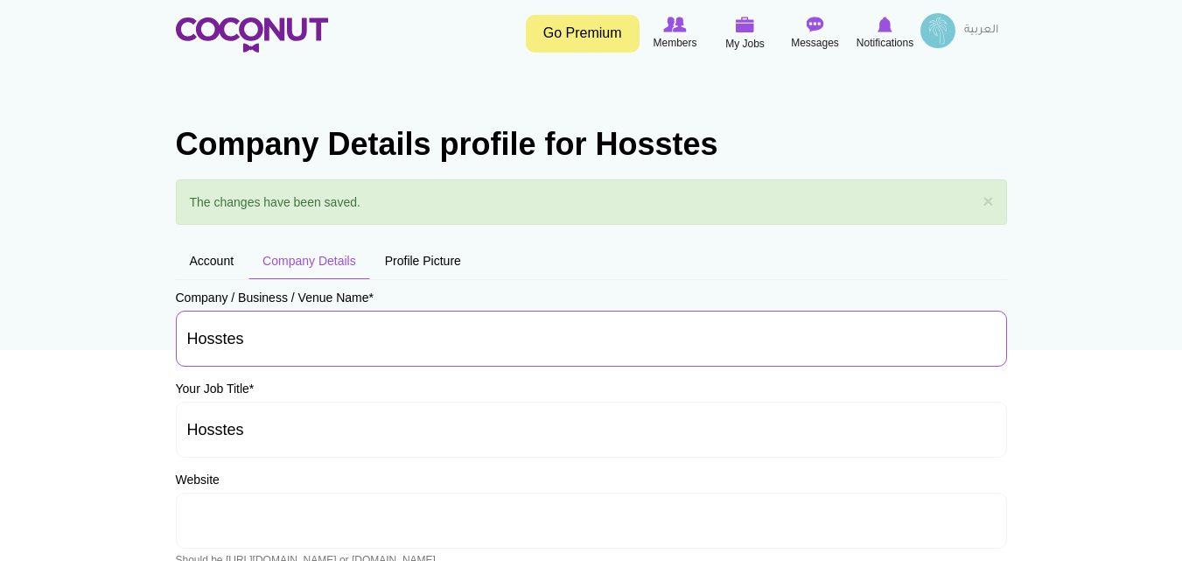
click at [205, 311] on input "Hosstes" at bounding box center [591, 339] width 831 height 56
click at [258, 340] on input "Hosstes" at bounding box center [591, 339] width 831 height 56
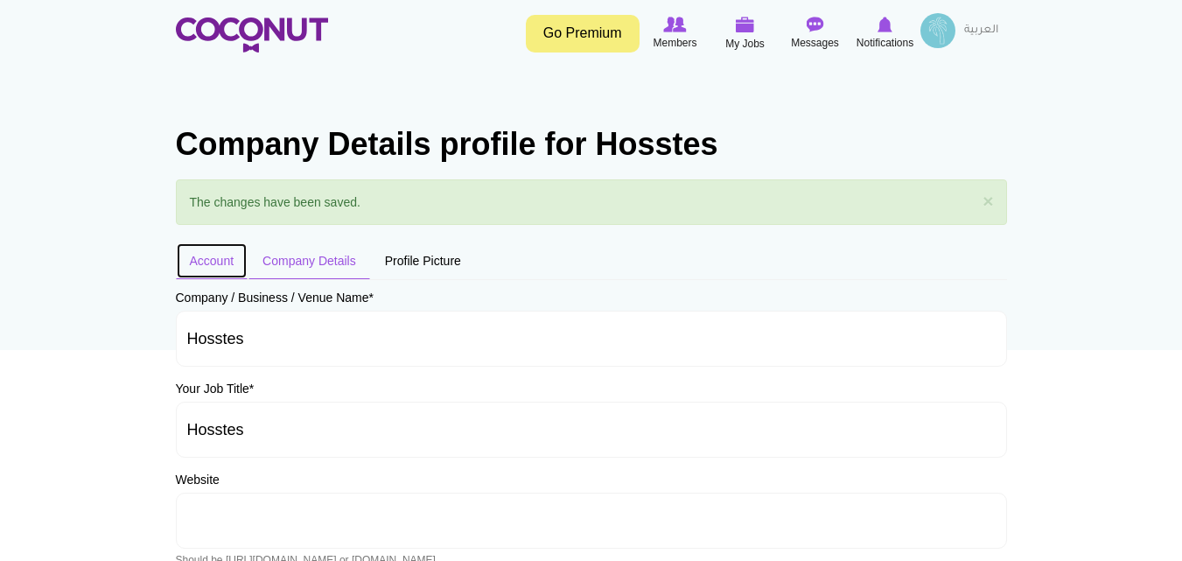
click at [215, 263] on link "Account" at bounding box center [212, 260] width 73 height 37
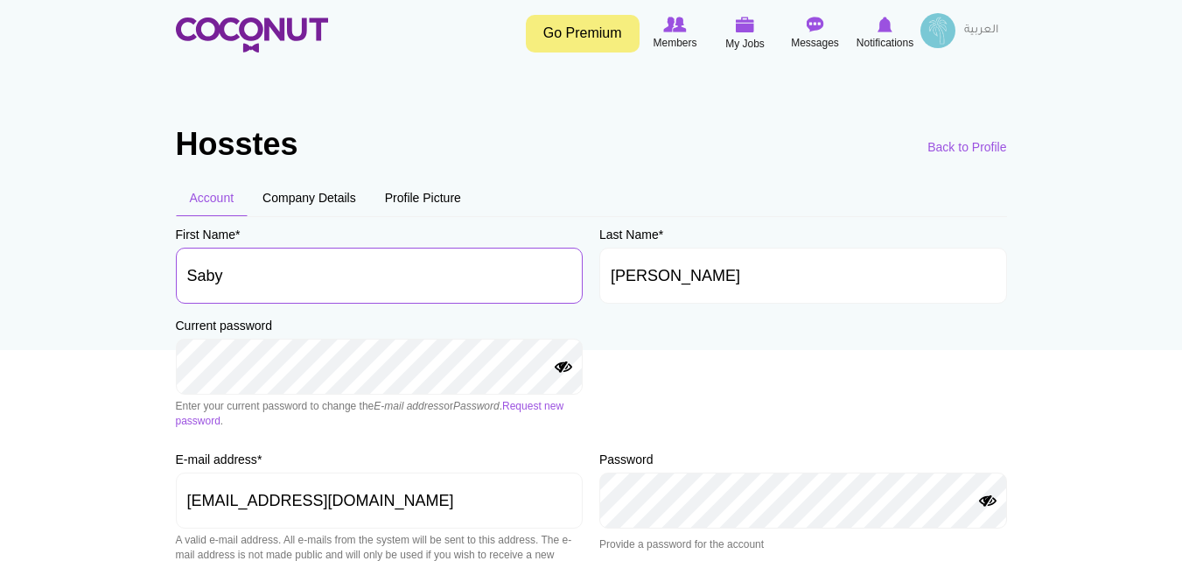
click at [322, 284] on input "Saby" at bounding box center [380, 276] width 408 height 56
type input "S"
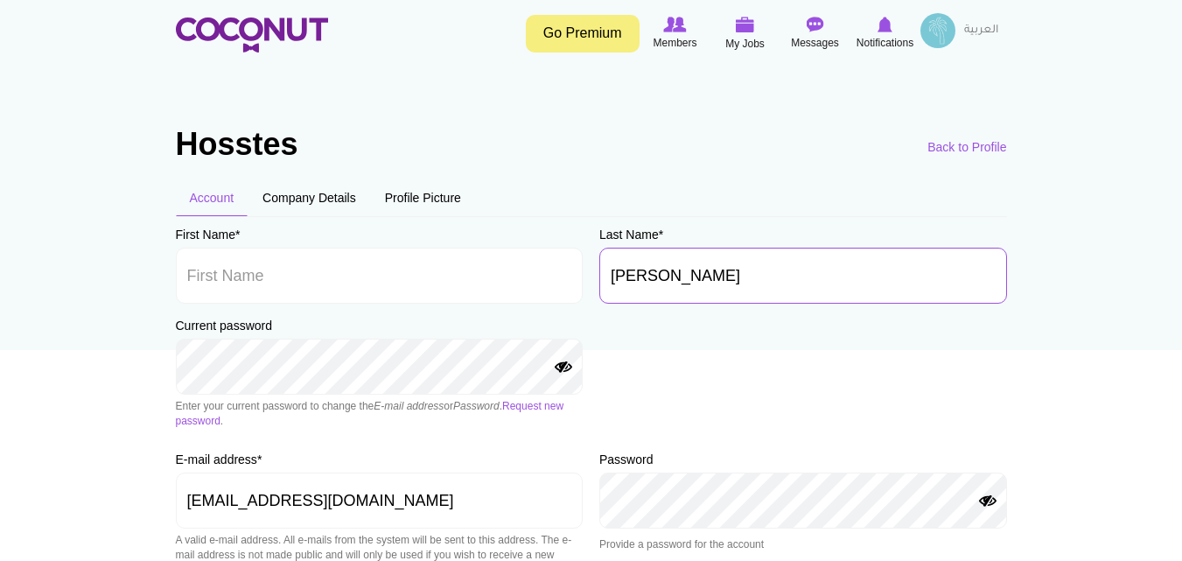
click at [699, 269] on input "[PERSON_NAME]" at bounding box center [803, 276] width 408 height 56
type input "L"
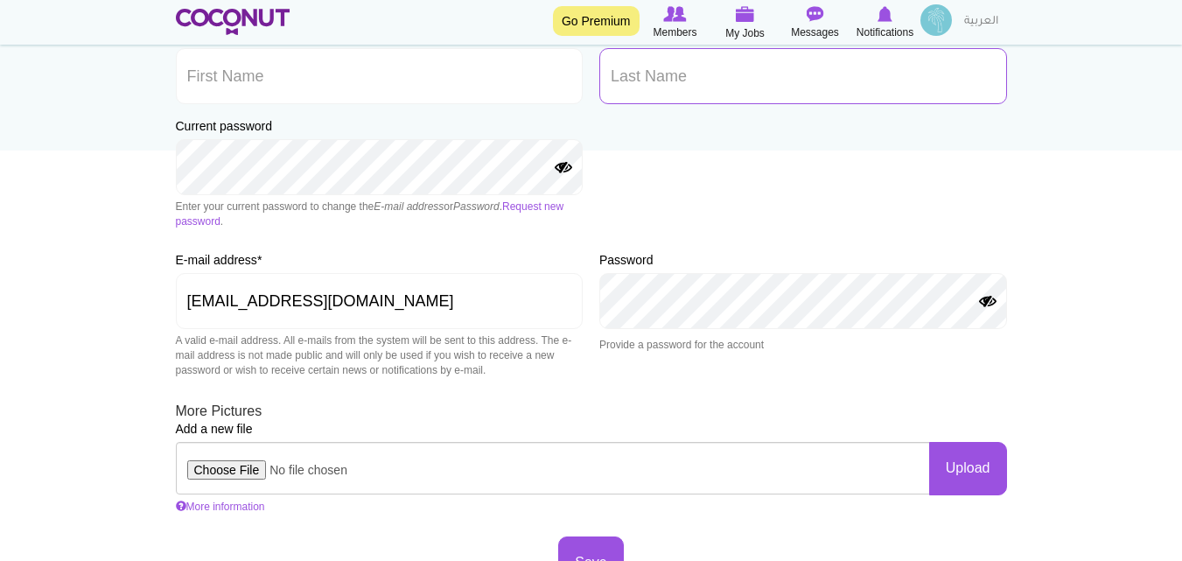
scroll to position [234, 0]
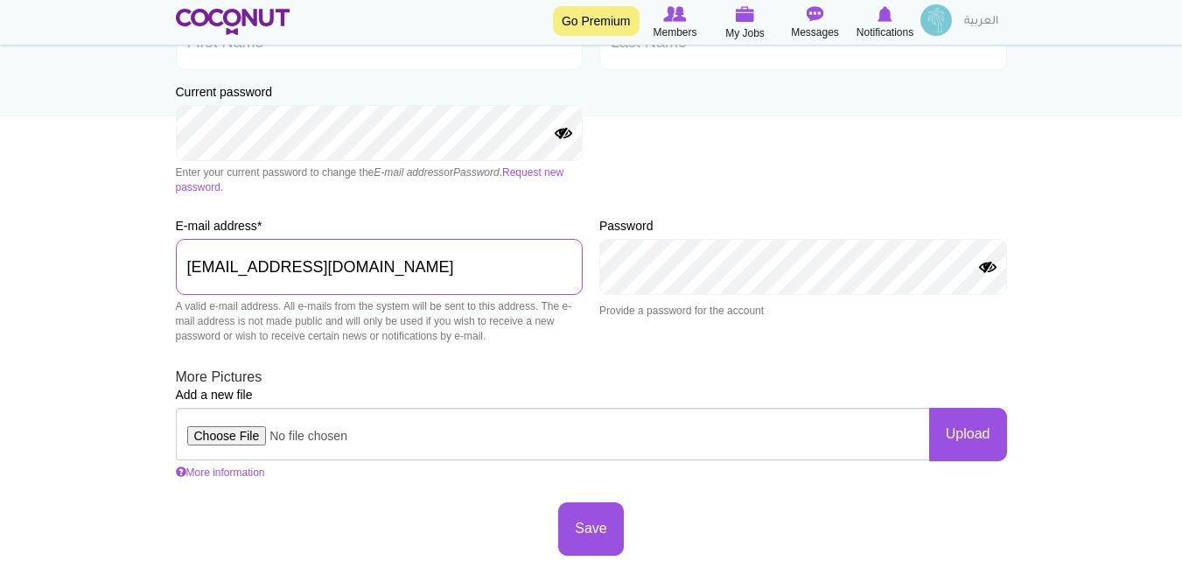
click at [433, 275] on input "[EMAIL_ADDRESS][DOMAIN_NAME]" at bounding box center [380, 267] width 408 height 56
type input "L"
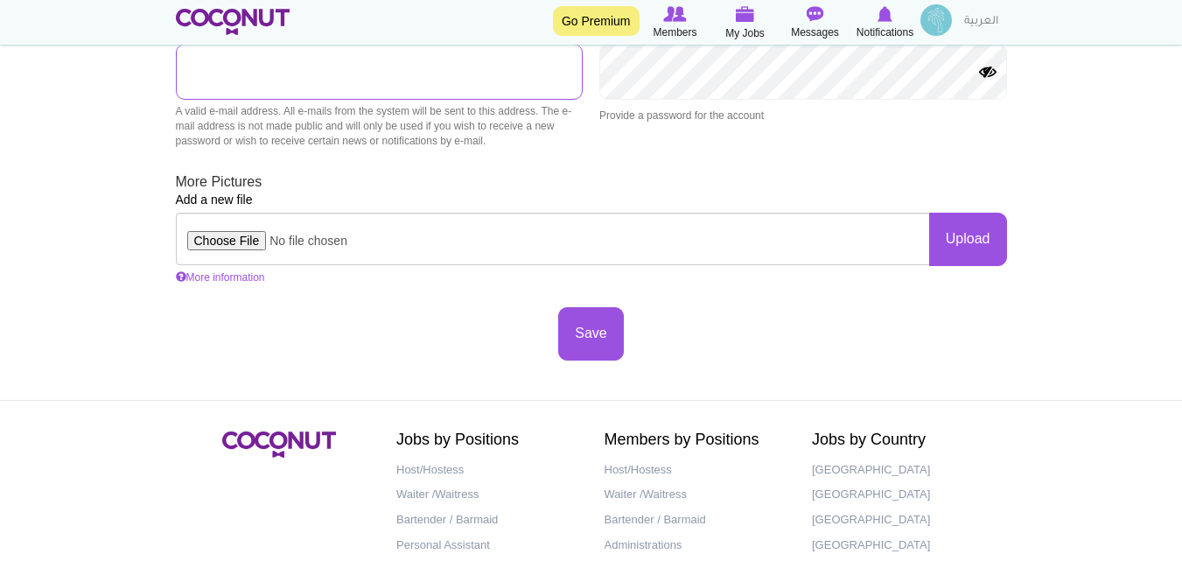
scroll to position [550, 0]
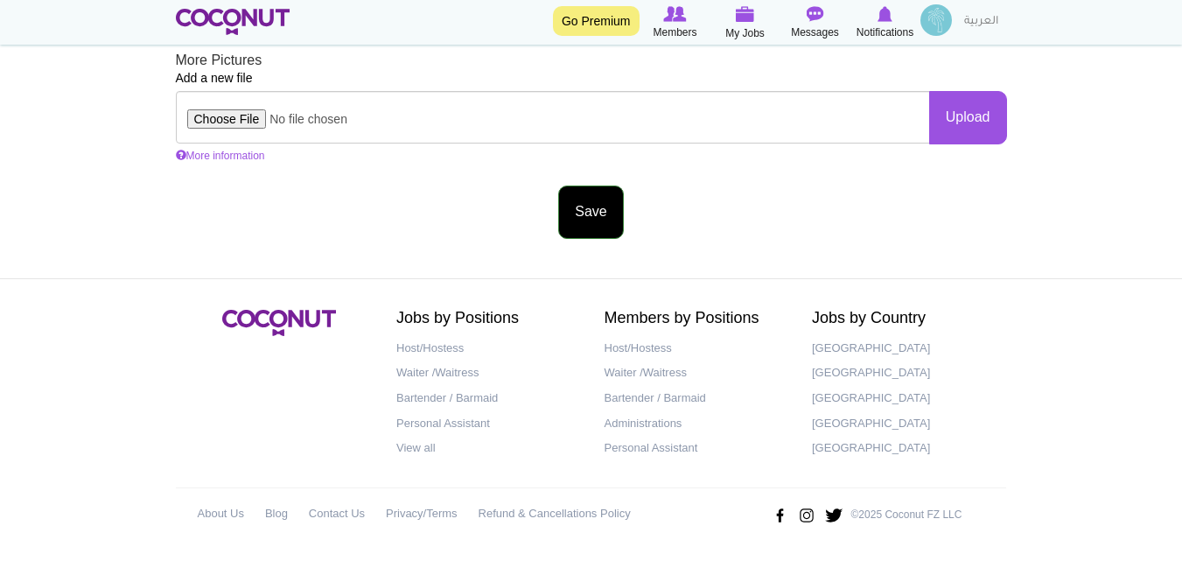
click at [601, 203] on button "Save" at bounding box center [590, 212] width 65 height 53
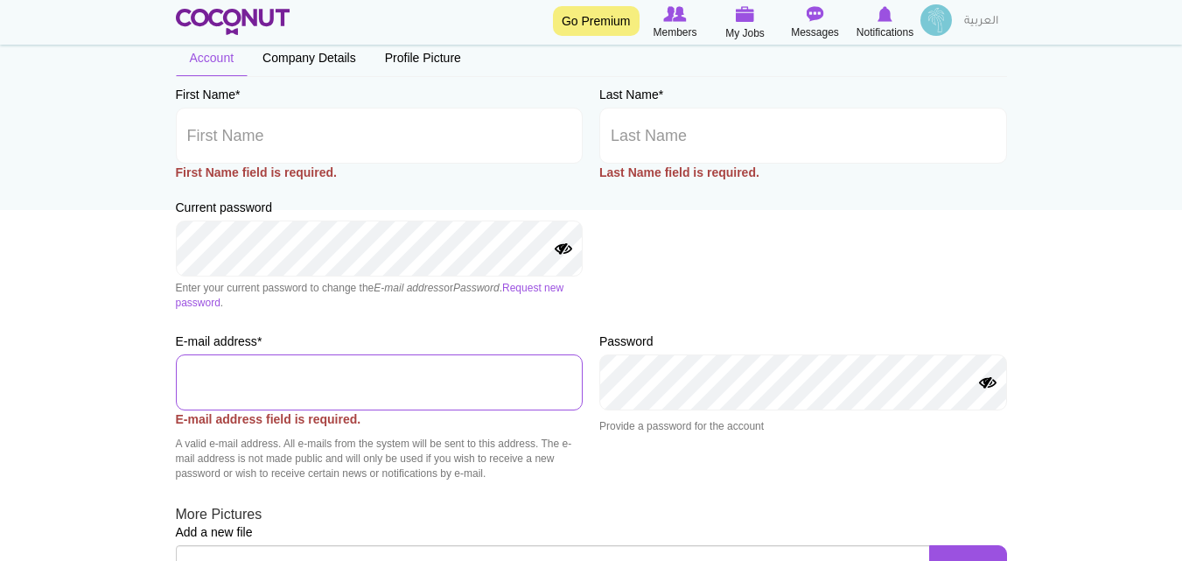
scroll to position [116, 0]
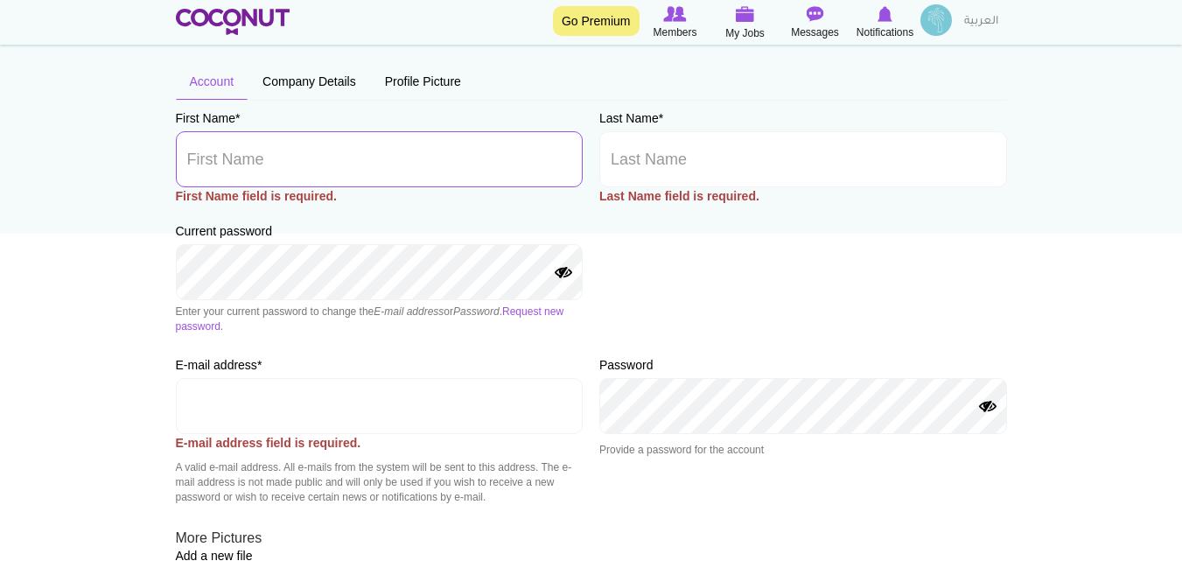
click at [477, 162] on input "First Name *" at bounding box center [380, 159] width 408 height 56
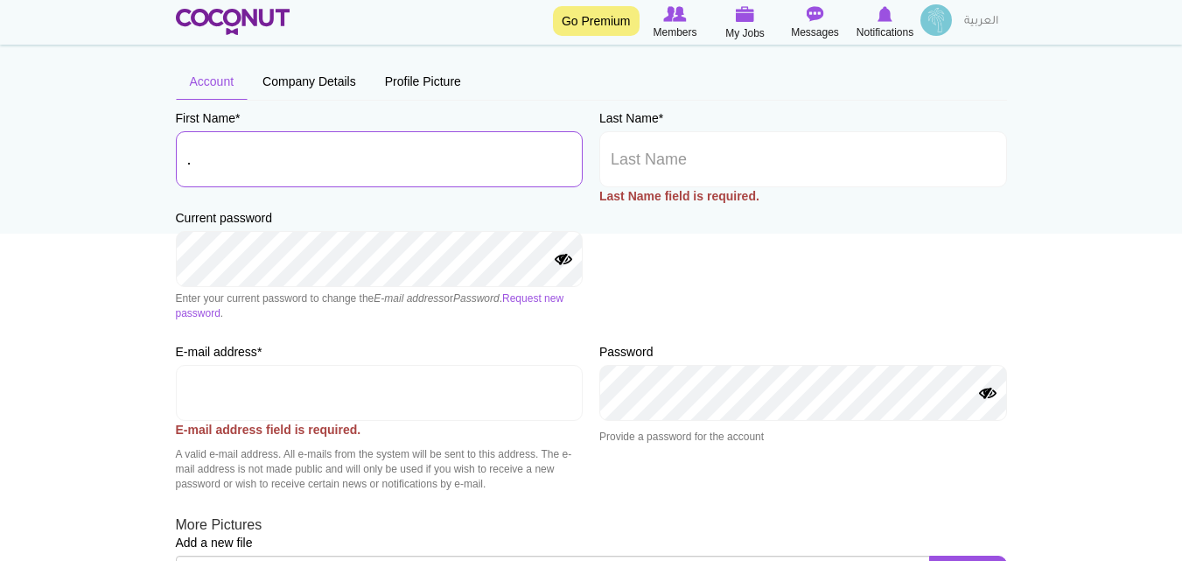
type input "."
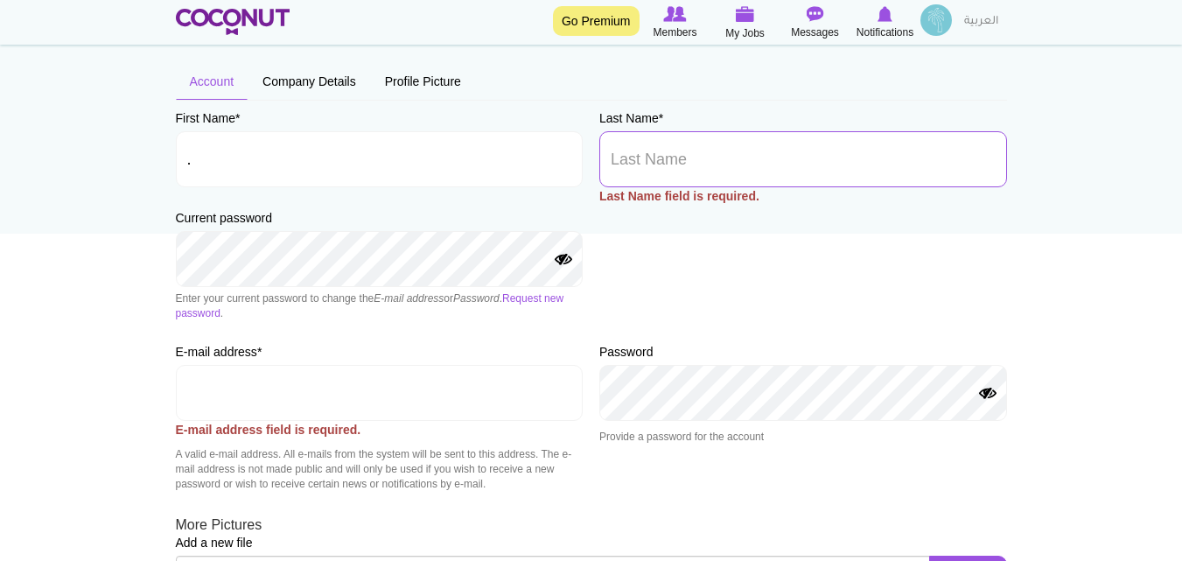
click at [656, 172] on input "Last Name *" at bounding box center [803, 159] width 408 height 56
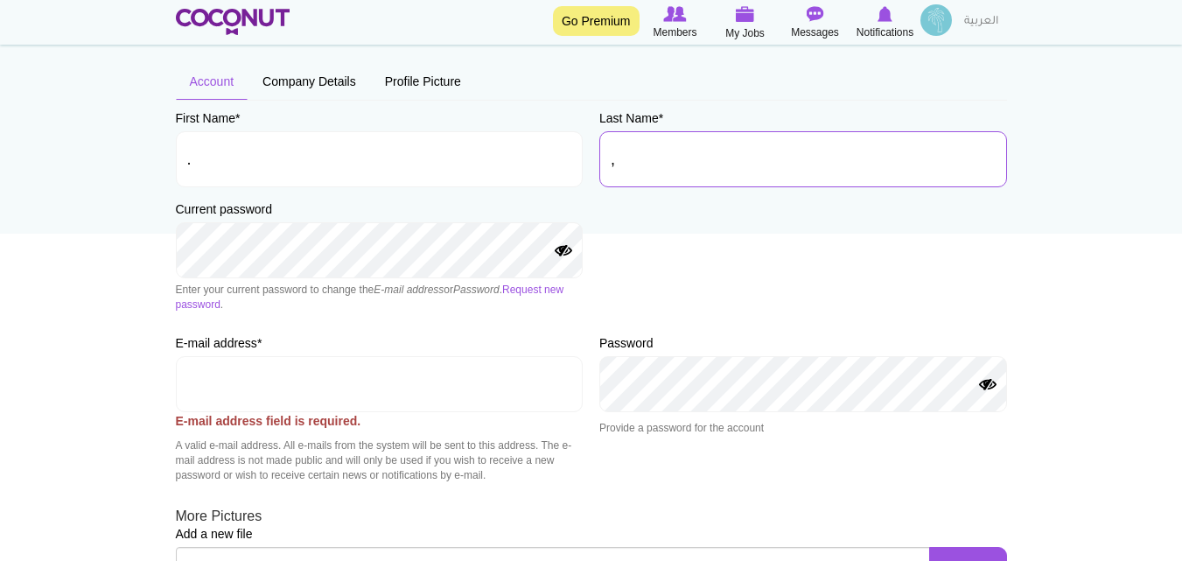
type input ","
click at [356, 390] on input "E-mail address *" at bounding box center [380, 384] width 408 height 56
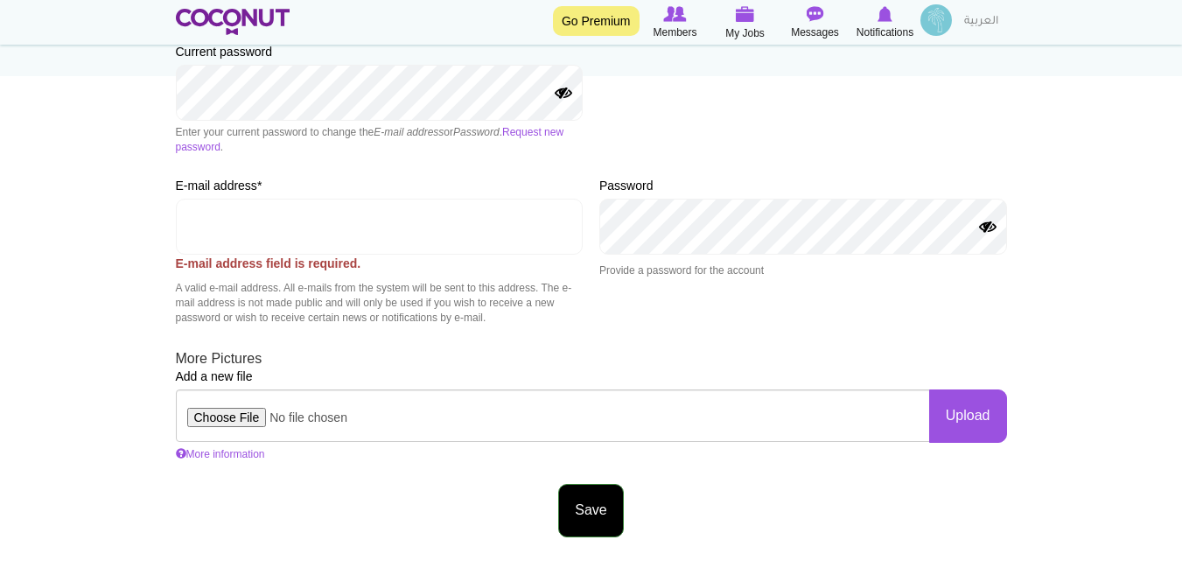
click at [580, 514] on button "Save" at bounding box center [590, 510] width 65 height 53
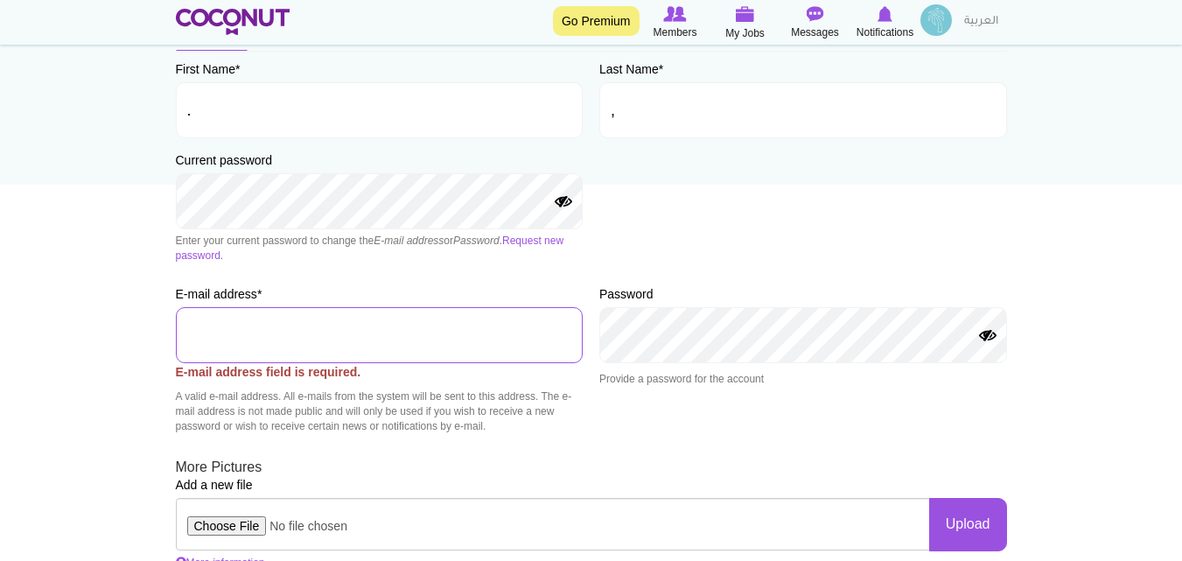
scroll to position [166, 0]
click at [946, 15] on img at bounding box center [937, 20] width 32 height 32
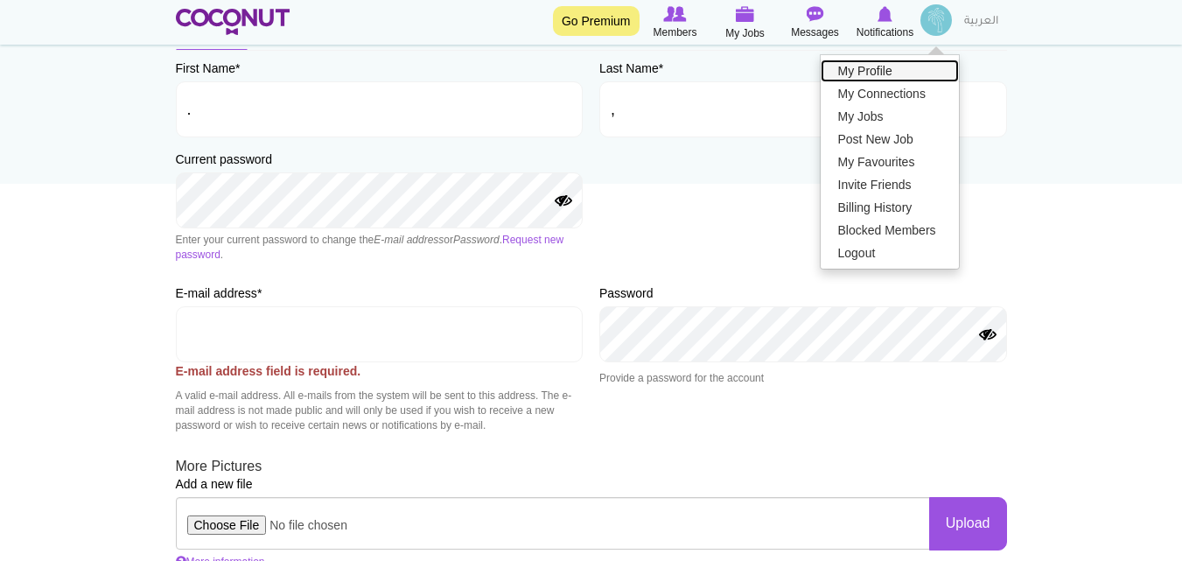
click at [901, 67] on link "My Profile" at bounding box center [890, 71] width 138 height 23
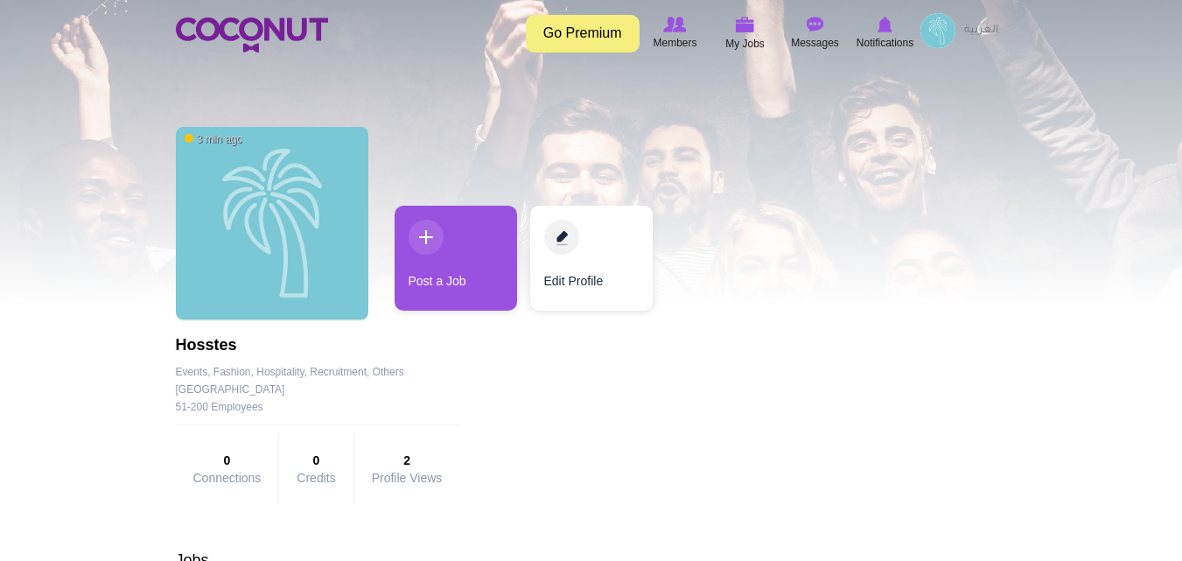
click at [901, 67] on div at bounding box center [591, 153] width 1182 height 306
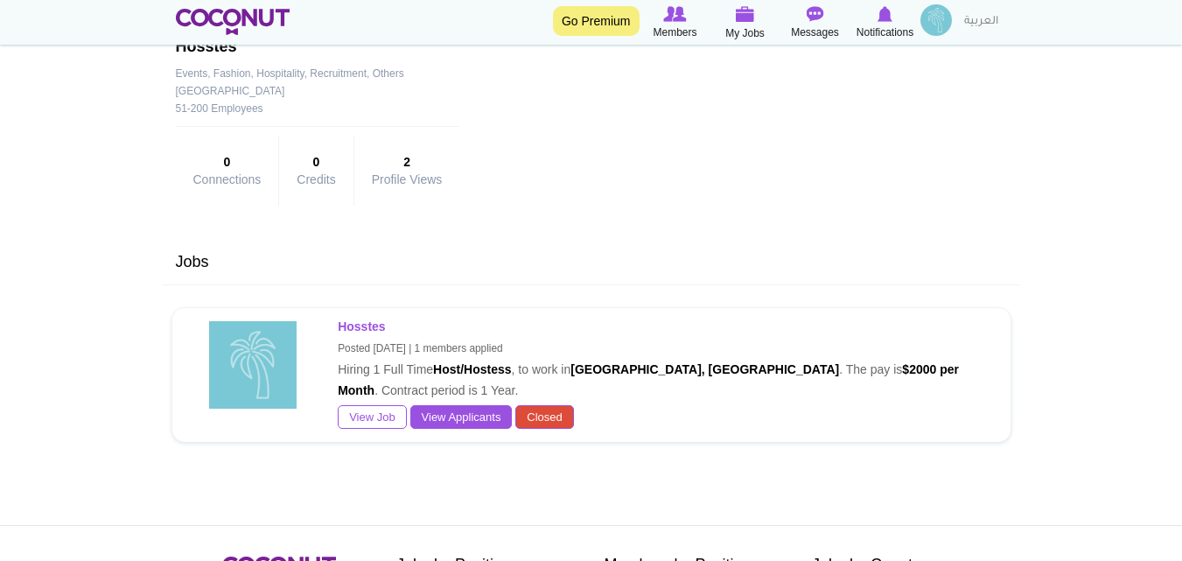
scroll to position [298, 0]
click at [439, 424] on link "View Applicants" at bounding box center [461, 418] width 102 height 25
click at [366, 415] on link "View Job" at bounding box center [372, 418] width 69 height 25
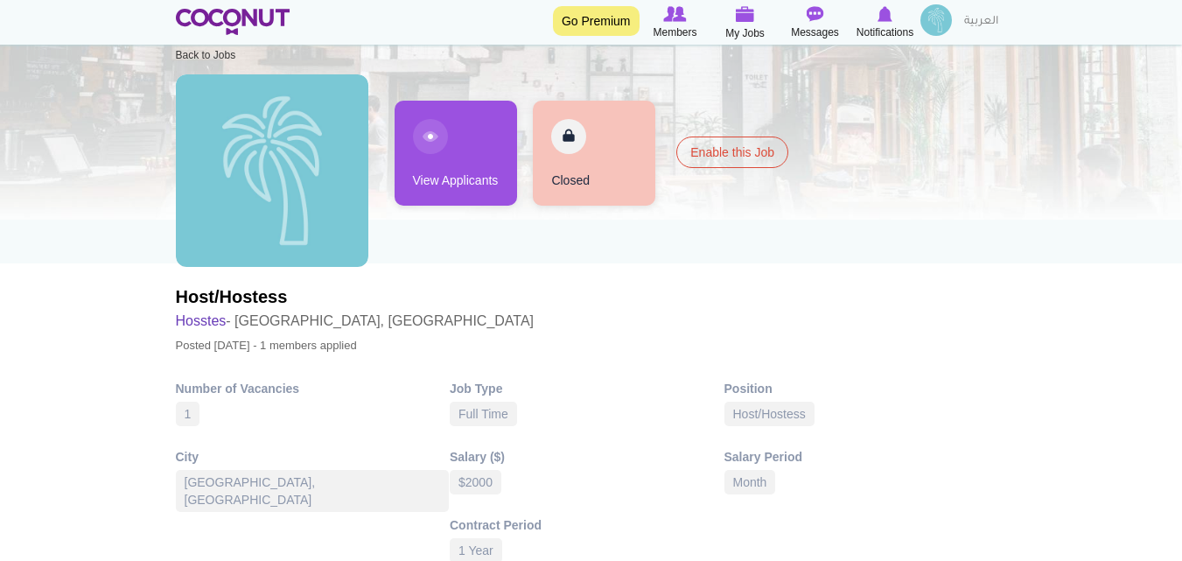
scroll to position [86, 0]
click at [936, 21] on img at bounding box center [937, 20] width 32 height 32
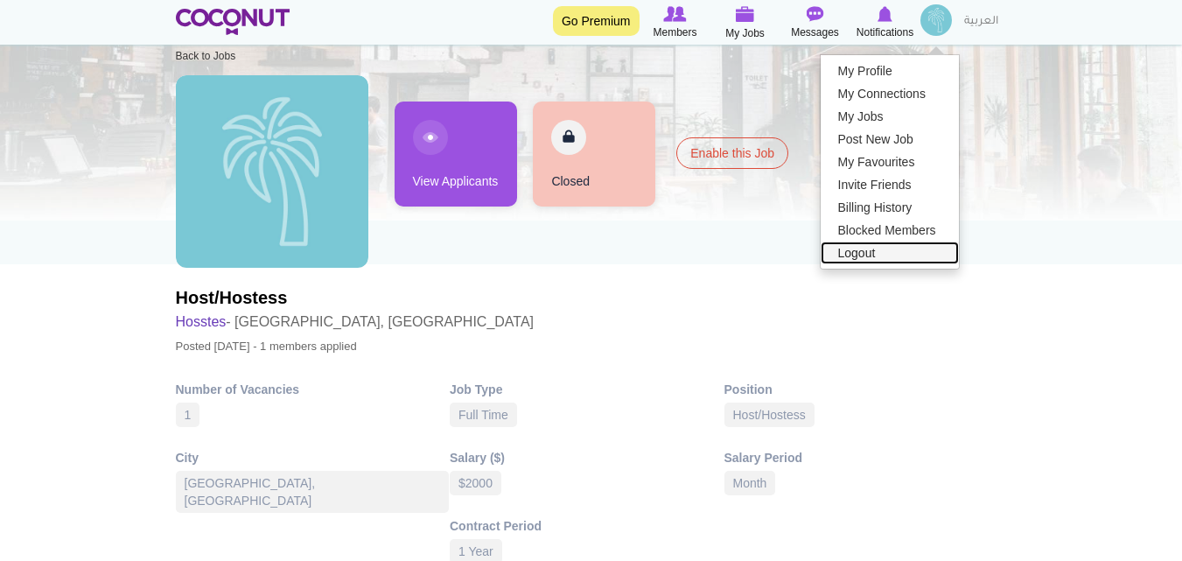
click at [876, 256] on link "Logout" at bounding box center [890, 253] width 138 height 23
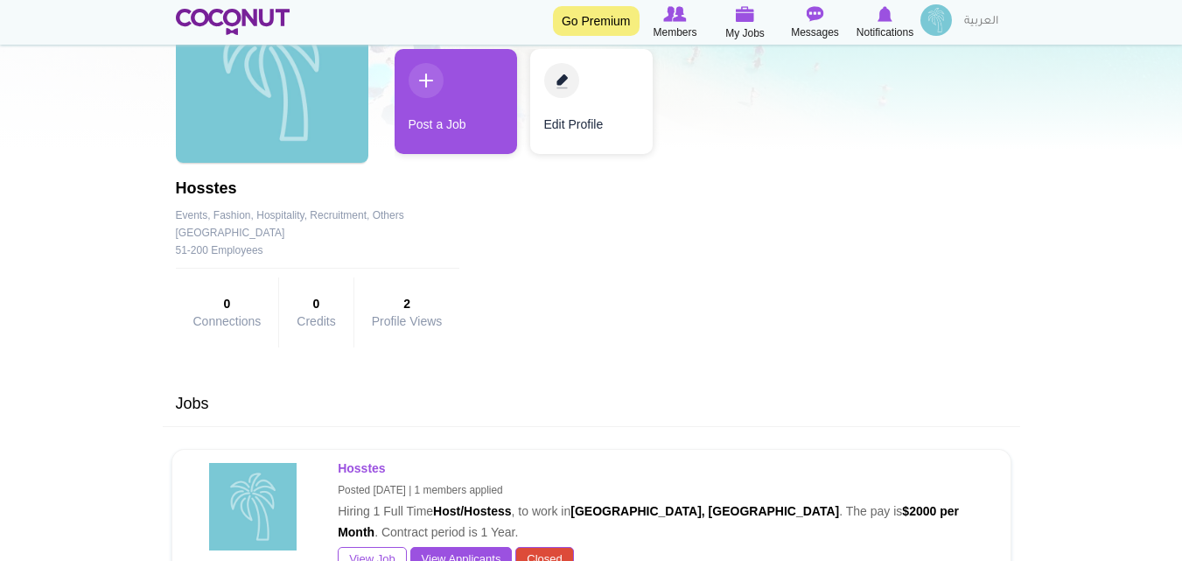
scroll to position [158, 0]
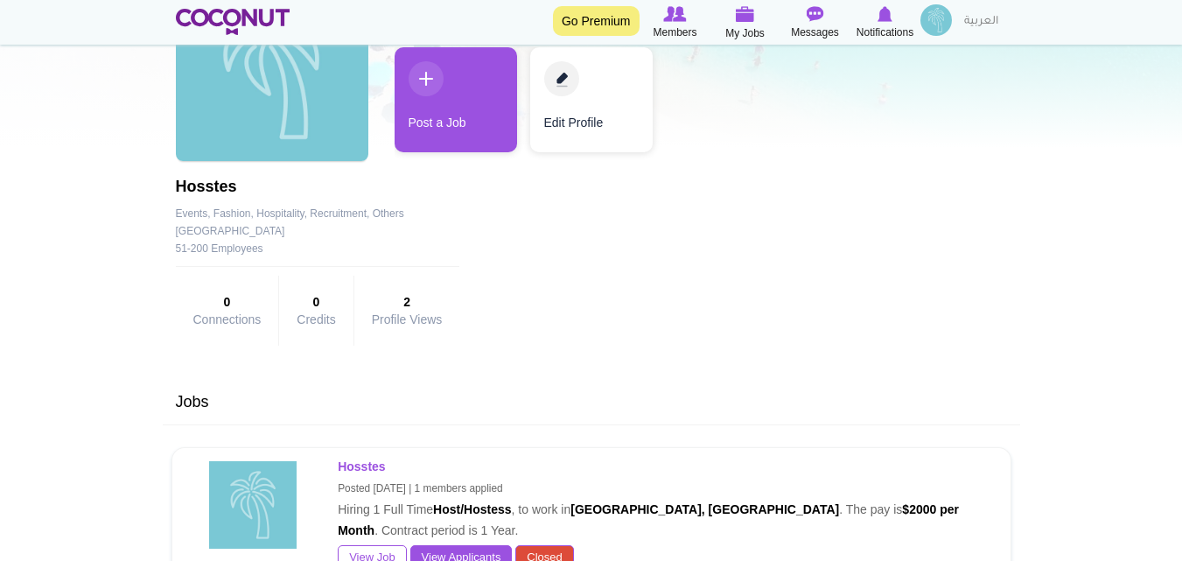
click at [941, 19] on img at bounding box center [937, 20] width 32 height 32
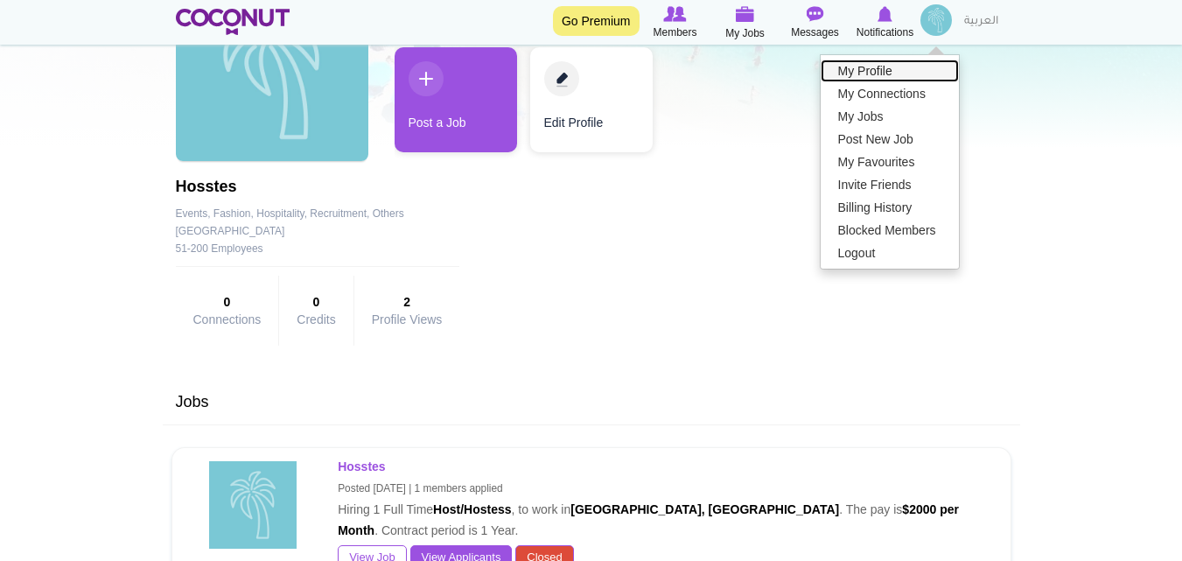
click at [870, 68] on link "My Profile" at bounding box center [890, 71] width 138 height 23
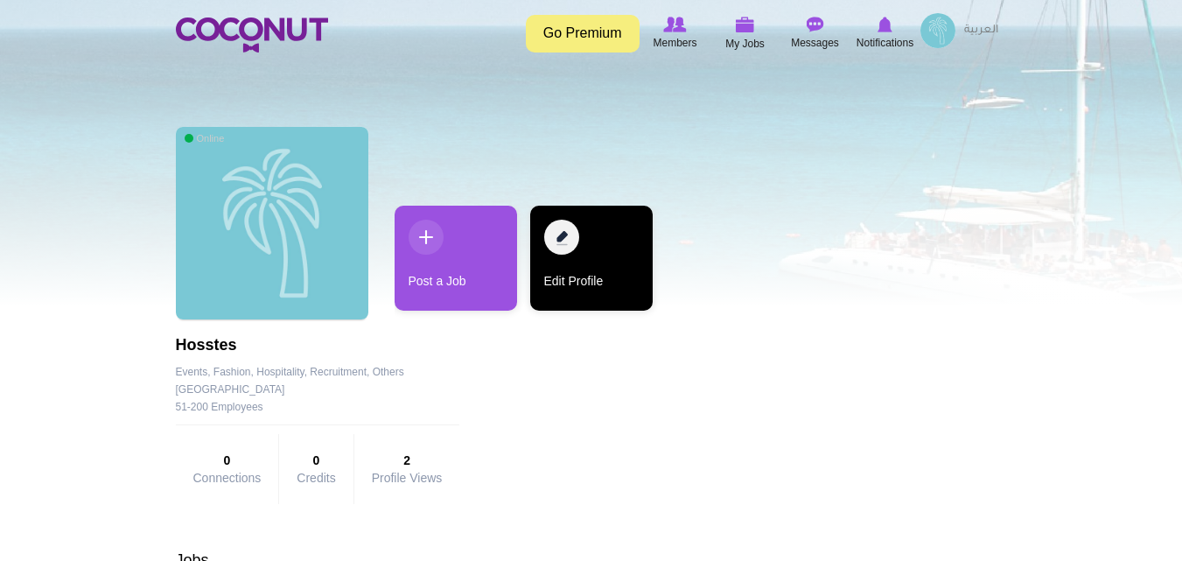
click at [566, 241] on link "Edit Profile" at bounding box center [591, 258] width 123 height 105
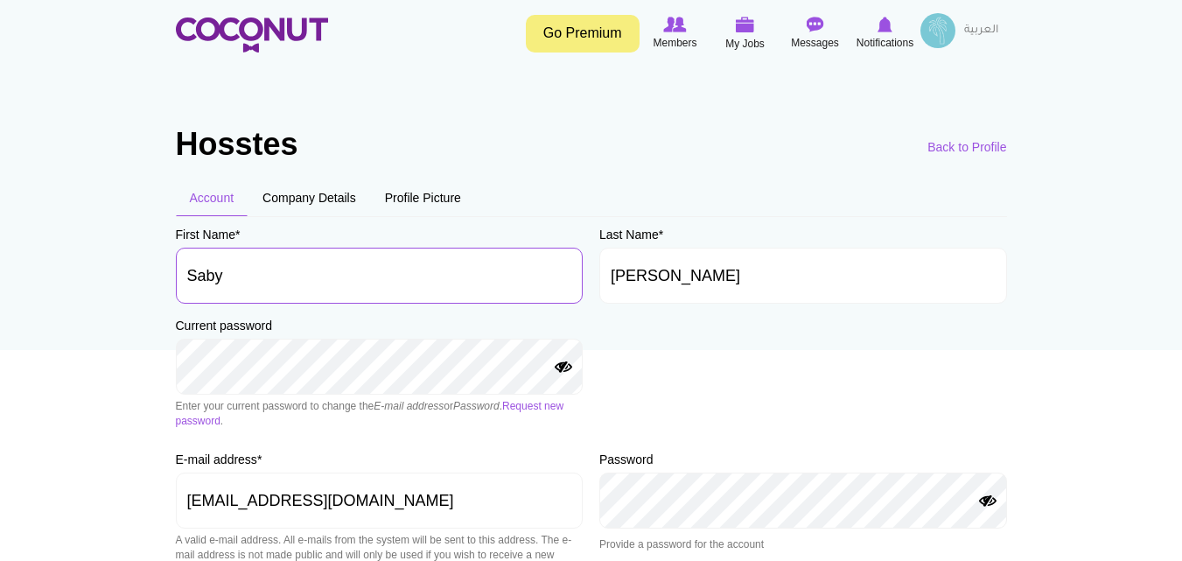
click at [347, 273] on input "Saby" at bounding box center [380, 276] width 408 height 56
type input "S"
type input "."
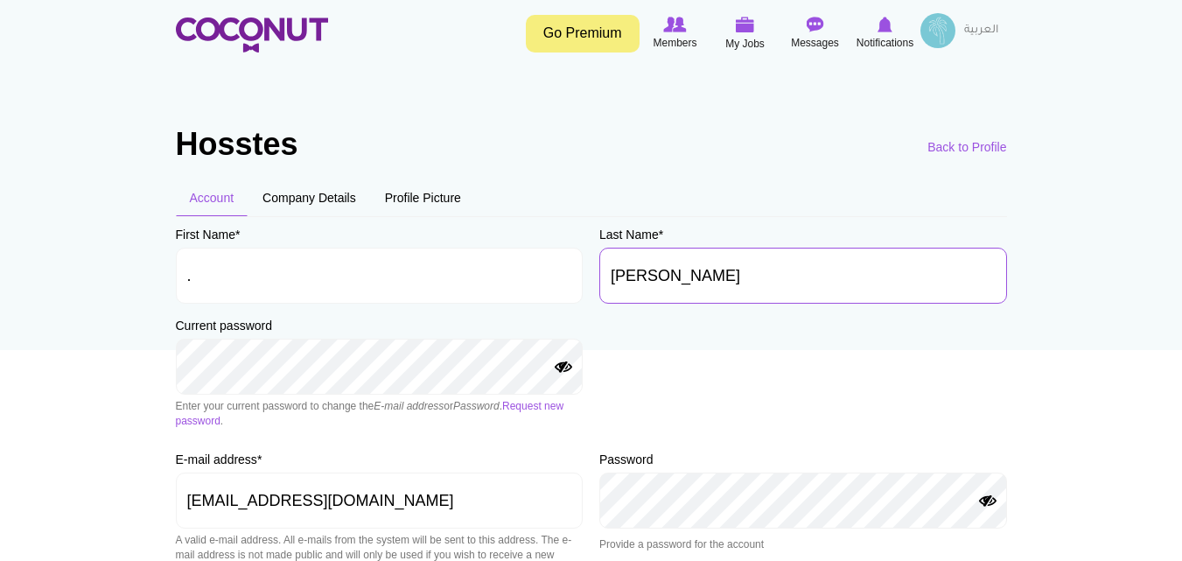
click at [670, 276] on input "Laiti" at bounding box center [803, 276] width 408 height 56
type input "L"
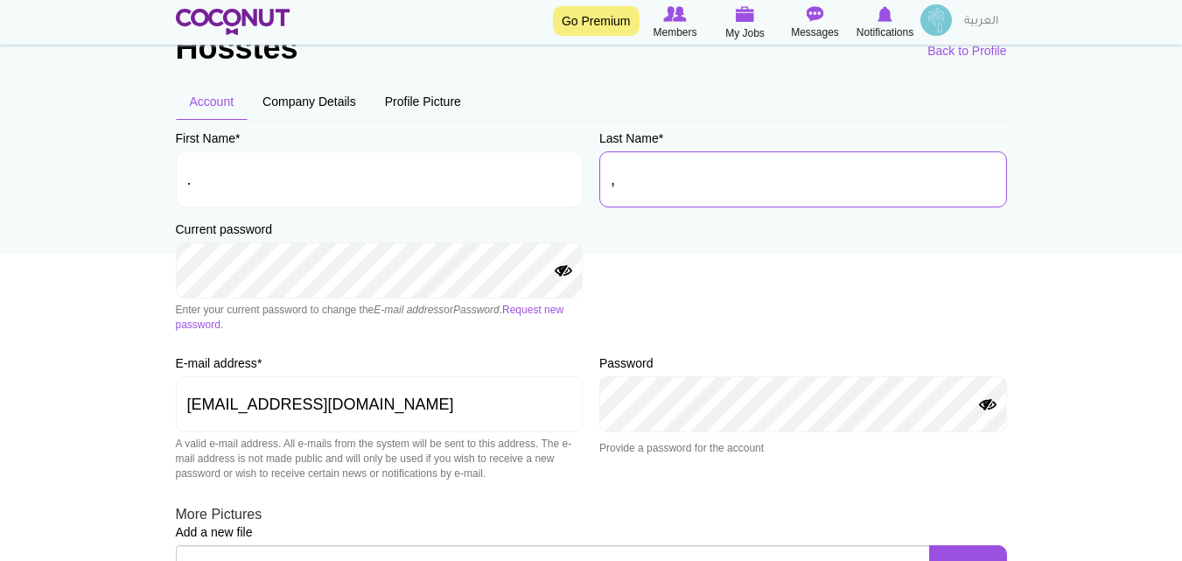
scroll to position [268, 0]
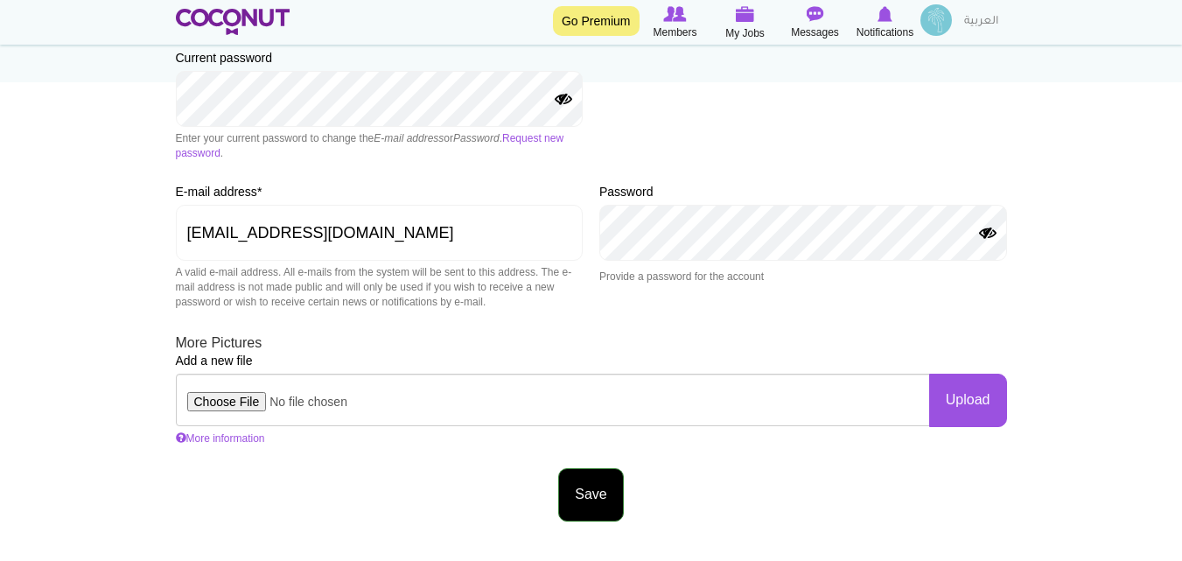
type input ","
click at [616, 494] on button "Save" at bounding box center [590, 494] width 65 height 53
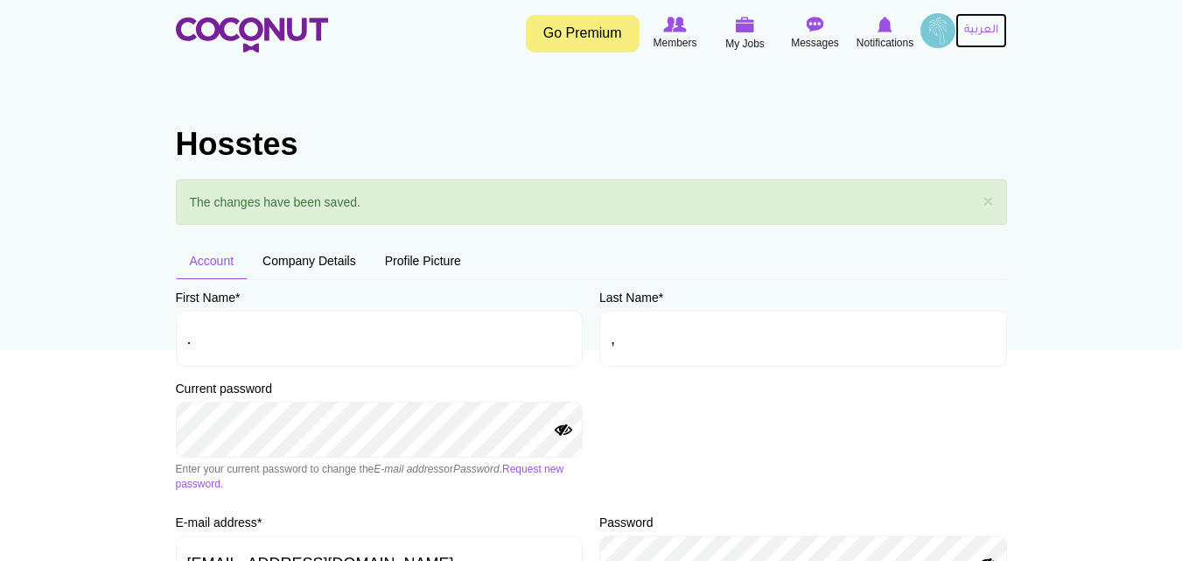
click at [973, 28] on link "العربية" at bounding box center [982, 30] width 52 height 35
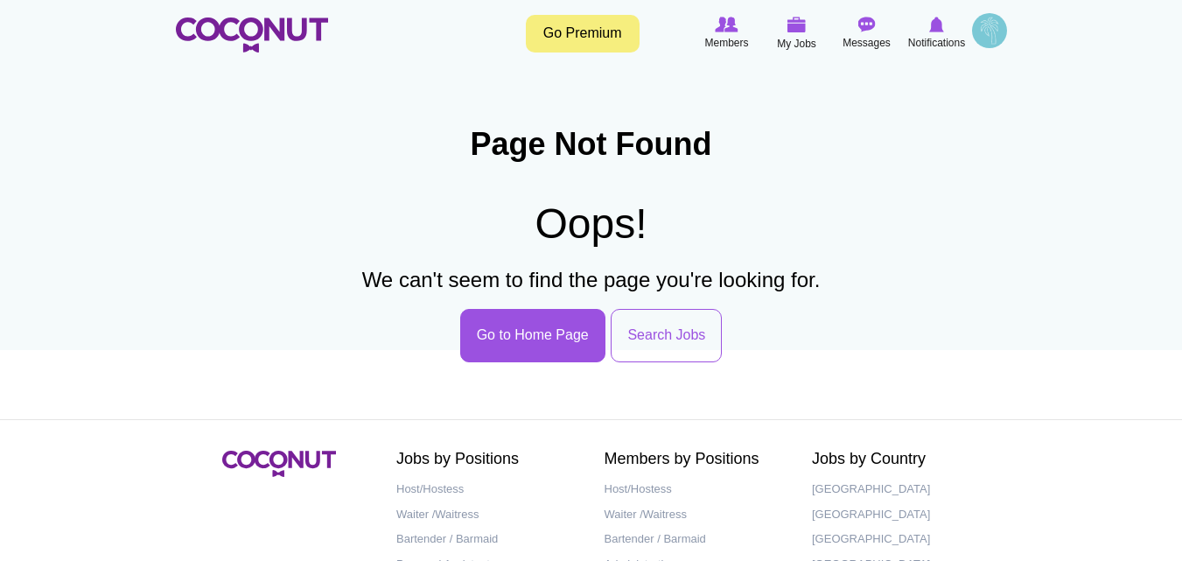
click at [989, 38] on img at bounding box center [989, 30] width 35 height 35
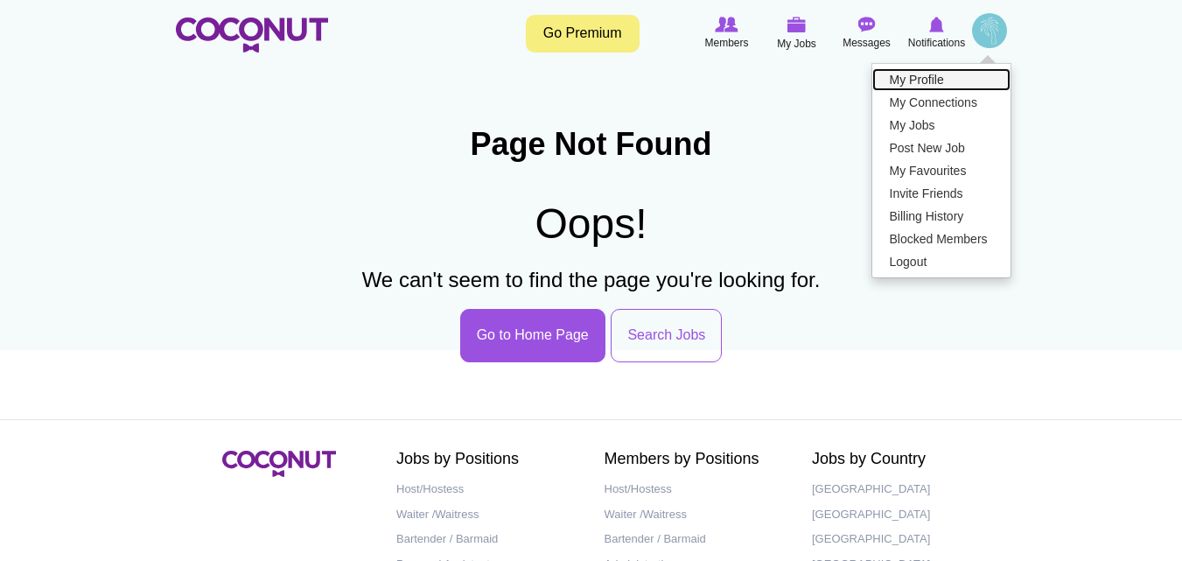
click at [895, 82] on link "My Profile" at bounding box center [941, 79] width 138 height 23
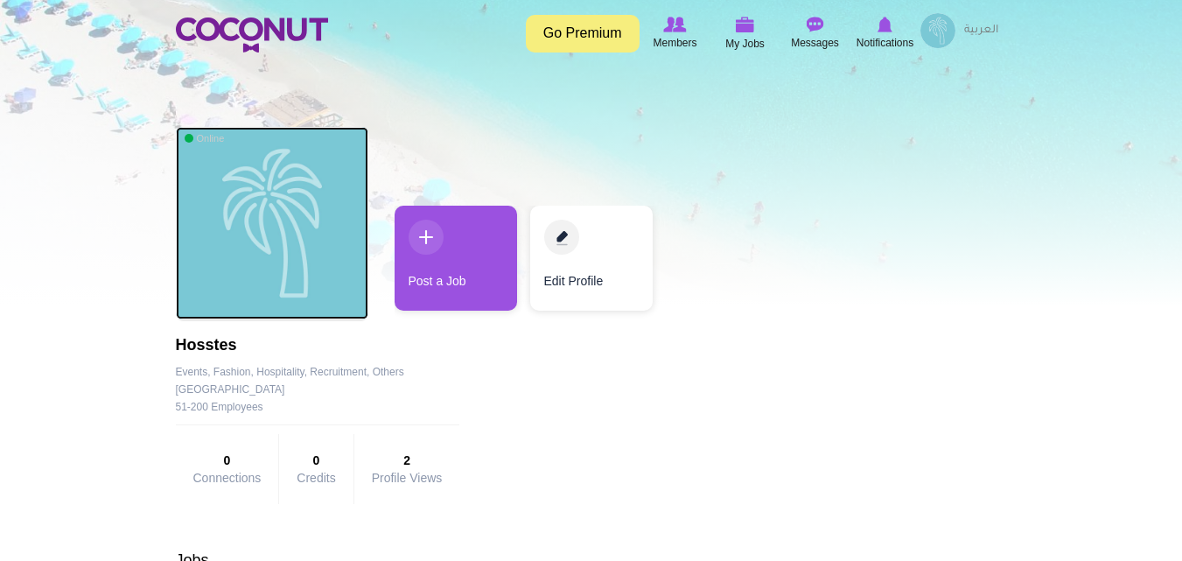
click at [274, 198] on img at bounding box center [272, 223] width 193 height 193
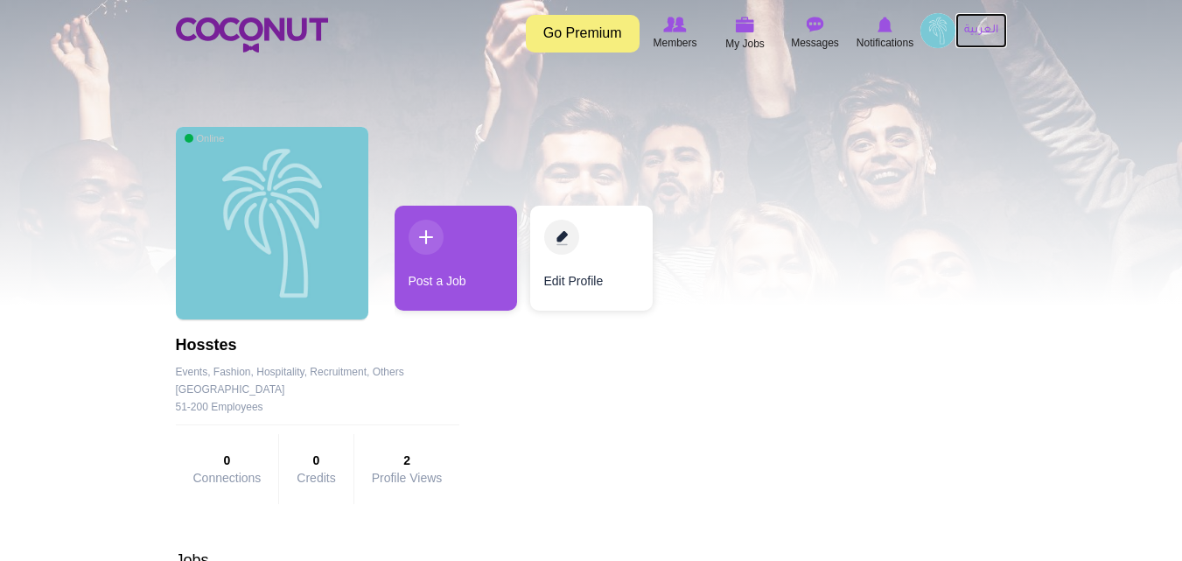
click at [970, 21] on link "العربية" at bounding box center [982, 30] width 52 height 35
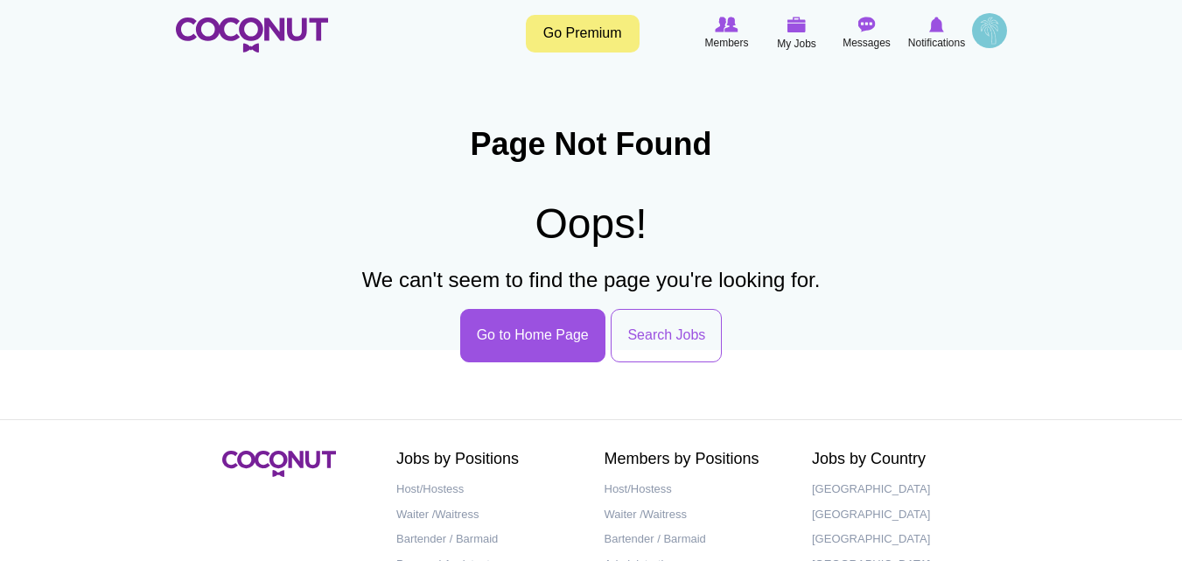
drag, startPoint x: 0, startPoint y: 0, endPoint x: 1040, endPoint y: 216, distance: 1062.7
click at [1040, 216] on body "Toggle navigation Go Premium Members My Jobs Post a Job Messages Notifications …" at bounding box center [591, 351] width 1182 height 702
click at [985, 20] on img at bounding box center [989, 30] width 35 height 35
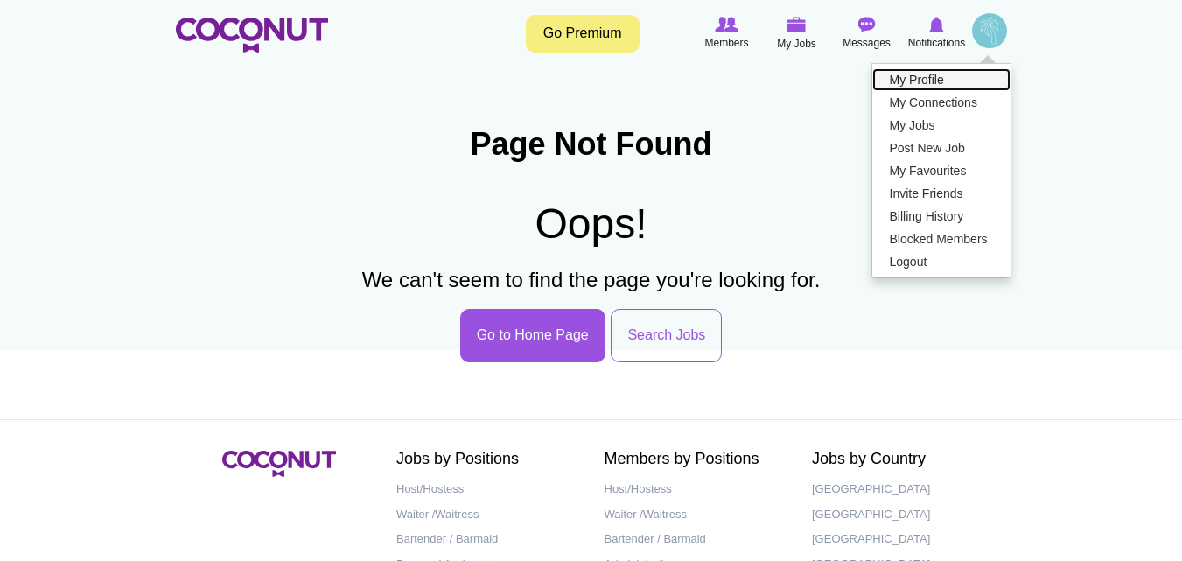
click at [912, 84] on link "My Profile" at bounding box center [941, 79] width 138 height 23
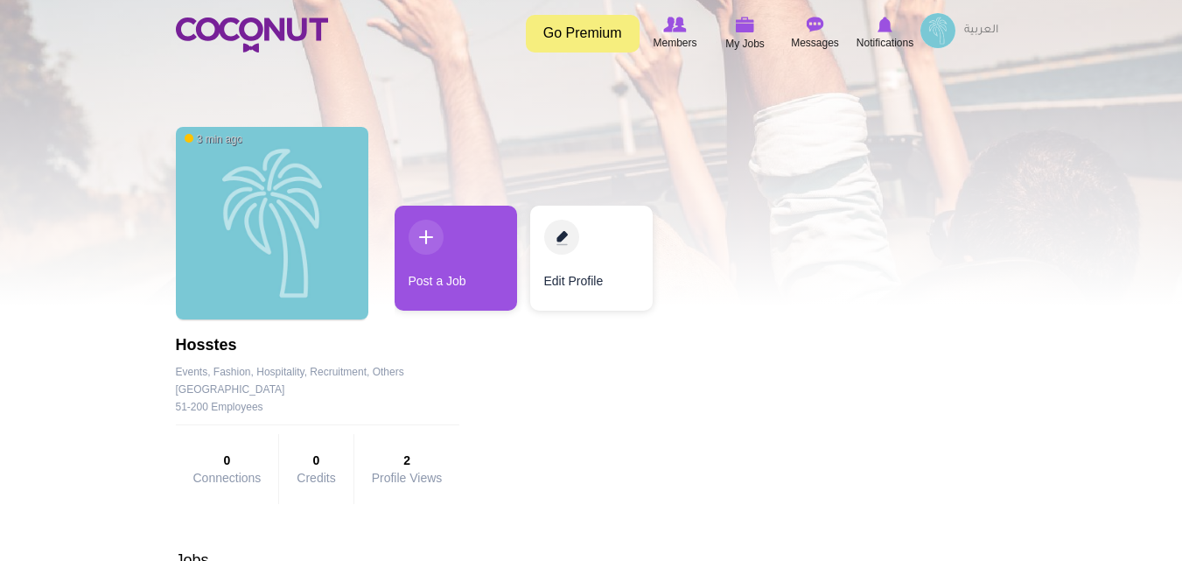
scroll to position [83, 0]
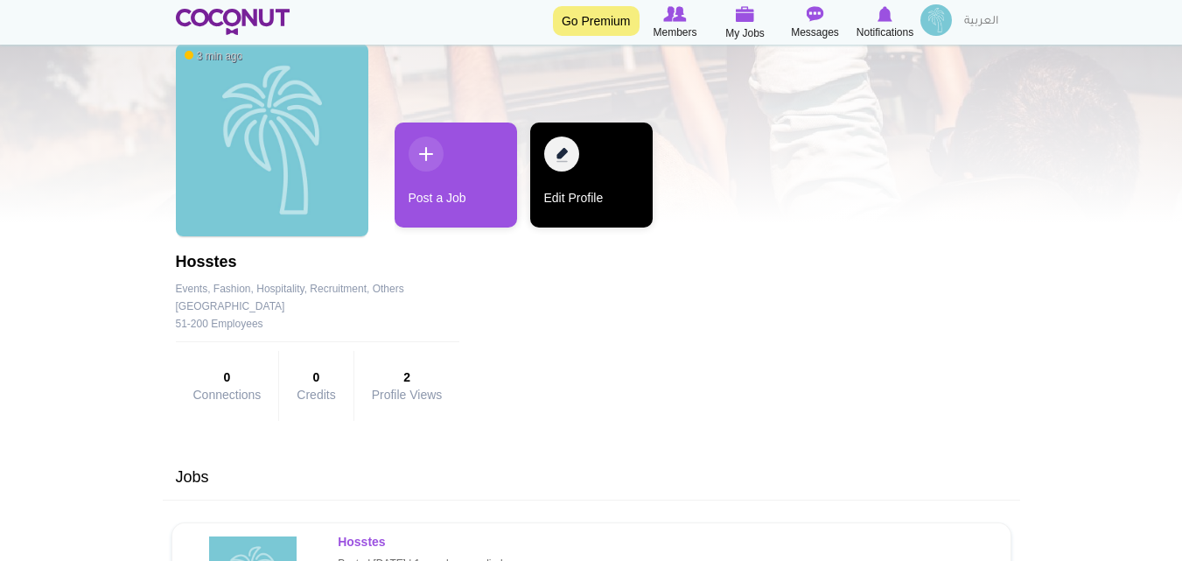
click at [567, 153] on link "Edit Profile" at bounding box center [591, 175] width 123 height 105
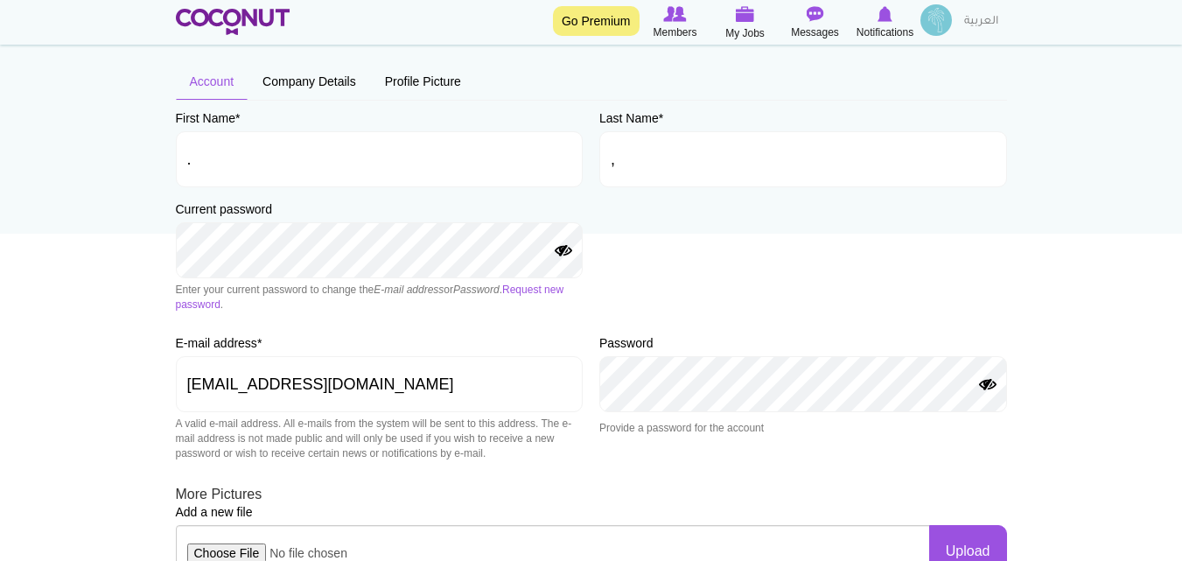
scroll to position [182, 0]
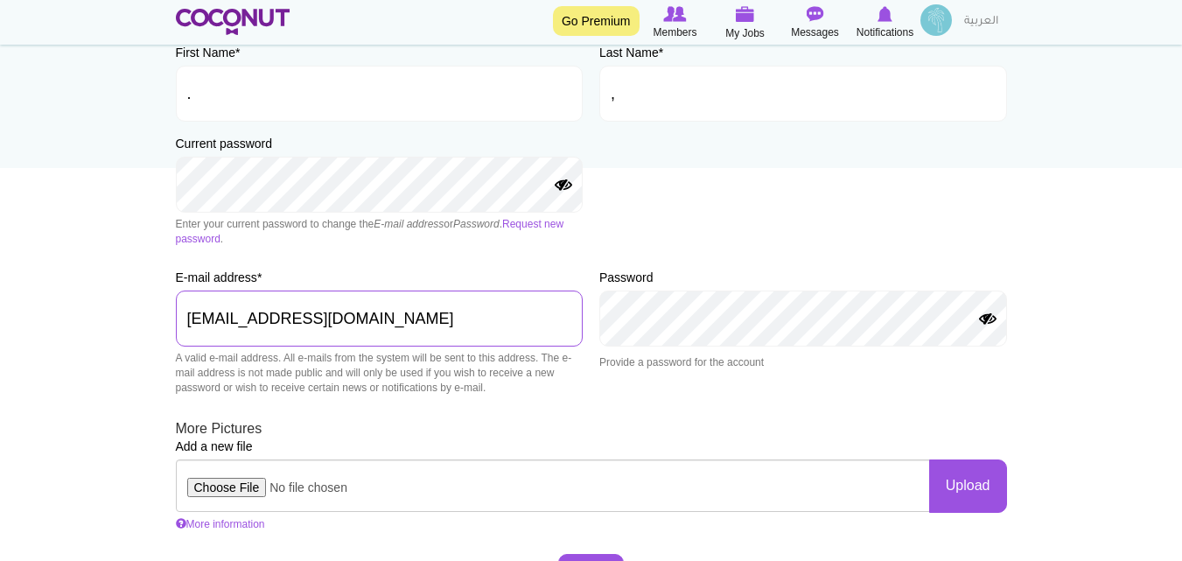
click at [417, 314] on input "Laitisabah@gmail.com" at bounding box center [380, 319] width 408 height 56
type input "L"
type input "b"
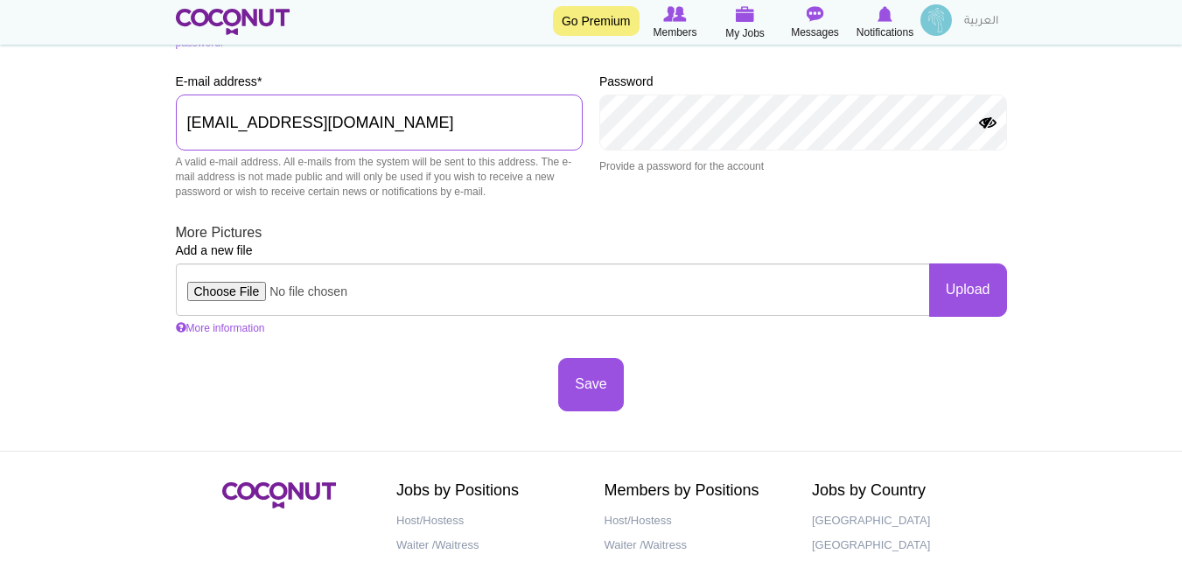
scroll to position [379, 0]
type input "[EMAIL_ADDRESS][DOMAIN_NAME]"
click at [597, 387] on button "Save" at bounding box center [590, 383] width 65 height 53
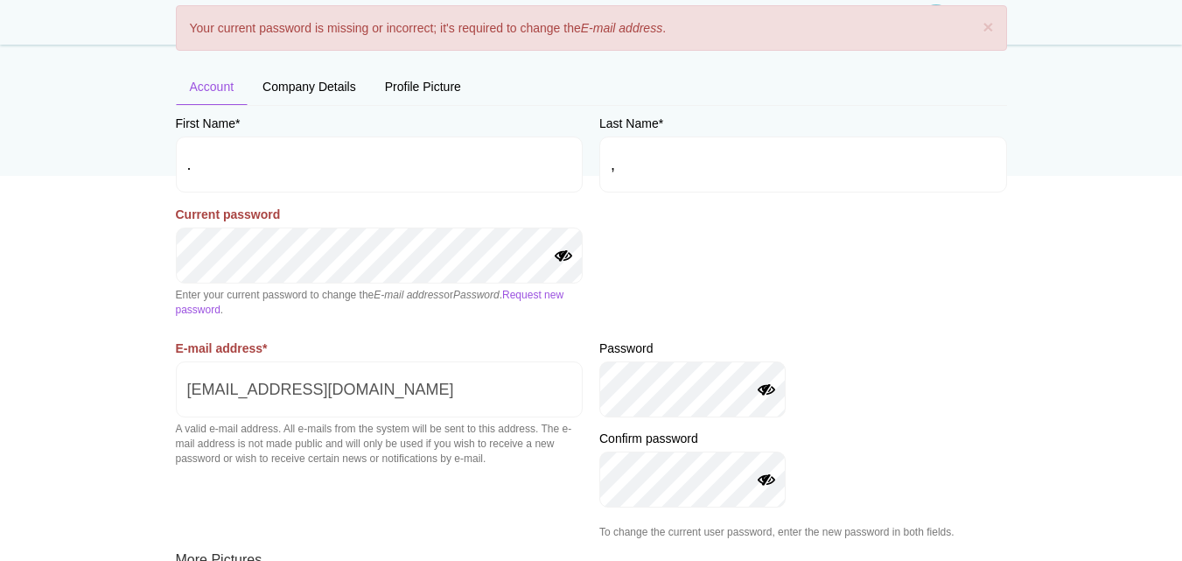
scroll to position [175, 0]
